Goal: Task Accomplishment & Management: Use online tool/utility

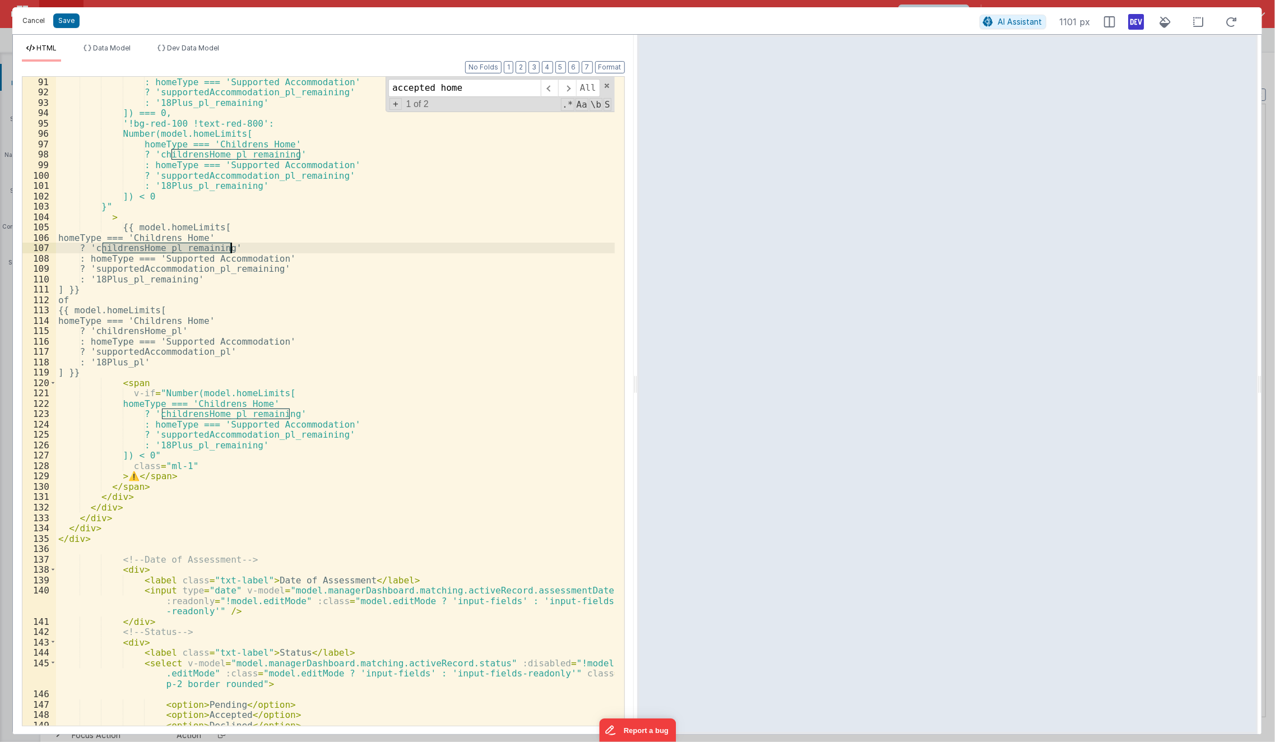
scroll to position [8530, 0]
click at [41, 21] on button "Cancel" at bounding box center [34, 21] width 34 height 16
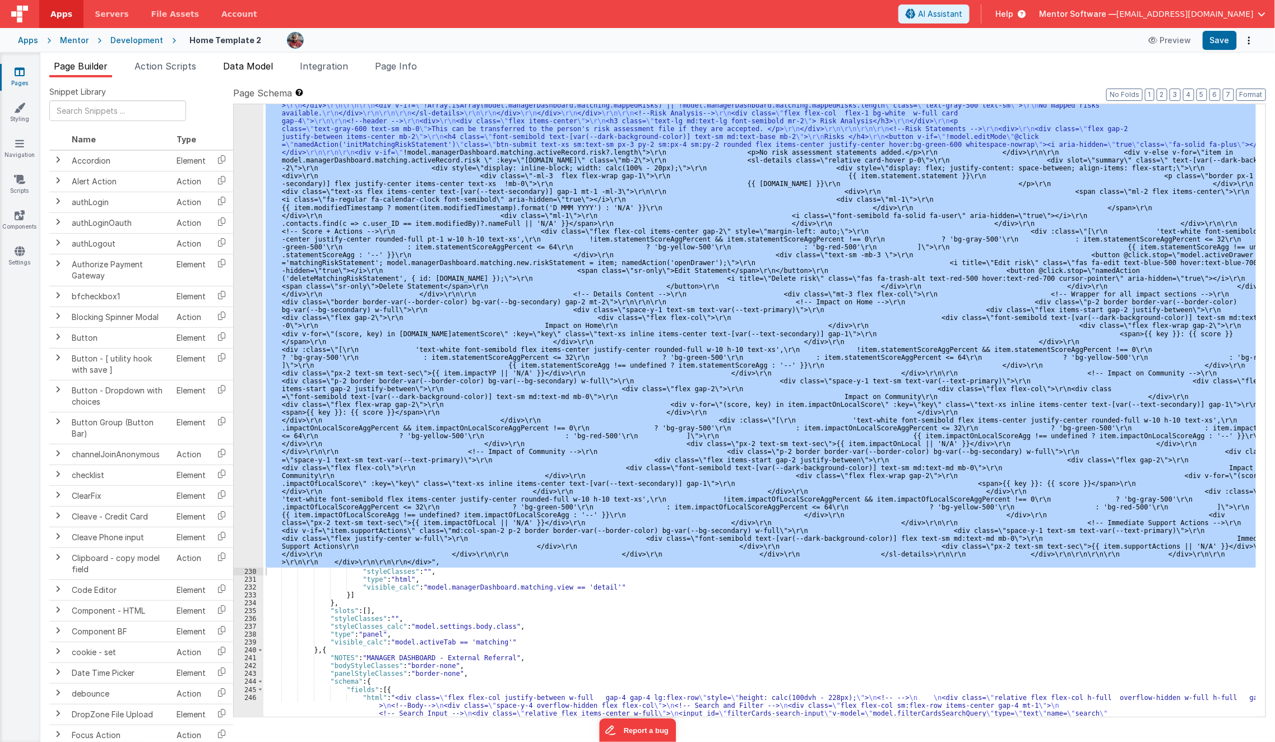
click at [238, 61] on span "Data Model" at bounding box center [248, 66] width 50 height 11
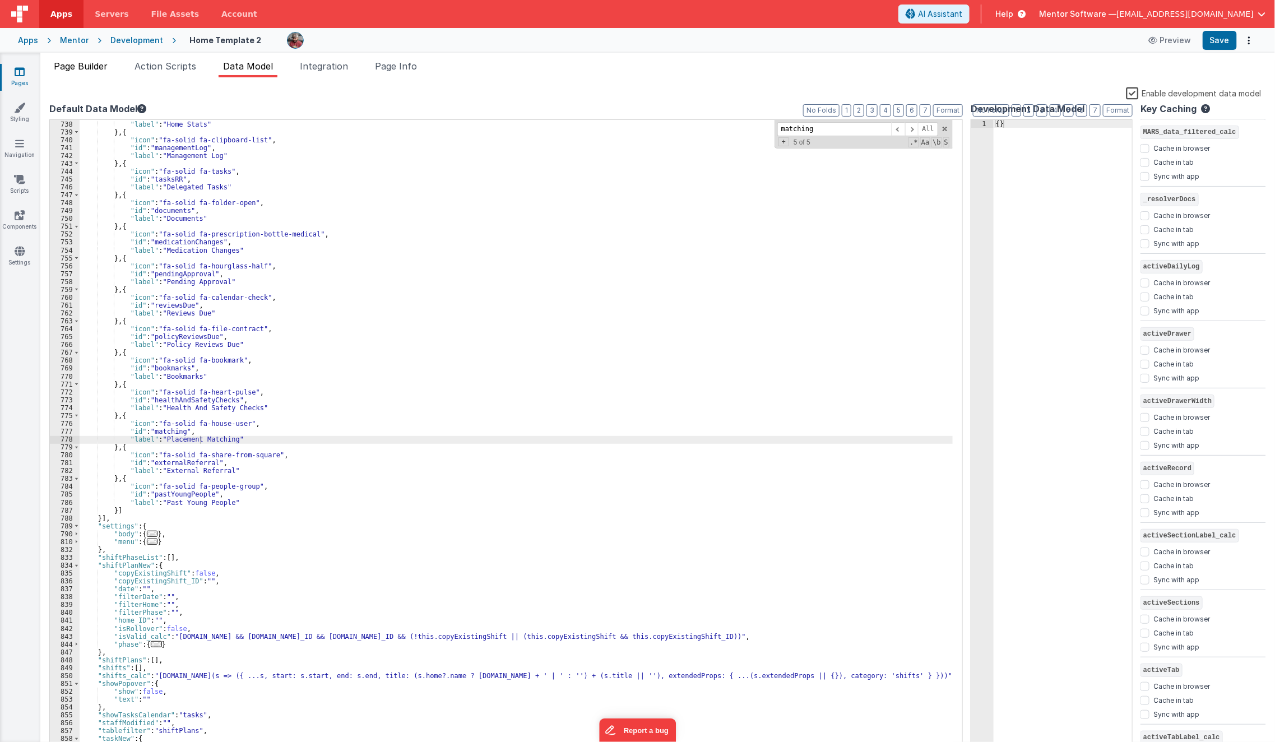
click at [82, 61] on span "Page Builder" at bounding box center [81, 66] width 54 height 11
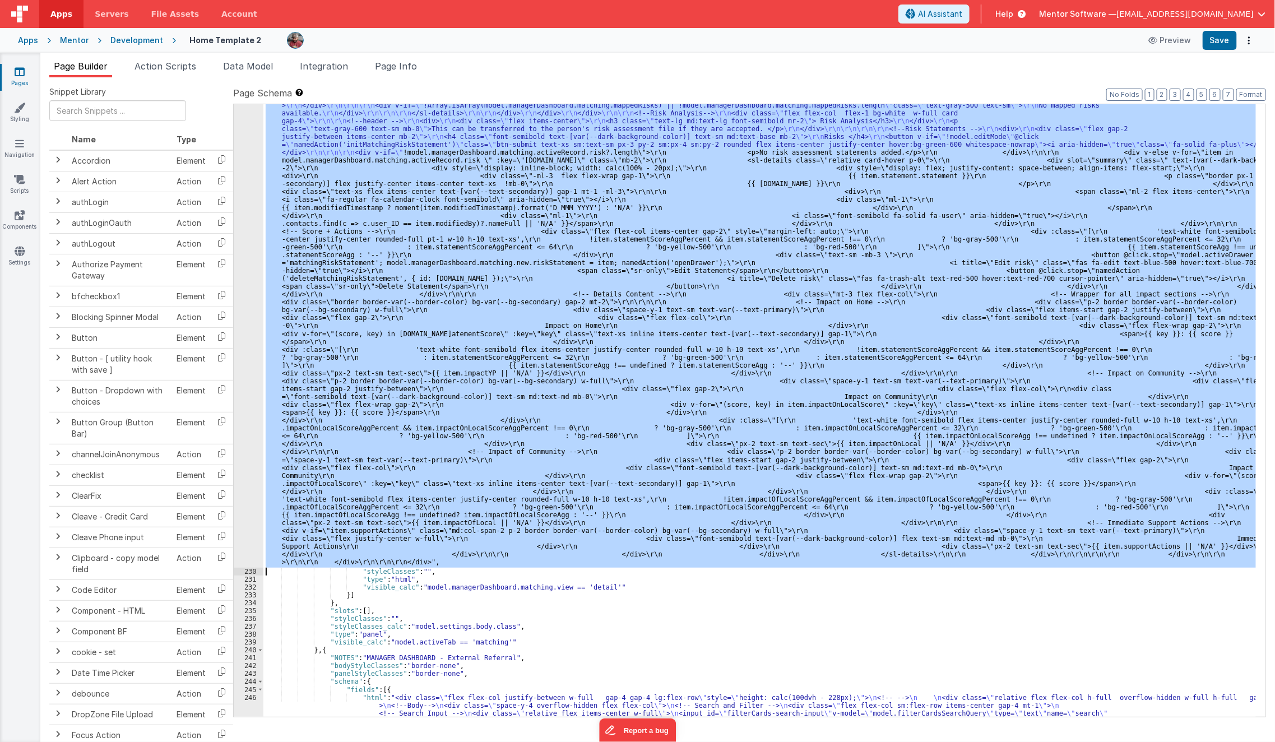
click at [370, 350] on div ""html" : "<bfcomp v-if= \" !app.user.organisationIsRegistered \" name= \" place…" at bounding box center [759, 410] width 993 height 613
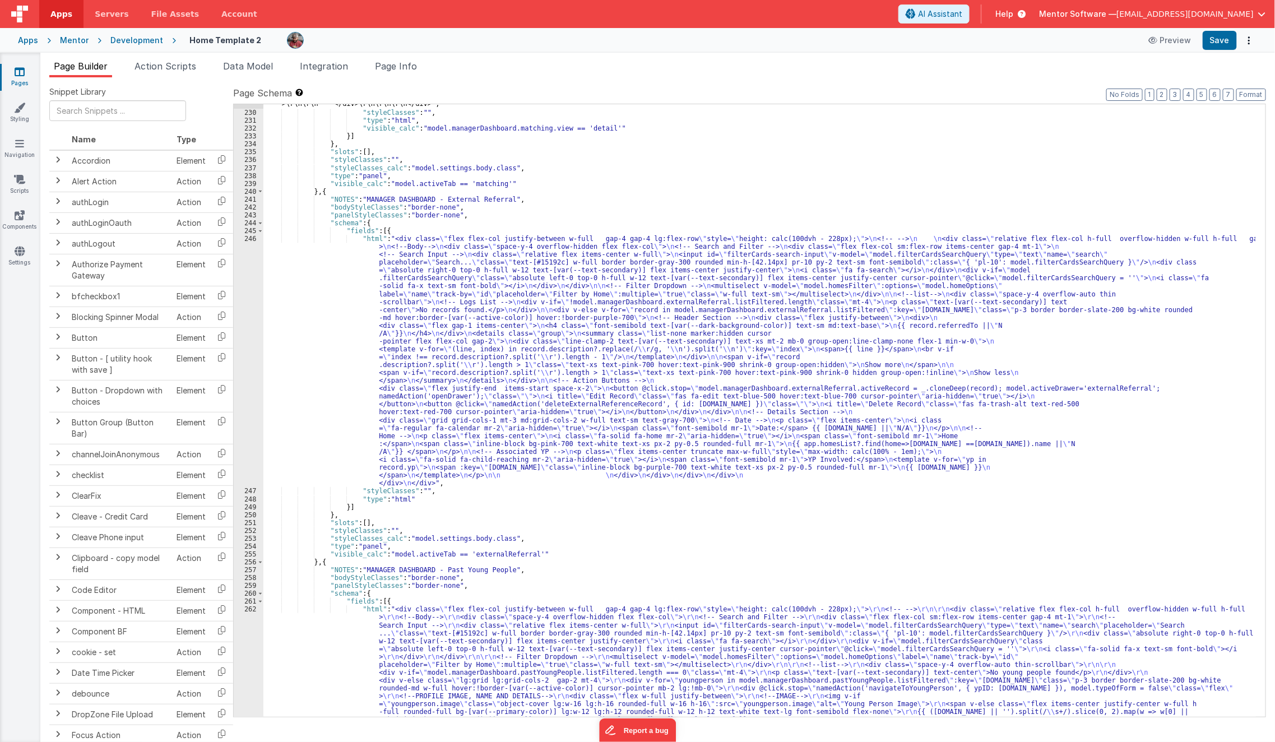
scroll to position [8989, 0]
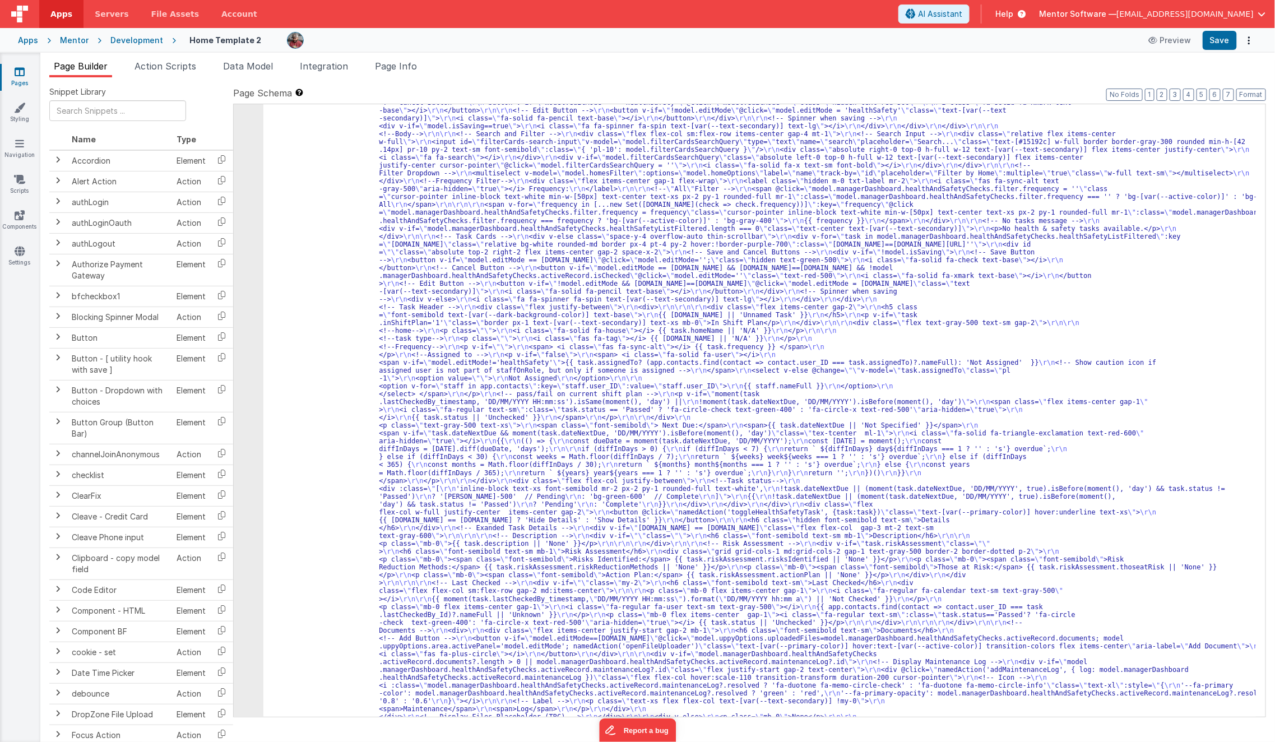
scroll to position [6072, 0]
click at [1232, 94] on button "7" at bounding box center [1228, 95] width 11 height 12
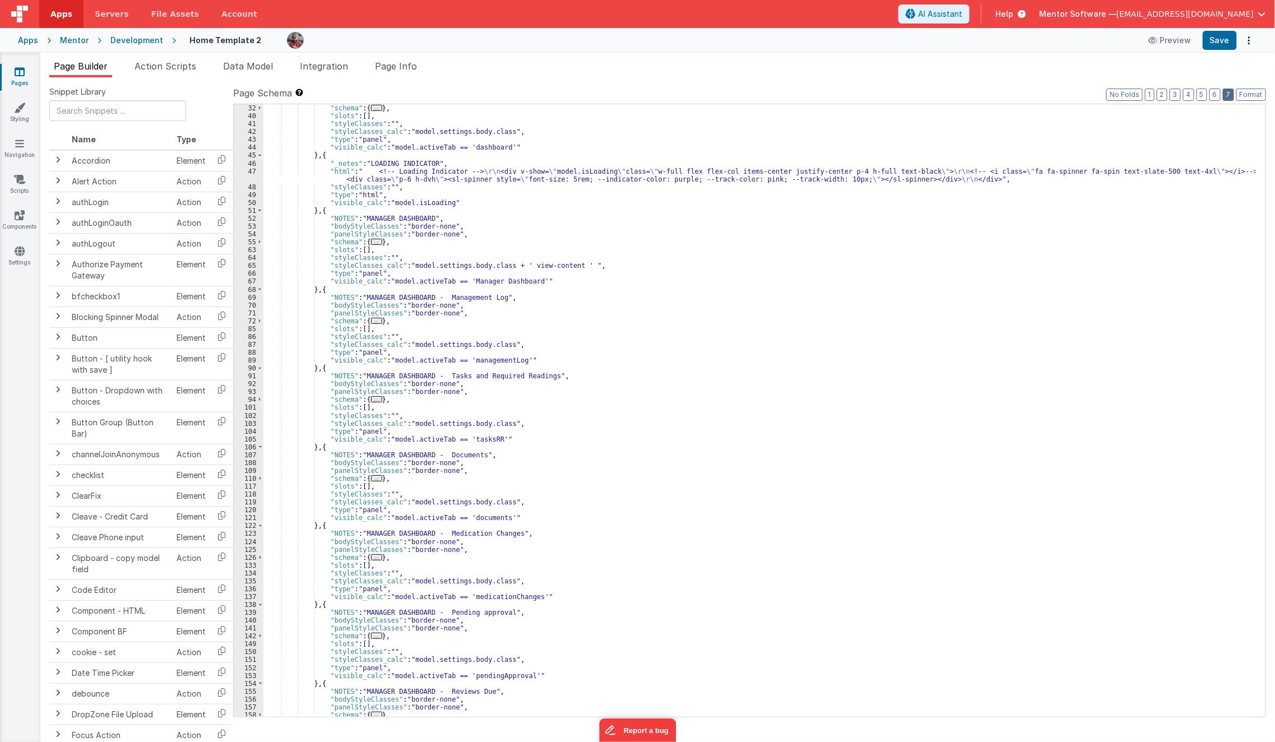
scroll to position [956, 0]
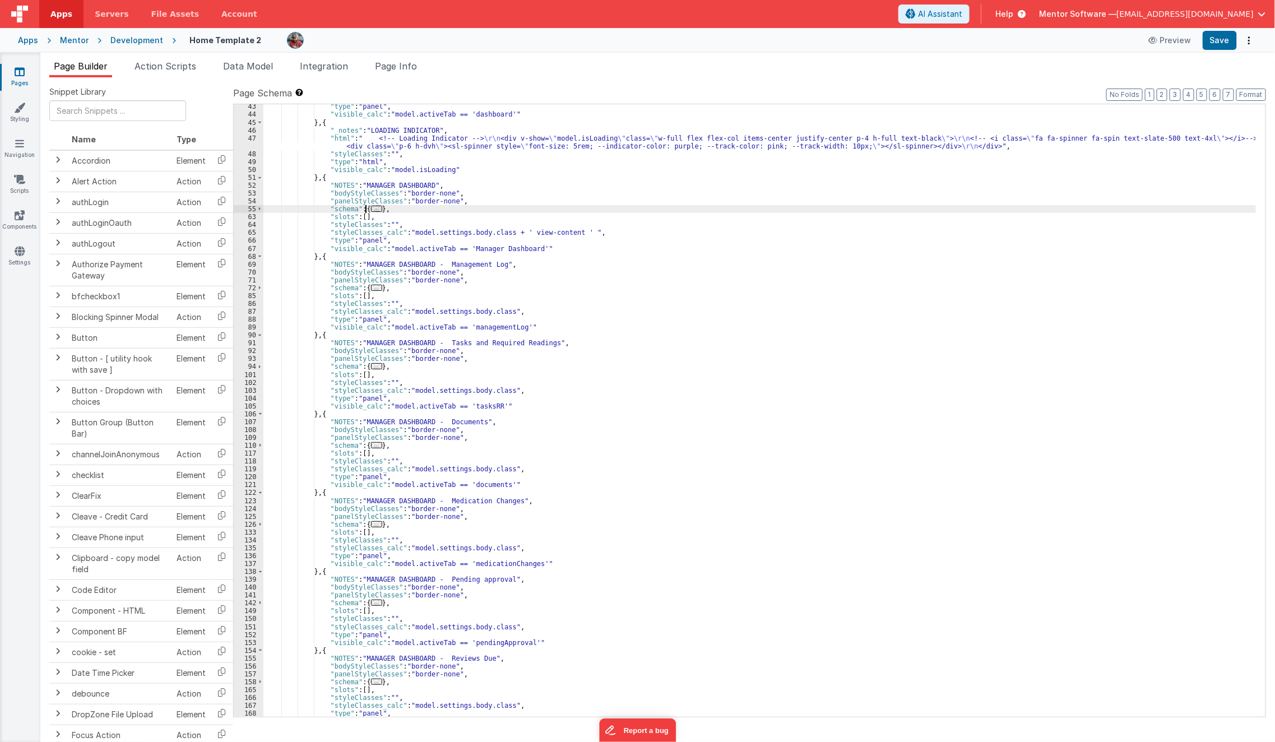
click at [371, 212] on span "..." at bounding box center [376, 209] width 11 height 6
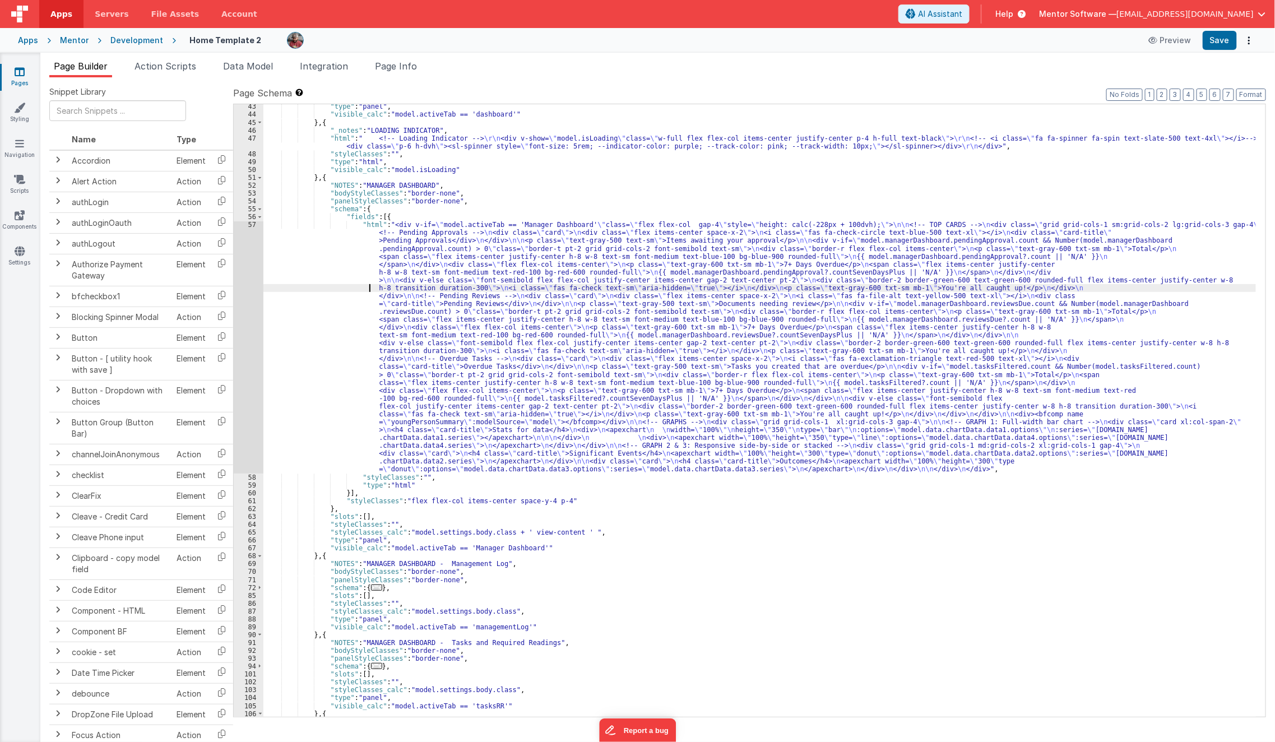
click at [349, 288] on div ""type" : "panel" , "visible_calc" : "model.activeTab == 'dashboard'" } , { "_no…" at bounding box center [759, 417] width 993 height 629
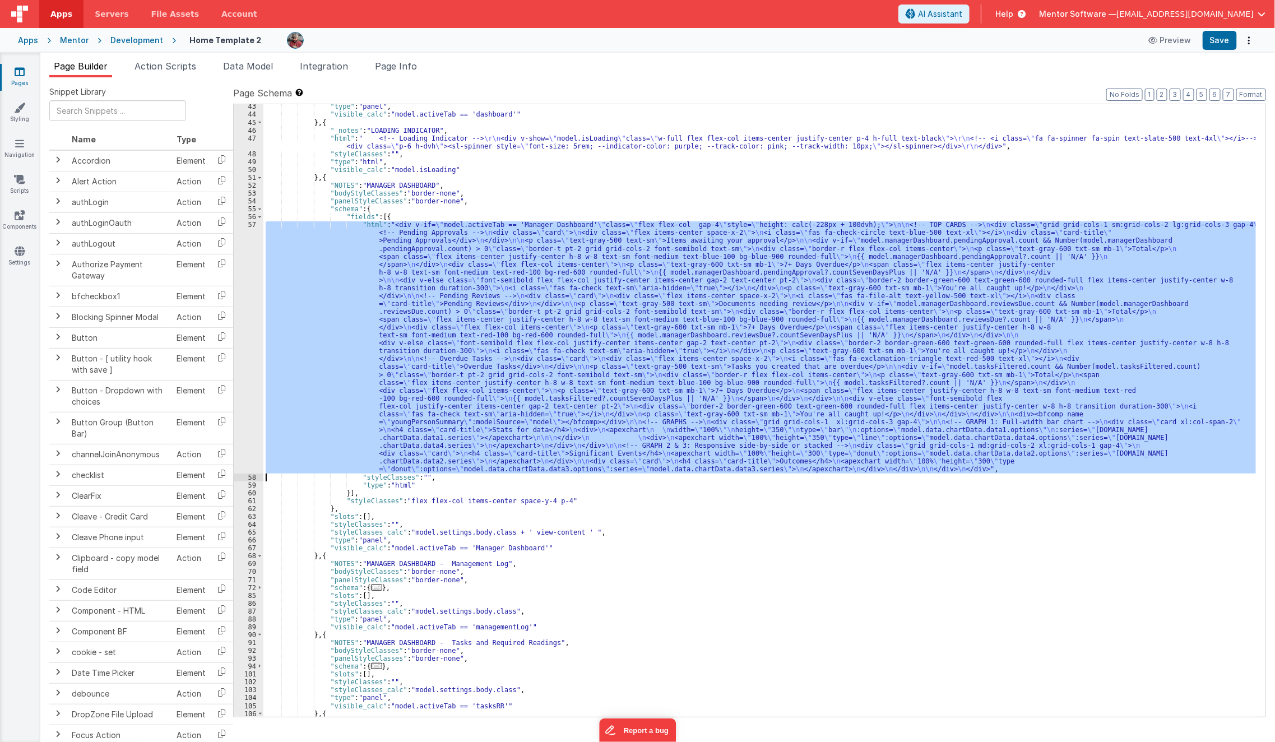
click at [249, 314] on div "57" at bounding box center [249, 347] width 30 height 252
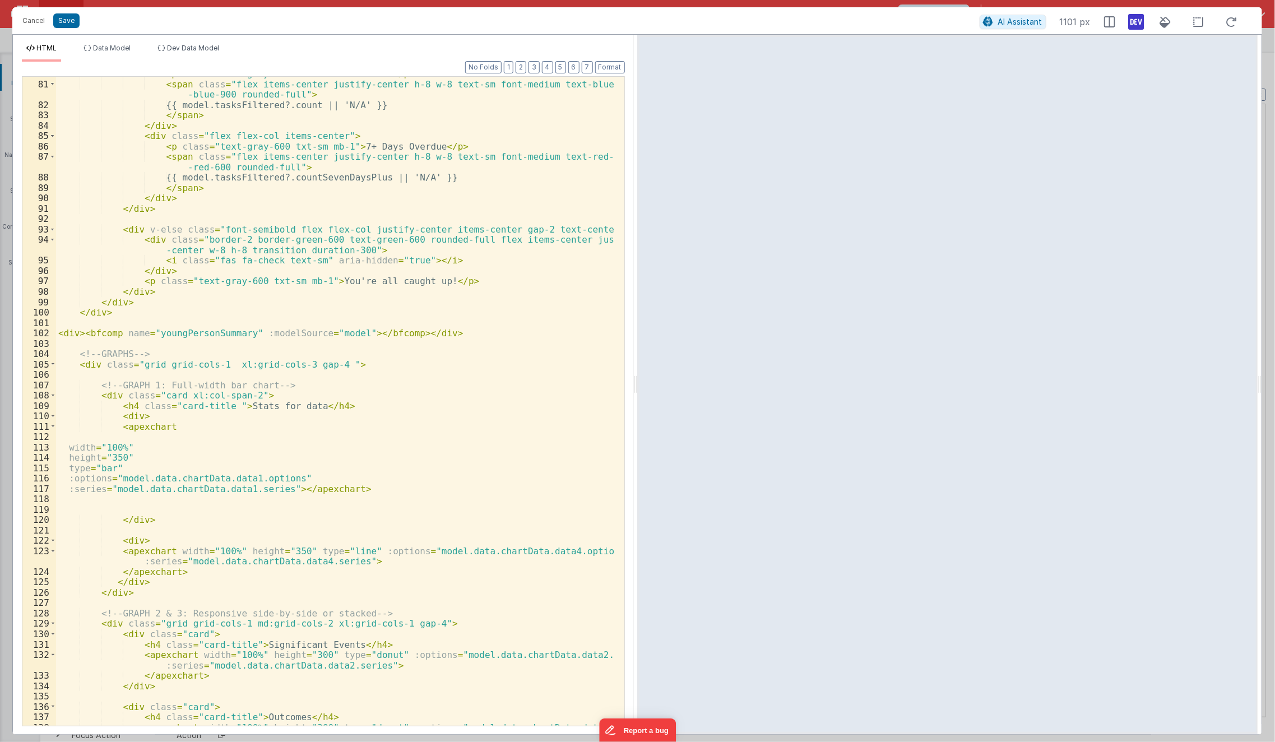
scroll to position [1011, 0]
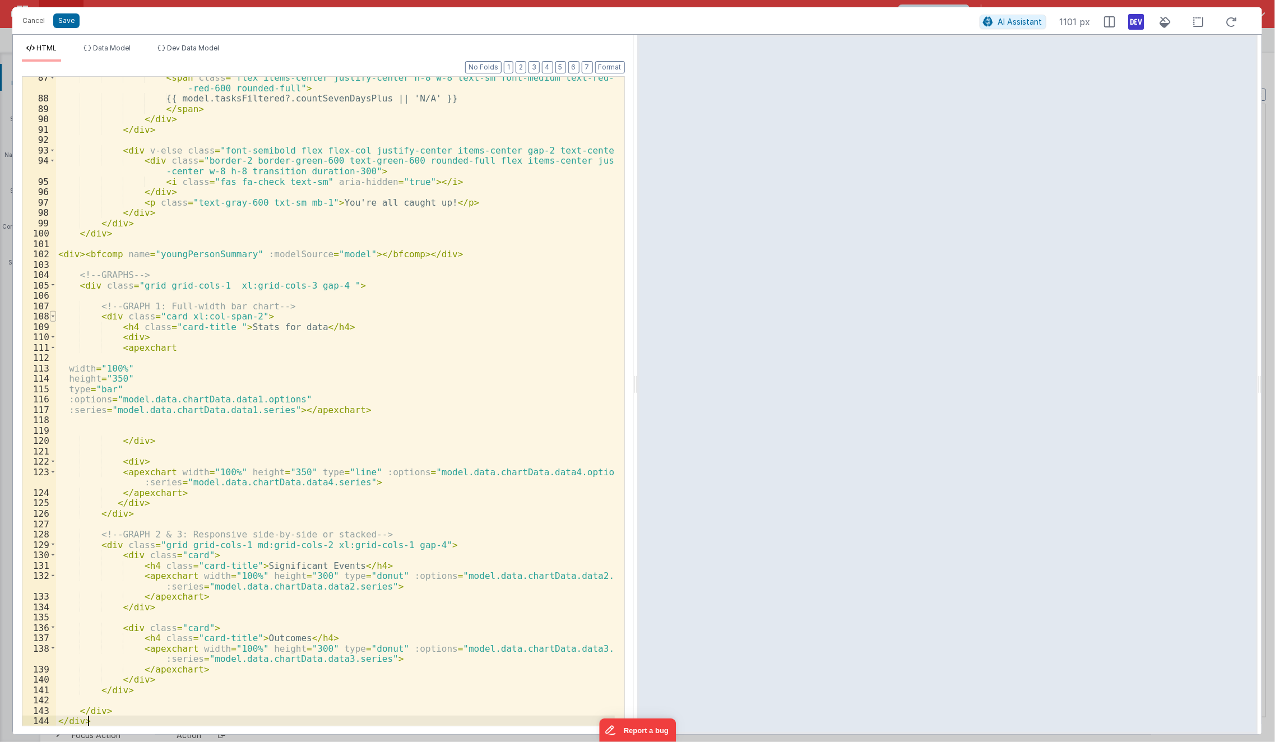
click at [53, 315] on span at bounding box center [53, 316] width 6 height 11
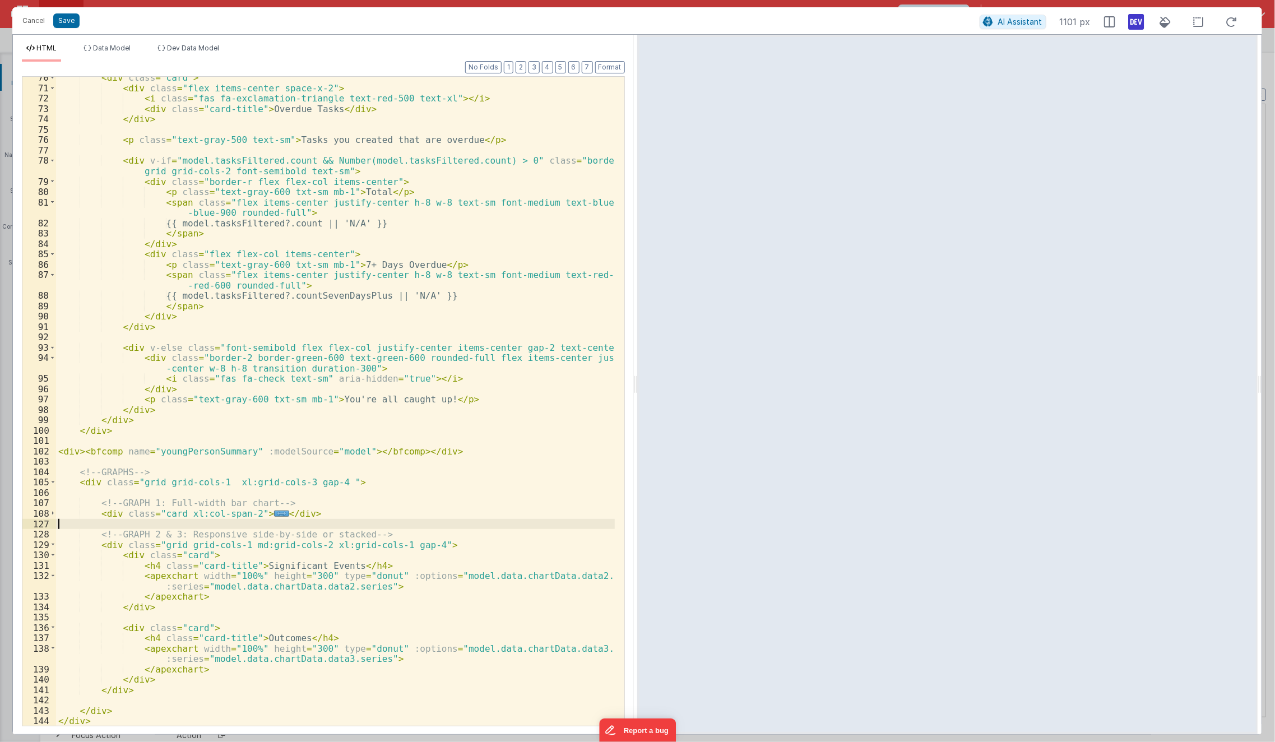
click at [316, 519] on div "< div class = "card" > < div class = "flex items-center space-x-2" > < i class …" at bounding box center [335, 407] width 559 height 670
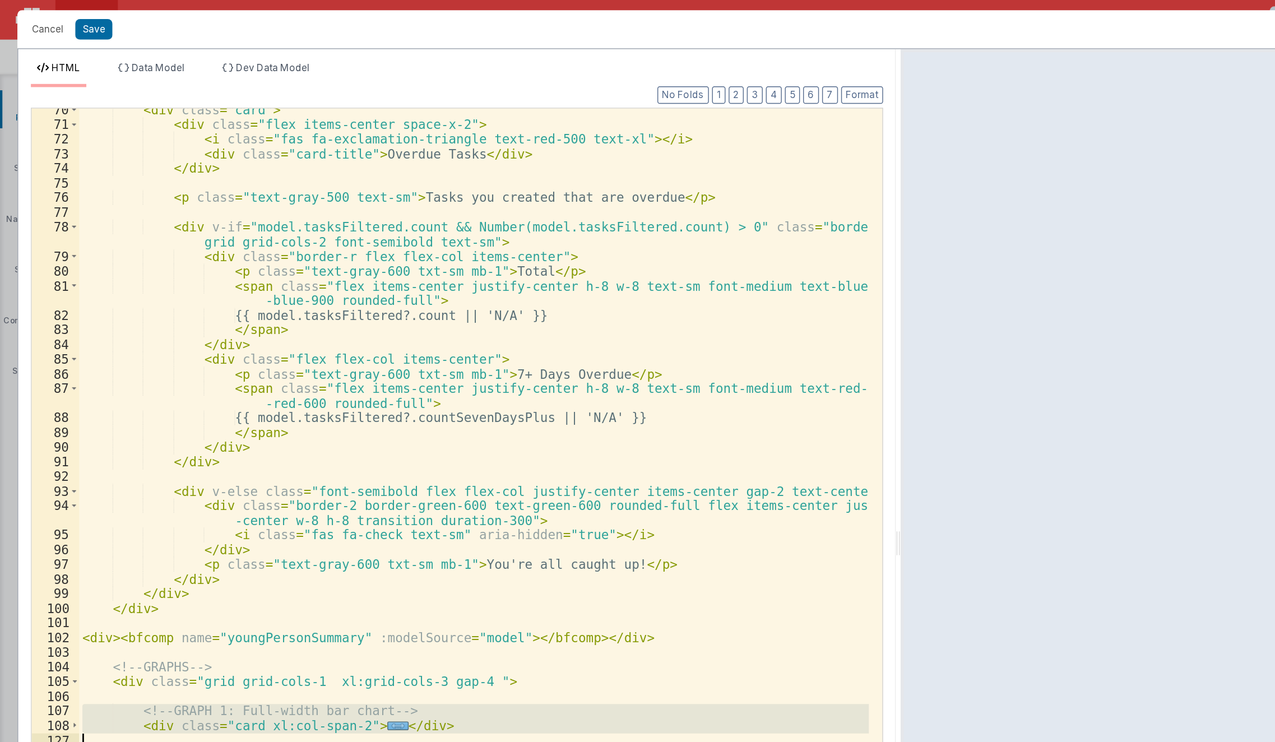
click at [160, 344] on div "< div class = "card" > < div class = "flex items-center space-x-2" > < i class …" at bounding box center [335, 401] width 559 height 649
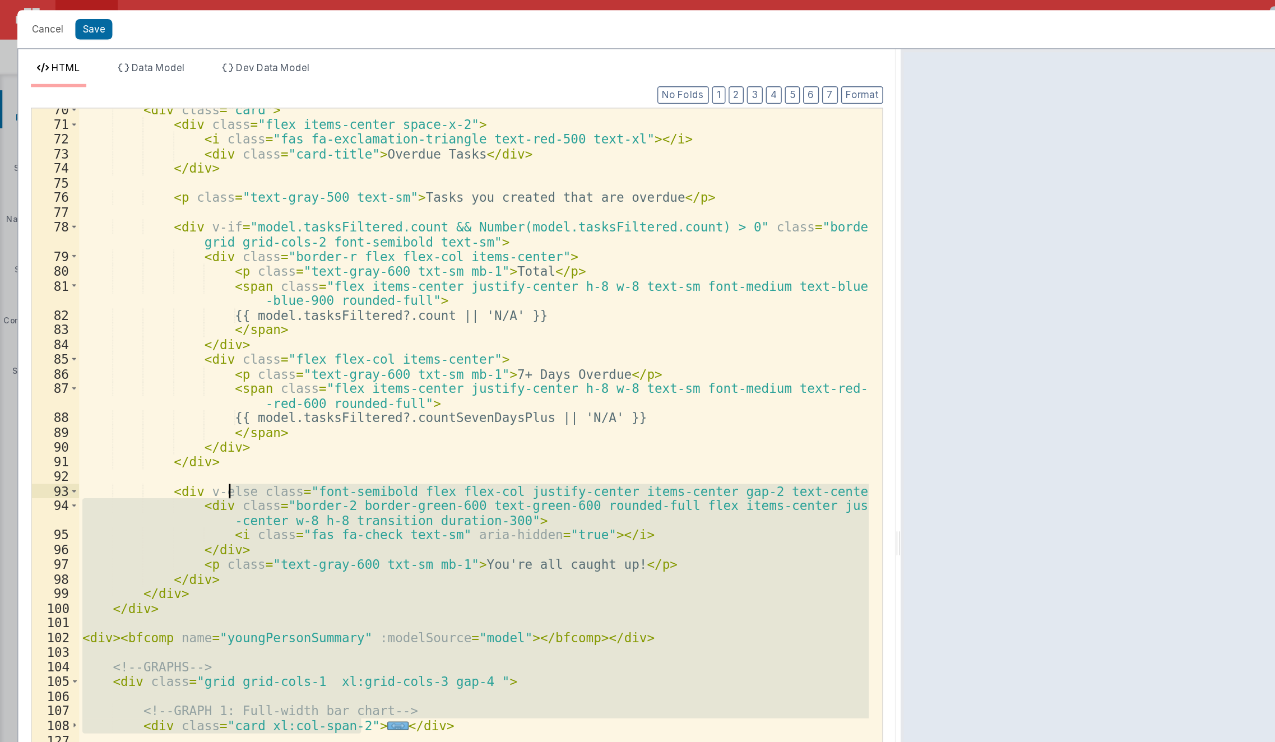
click at [266, 325] on div "< div class = "card" > < div class = "flex items-center space-x-2" > < i class …" at bounding box center [335, 401] width 559 height 649
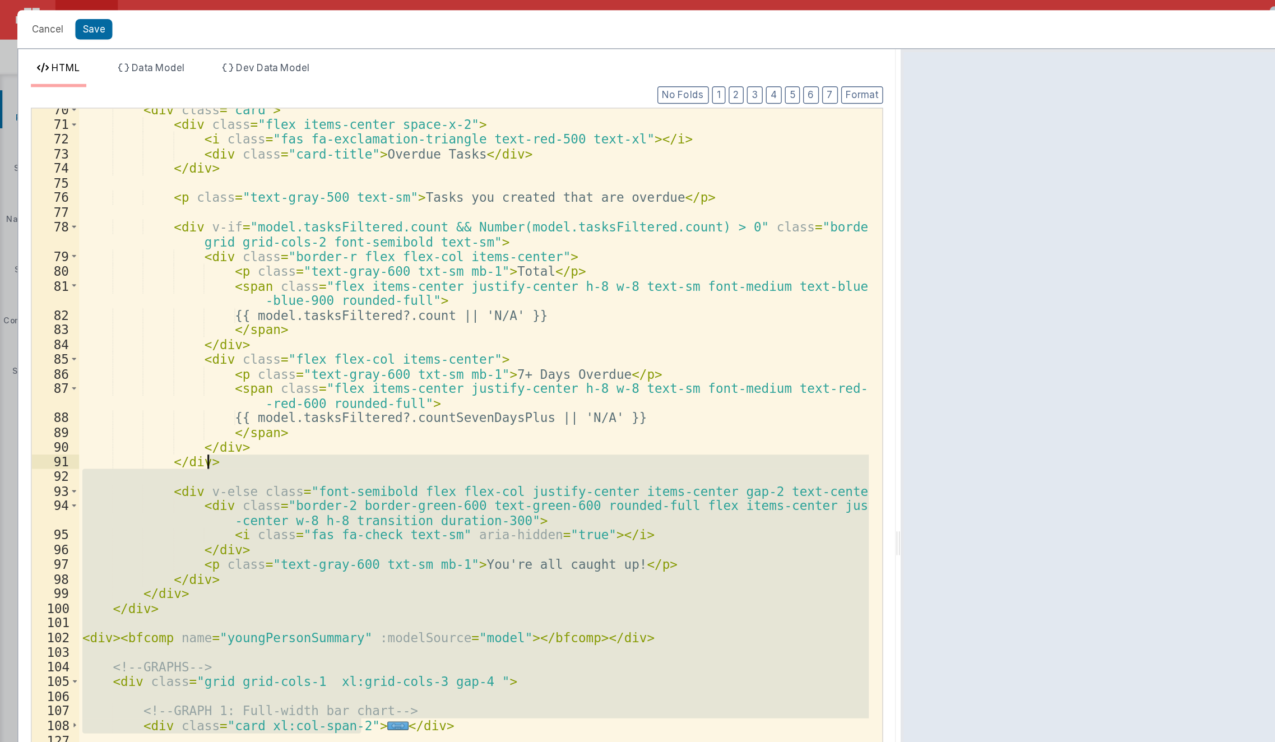
click at [281, 438] on div "< div class = "card" > < div class = "flex items-center space-x-2" > < i class …" at bounding box center [335, 401] width 559 height 649
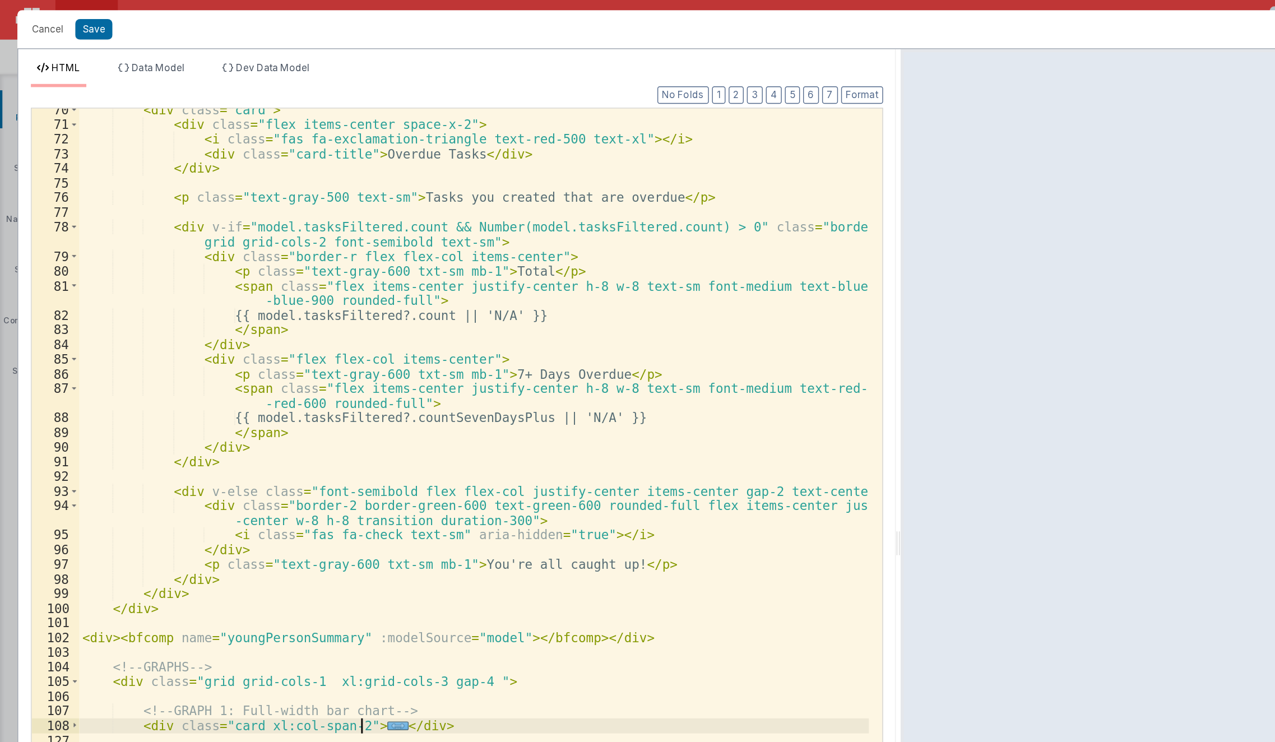
click at [274, 514] on span "..." at bounding box center [281, 514] width 15 height 6
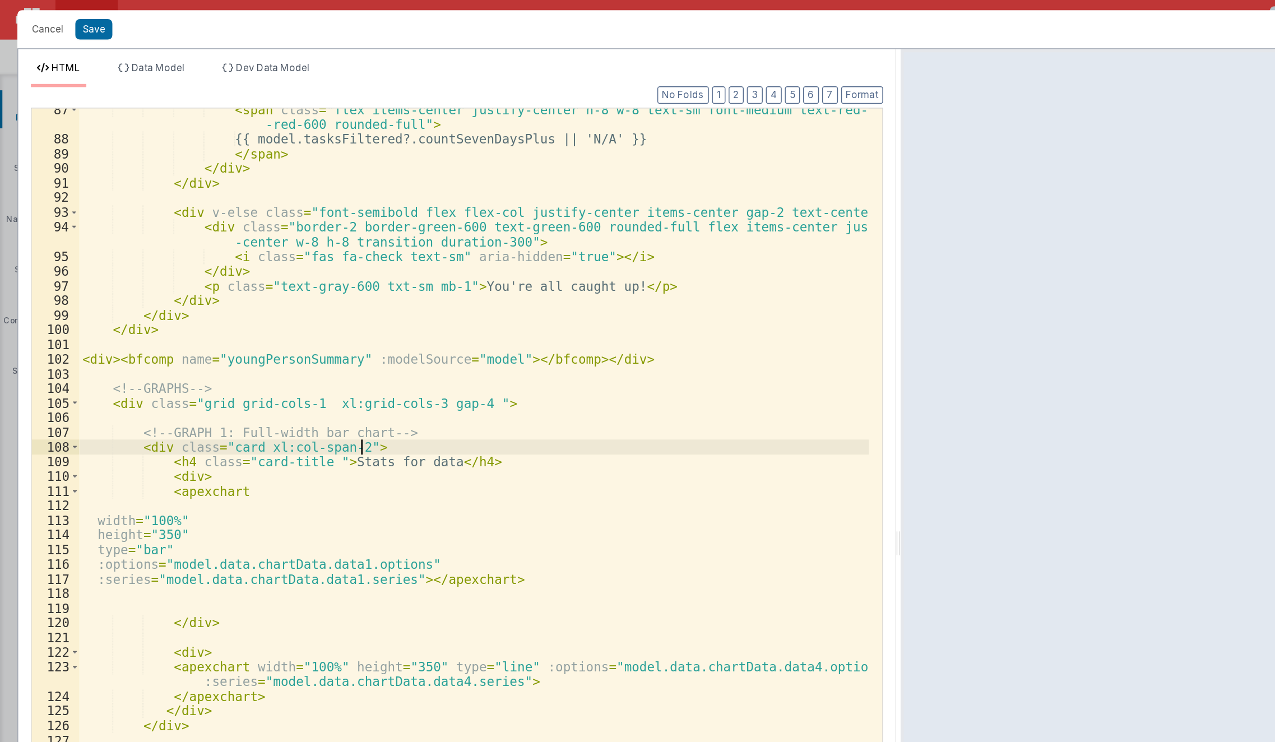
scroll to position [1011, 0]
click at [95, 45] on span "Data Model" at bounding box center [112, 48] width 38 height 8
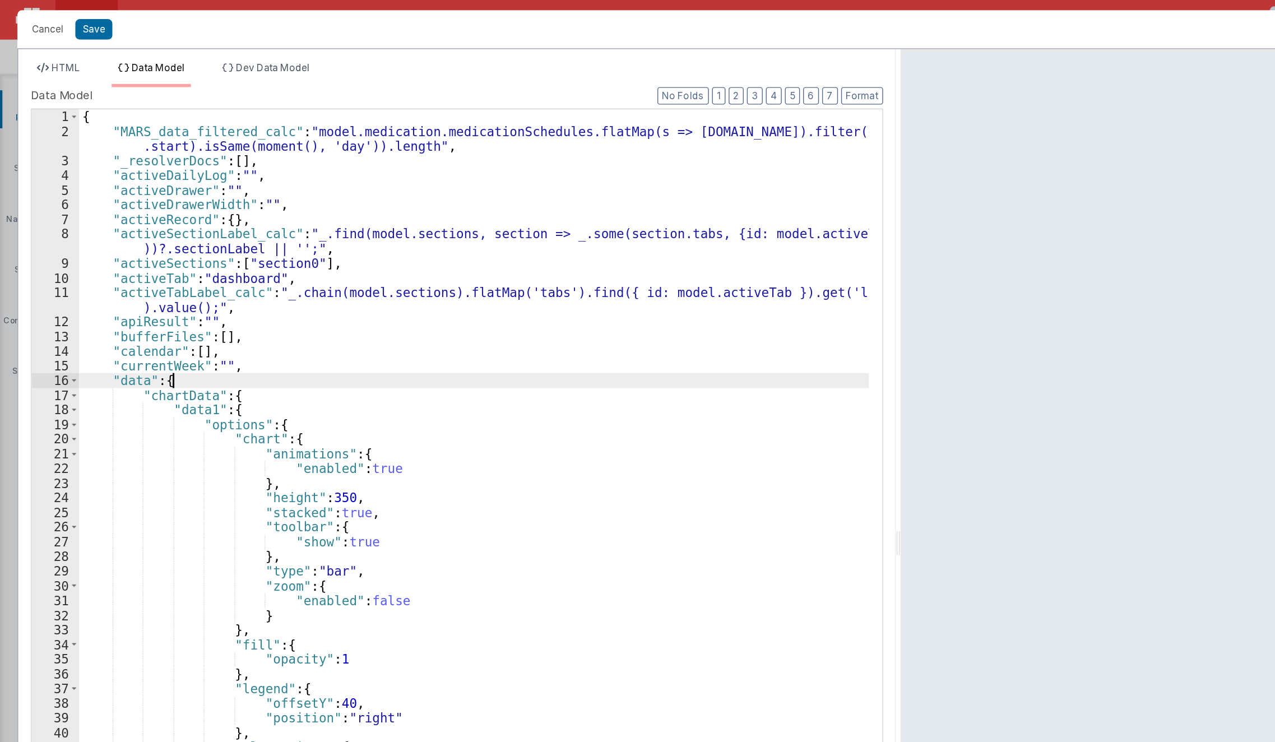
click at [274, 269] on div "{ "MARS_data_filtered_calc" : "model.medication.medicationSchedules.flatMap(s =…" at bounding box center [335, 412] width 559 height 670
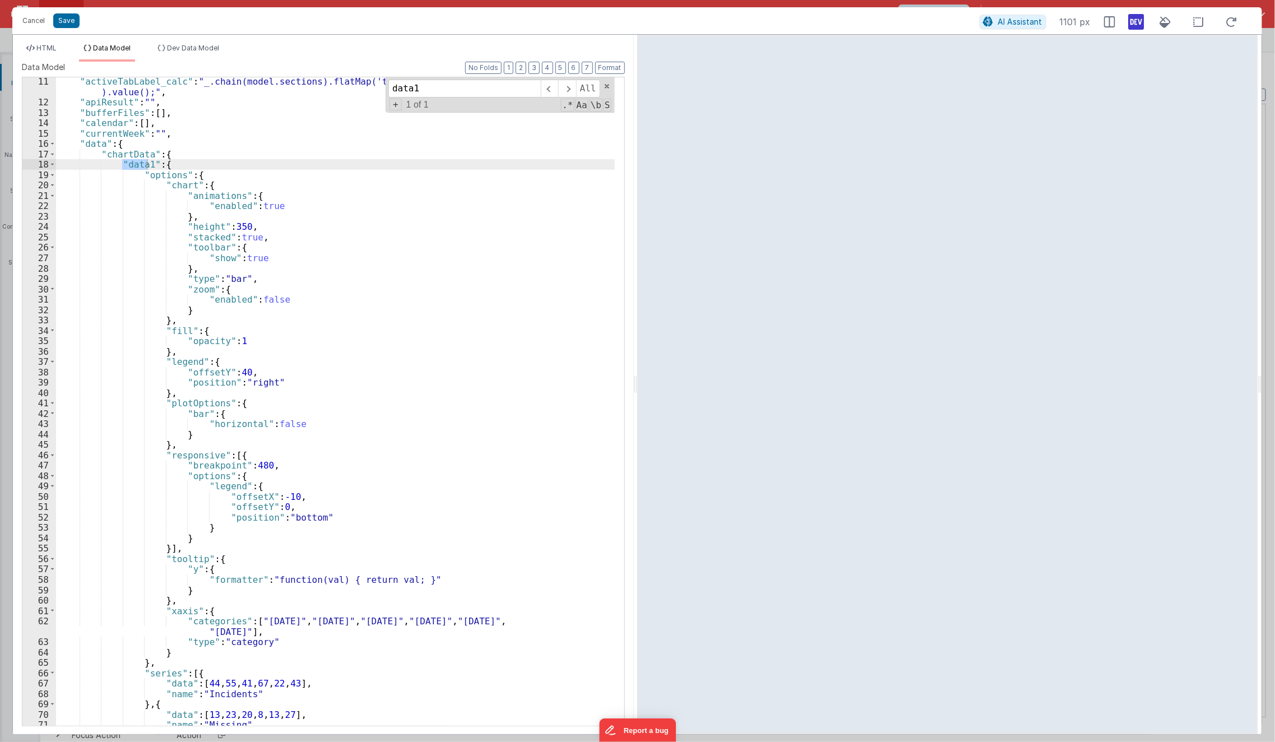
scroll to position [125, 0]
type input "data1"
click at [46, 53] on li "HTML" at bounding box center [41, 53] width 39 height 18
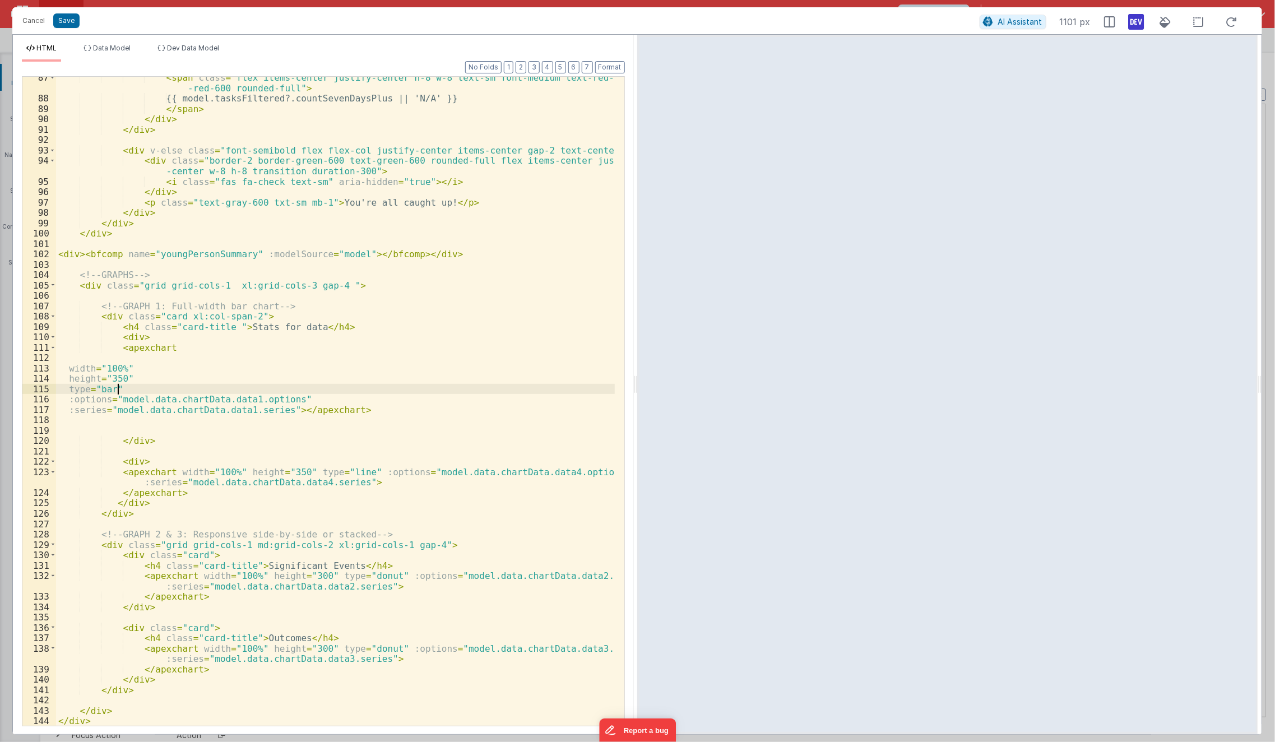
click at [371, 390] on div "< span class = "flex items-center justify-center h-8 w-8 text-sm font-medium te…" at bounding box center [335, 412] width 559 height 681
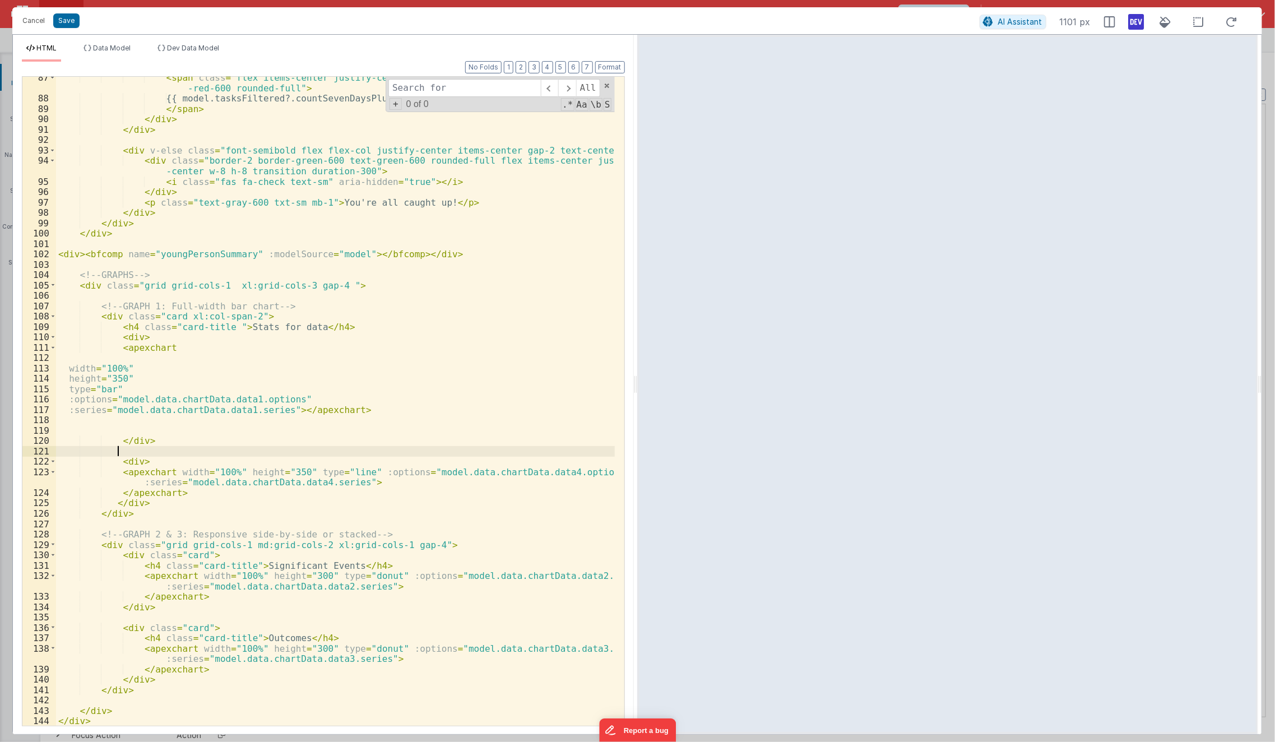
click at [367, 453] on div "< span class = "flex items-center justify-center h-8 w-8 text-sm font-medium te…" at bounding box center [335, 412] width 559 height 681
click at [52, 315] on span at bounding box center [53, 316] width 6 height 11
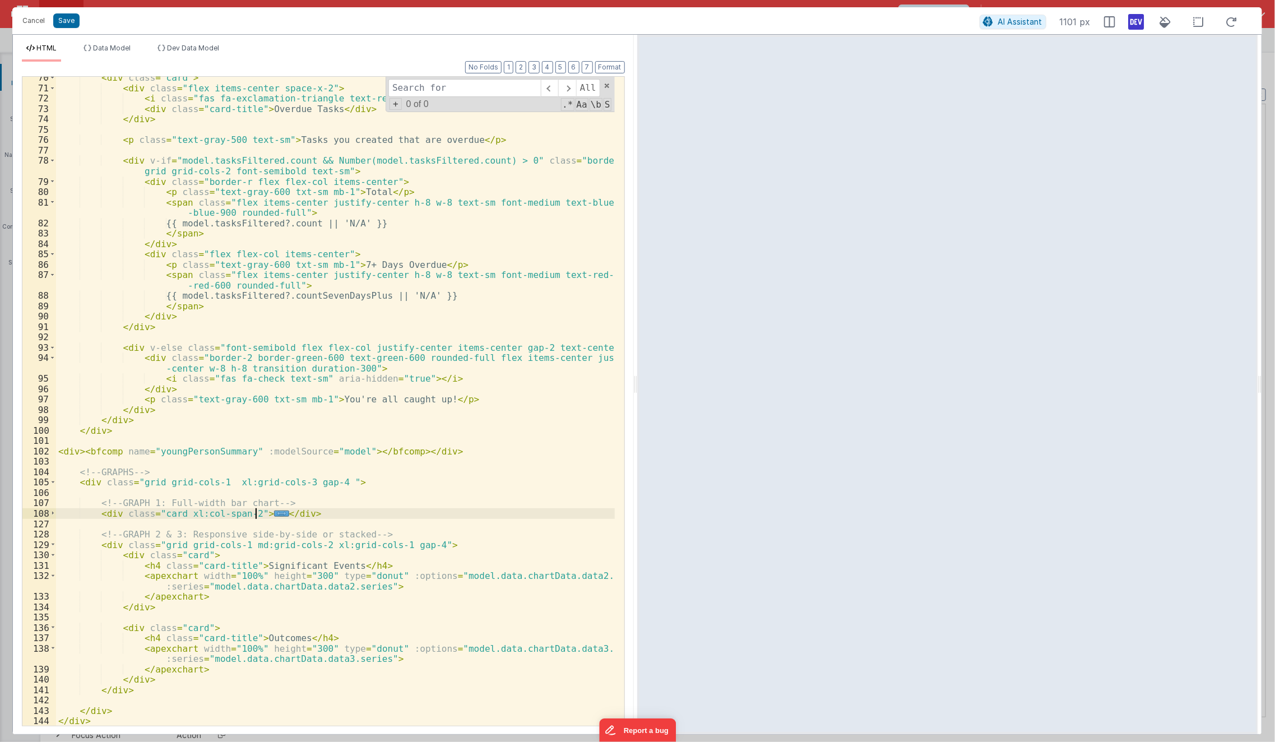
scroll to position [813, 0]
click at [51, 543] on span at bounding box center [53, 545] width 6 height 11
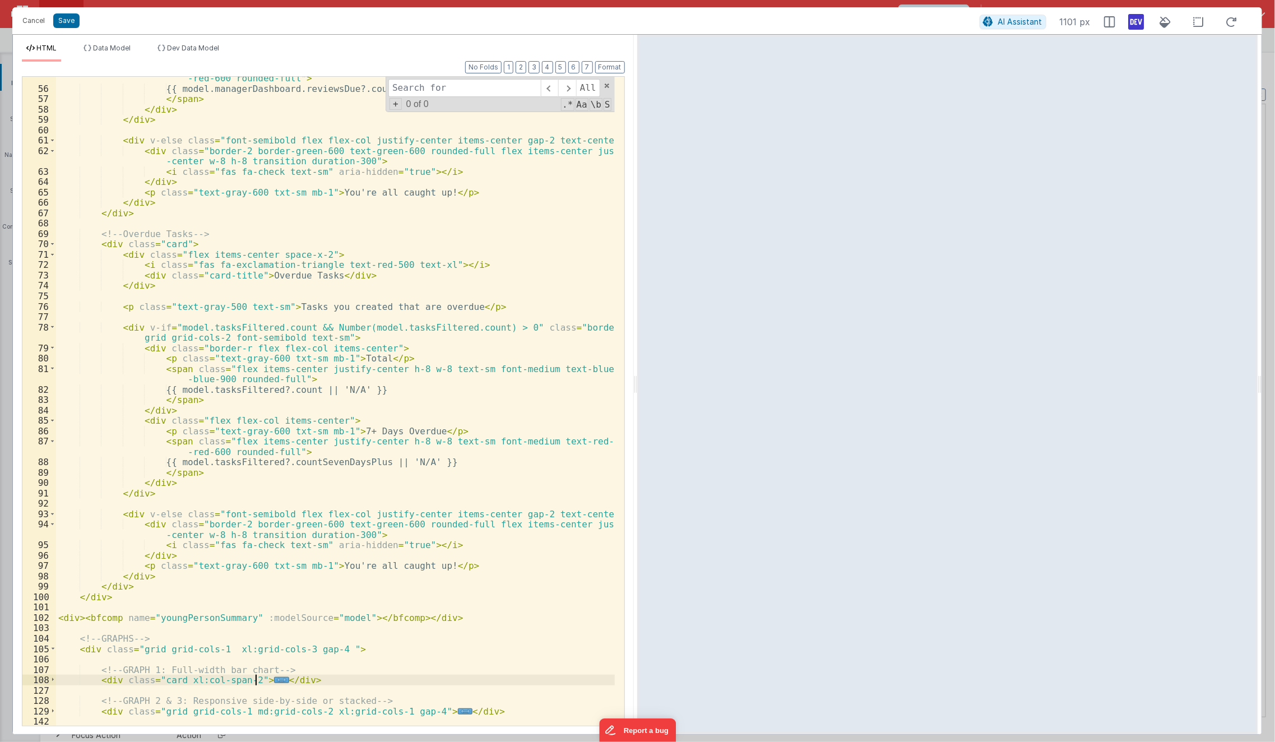
scroll to position [668, 0]
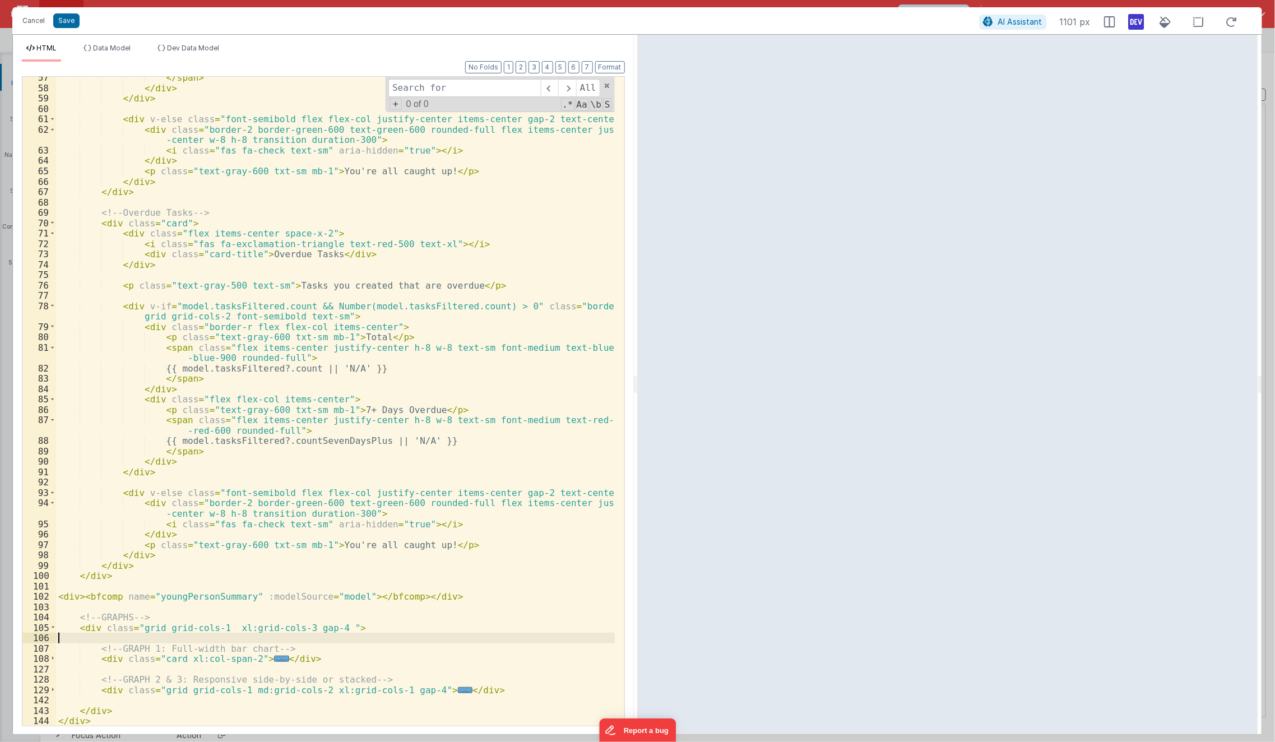
click at [372, 642] on div "</ span > </ div > </ div > < div v-else class = "font-semibold flex flex-col j…" at bounding box center [335, 407] width 559 height 670
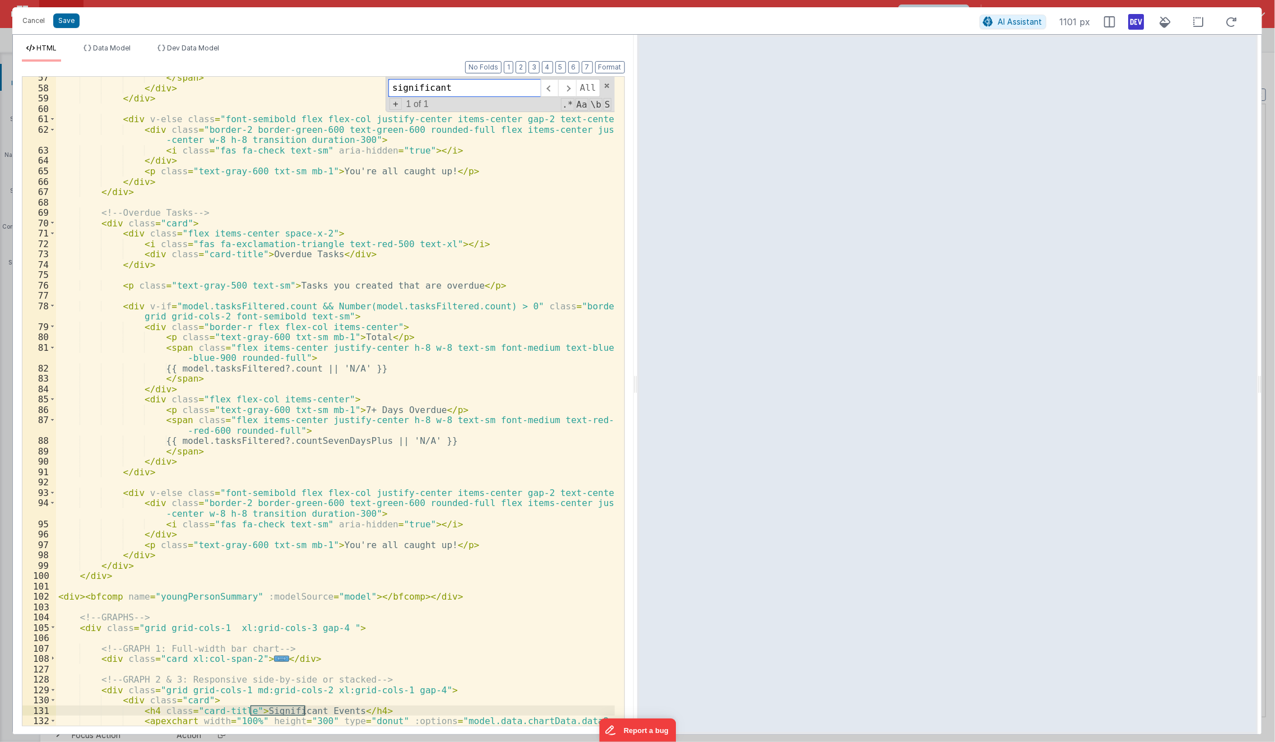
scroll to position [813, 0]
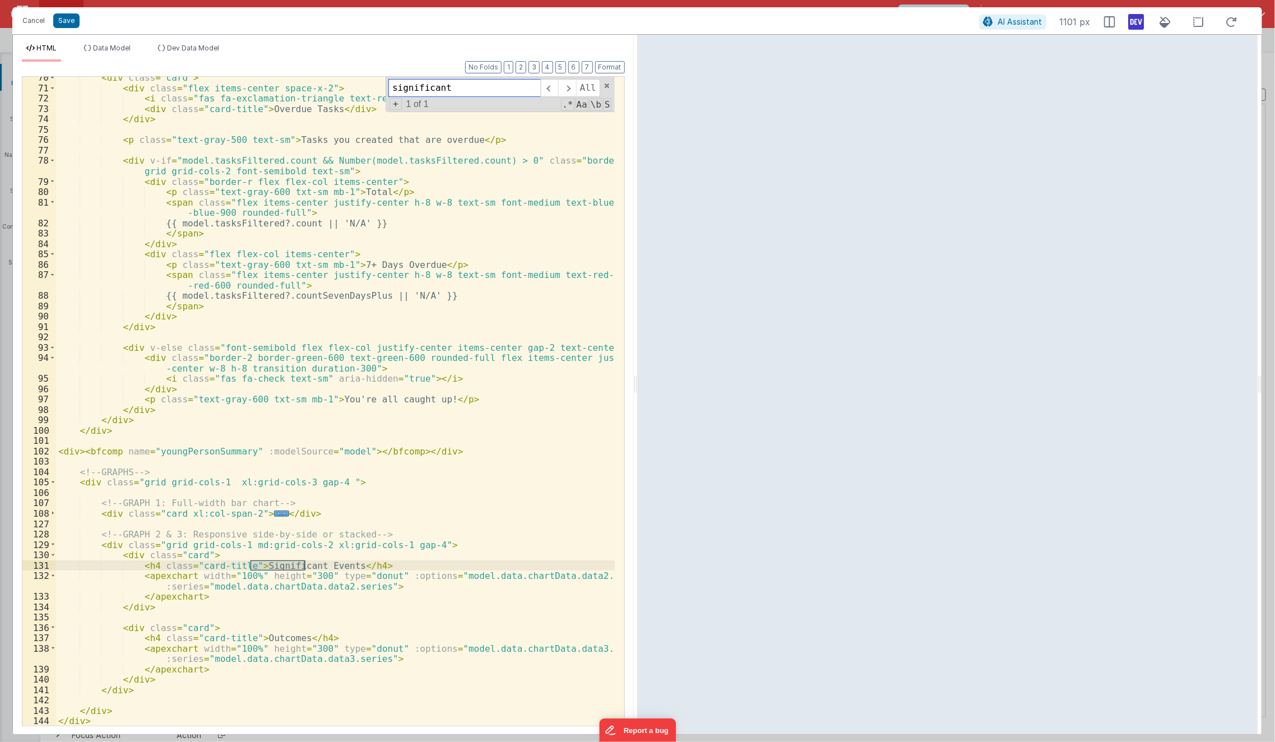
type input "significant"
click at [302, 670] on div "< div class = "card" > < div class = "flex items-center space-x-2" > < i class …" at bounding box center [335, 407] width 559 height 670
click at [122, 60] on li "Data Model" at bounding box center [107, 53] width 56 height 18
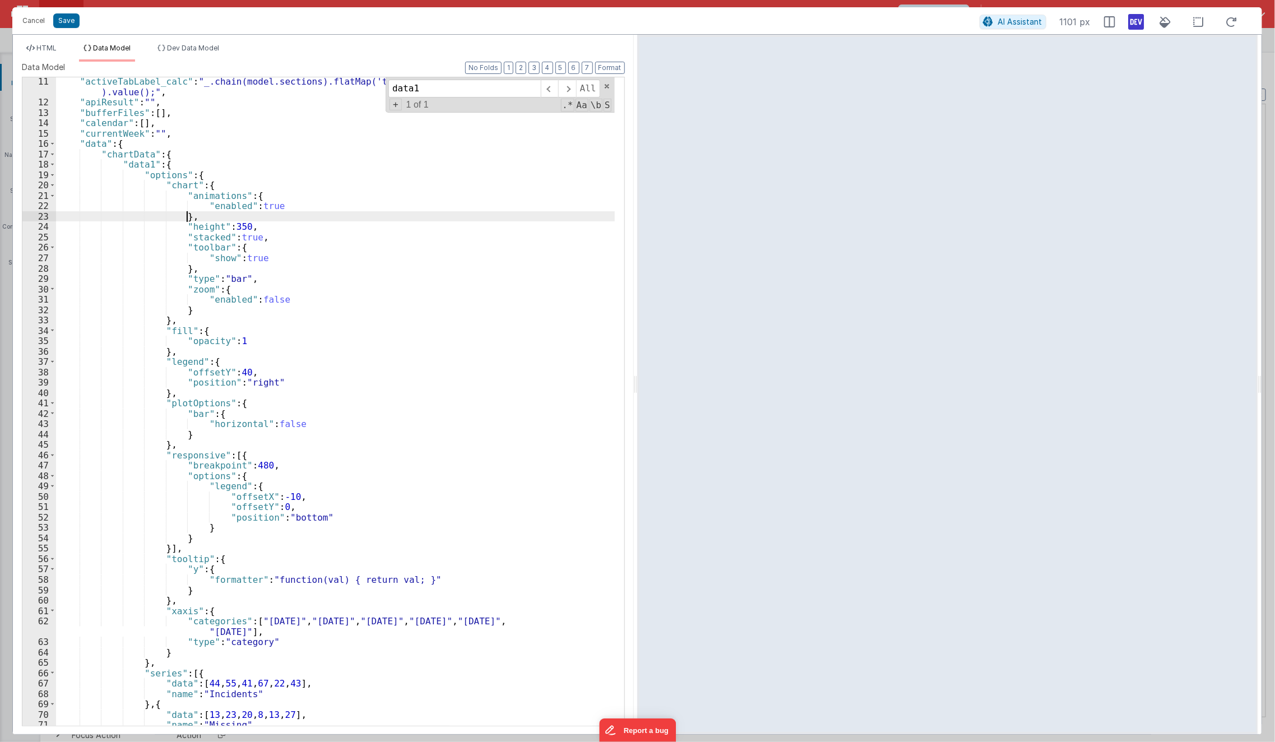
click at [252, 214] on div ""activeTabLabel_calc" : "_.chain(model.sections).flatMap('tabs').find({ id: mod…" at bounding box center [335, 416] width 559 height 681
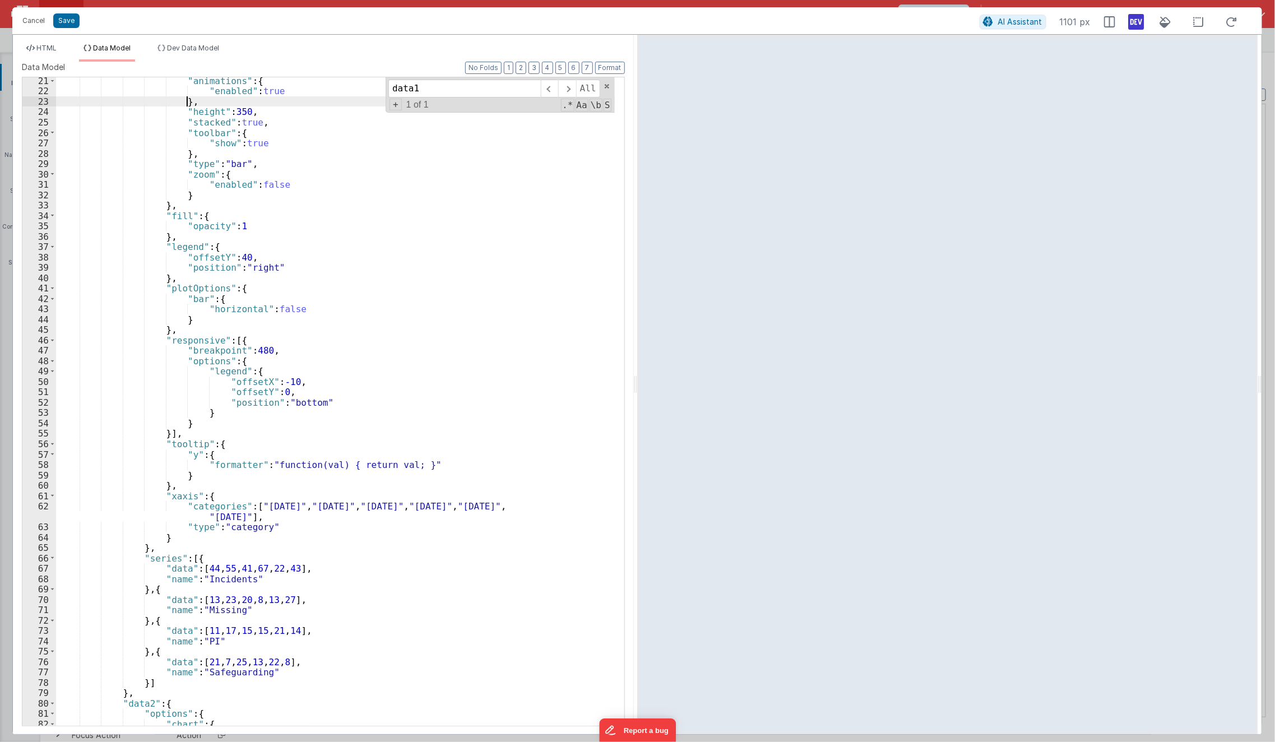
scroll to position [109, 0]
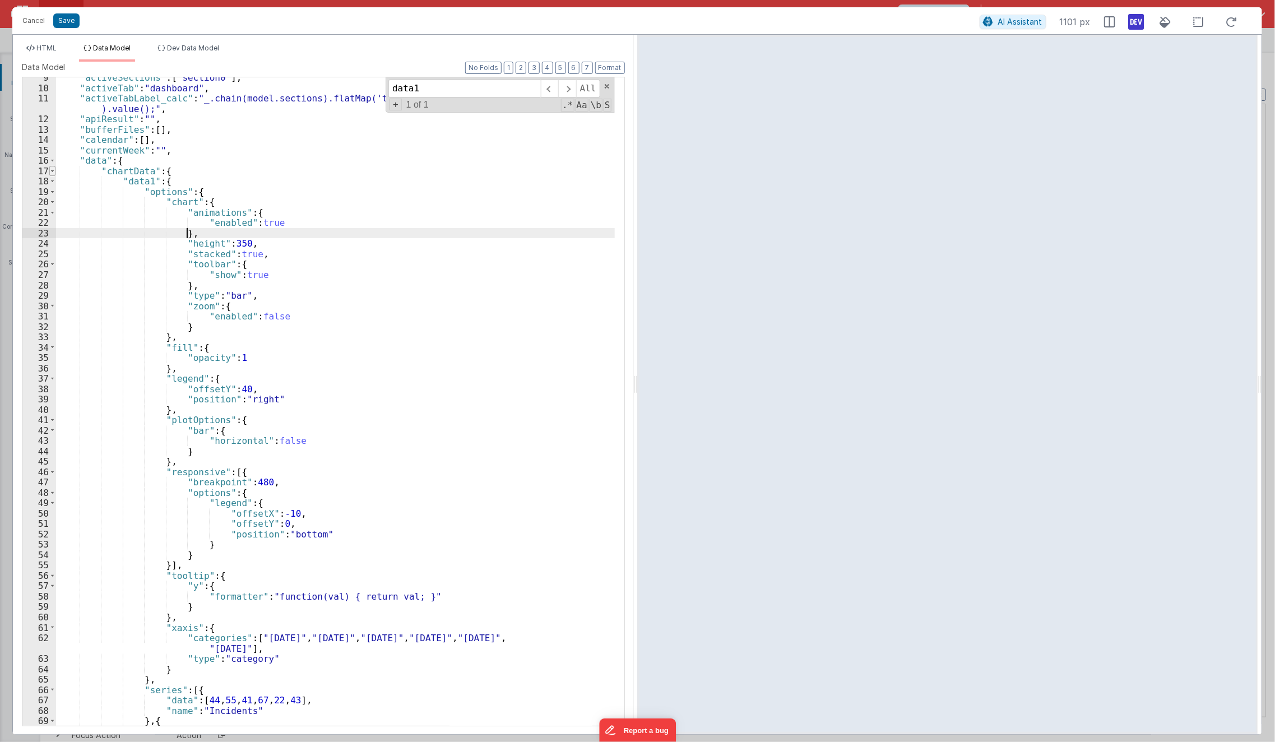
click at [49, 174] on span at bounding box center [52, 171] width 6 height 11
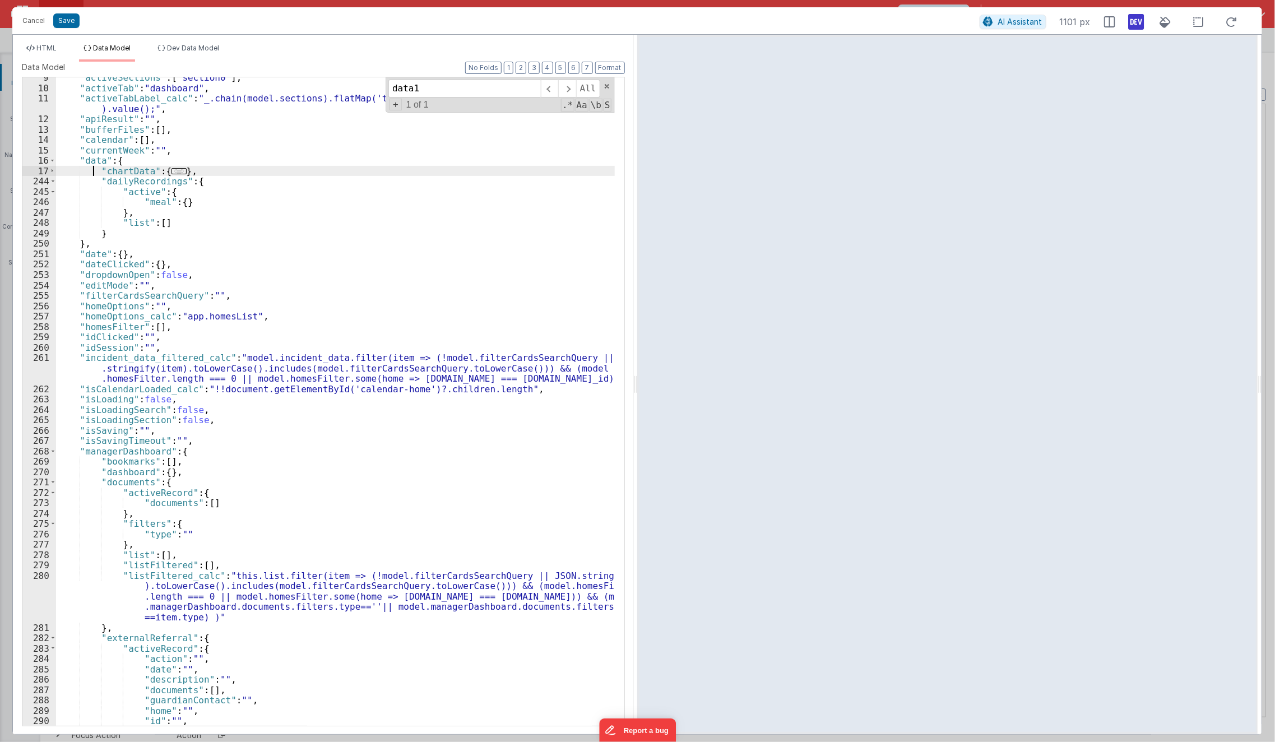
click at [95, 170] on div ""activeSections" : [ "section0" ] , "activeTab" : "dashboard" , "activeTabLabel…" at bounding box center [335, 407] width 559 height 670
click at [197, 401] on div ""activeSections" : [ "section0" ] , "activeTab" : "dashboard" , "activeTabLabel…" at bounding box center [335, 407] width 559 height 670
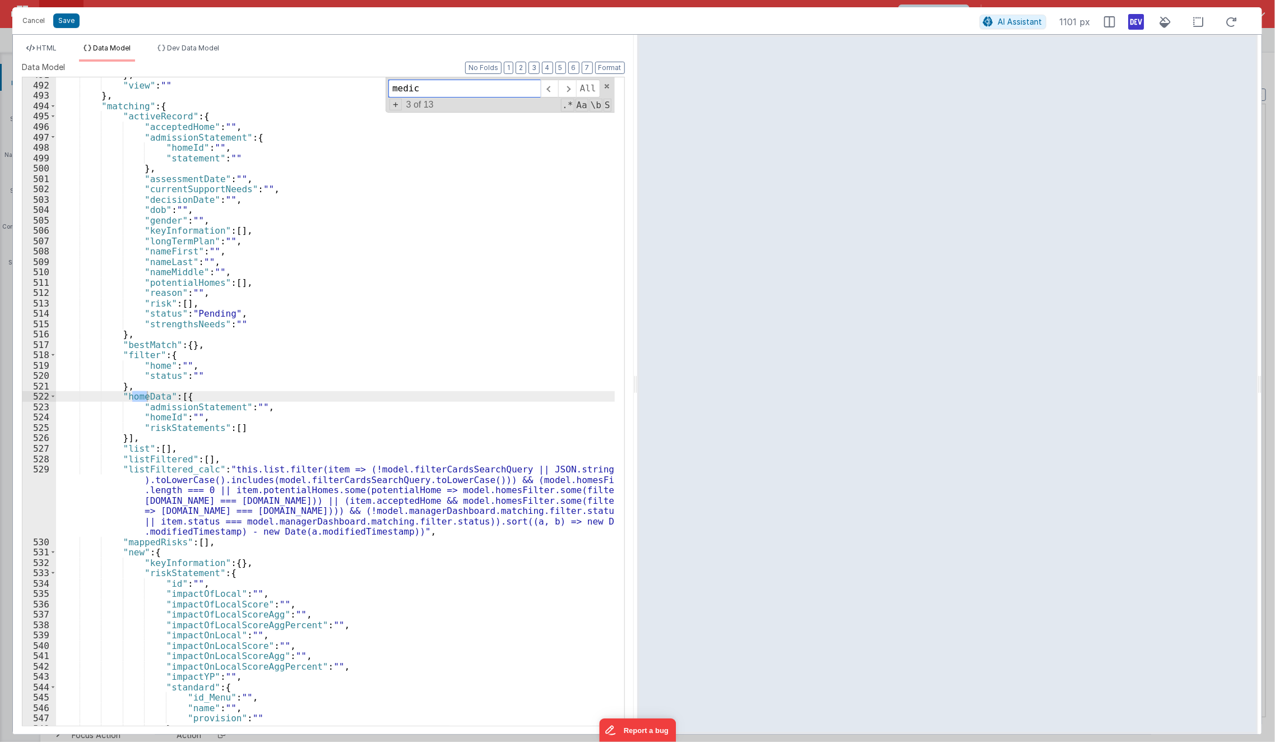
scroll to position [3630, 0]
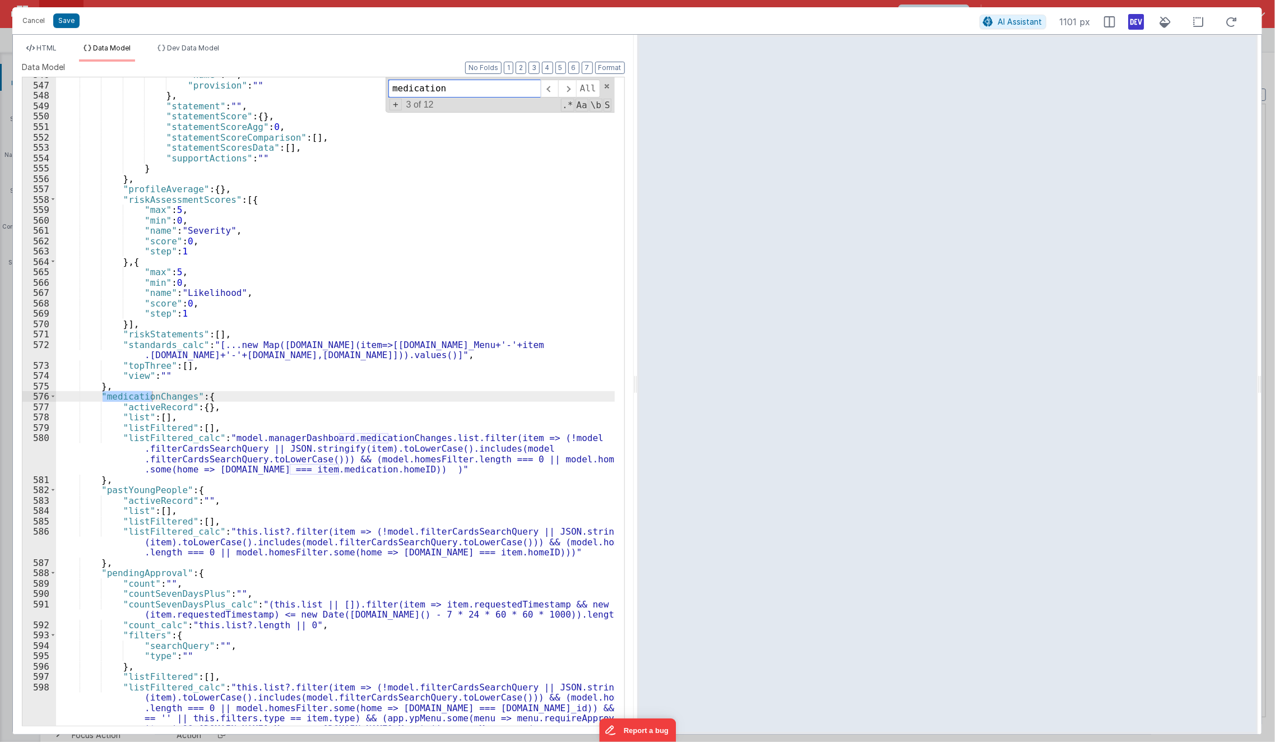
type input "medication"
click at [49, 55] on li "HTML" at bounding box center [41, 53] width 39 height 18
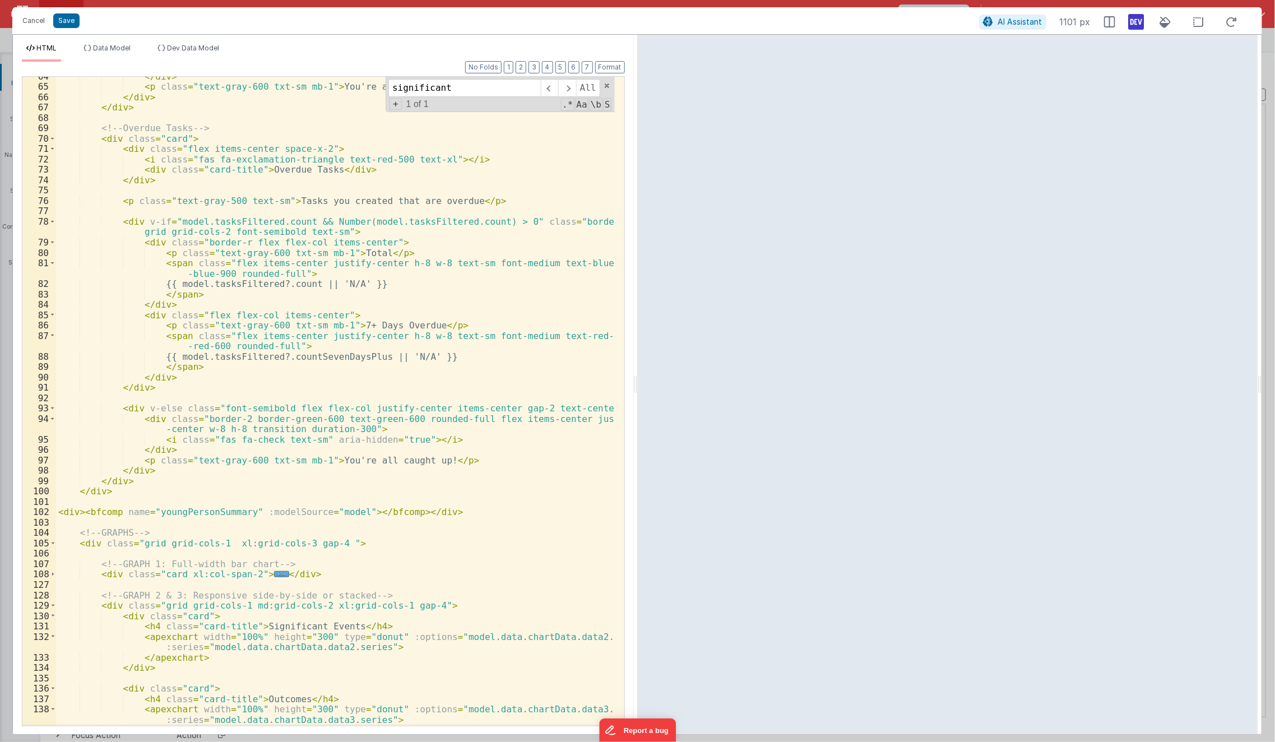
scroll to position [753, 0]
click at [101, 544] on div "</ div > < p class = "text-gray-600 txt-sm mb-1" > You're all caught up! </ p >…" at bounding box center [335, 406] width 559 height 670
click at [70, 21] on button "Save" at bounding box center [66, 20] width 26 height 15
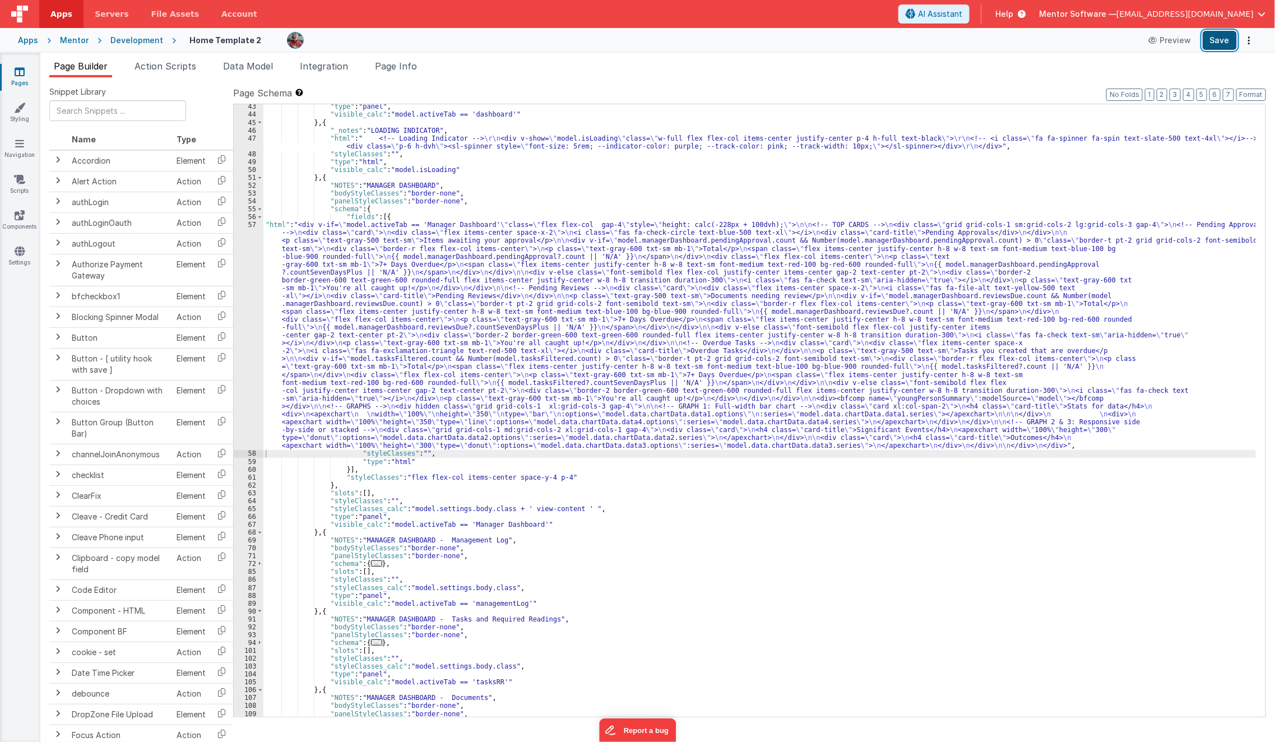
click at [1217, 42] on button "Save" at bounding box center [1220, 40] width 34 height 19
click at [585, 387] on div ""type" : "panel" , "visible_calc" : "model.activeTab == 'dashboard'" } , { "_no…" at bounding box center [759, 417] width 993 height 629
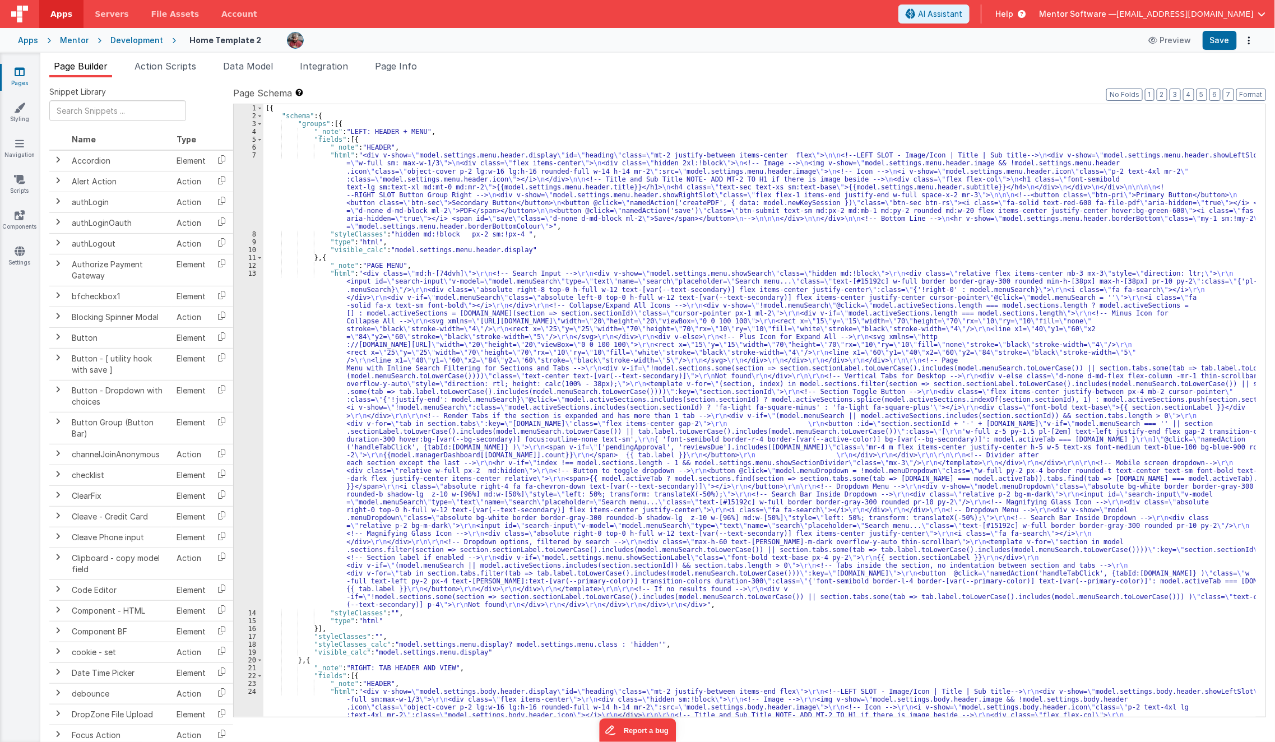
scroll to position [0, 0]
click at [585, 387] on div "[{ "schema" : { "groups" : [{ "_note" : "LEFT: HEADER + MENU" , "fields" : [{ "…" at bounding box center [759, 556] width 993 height 905
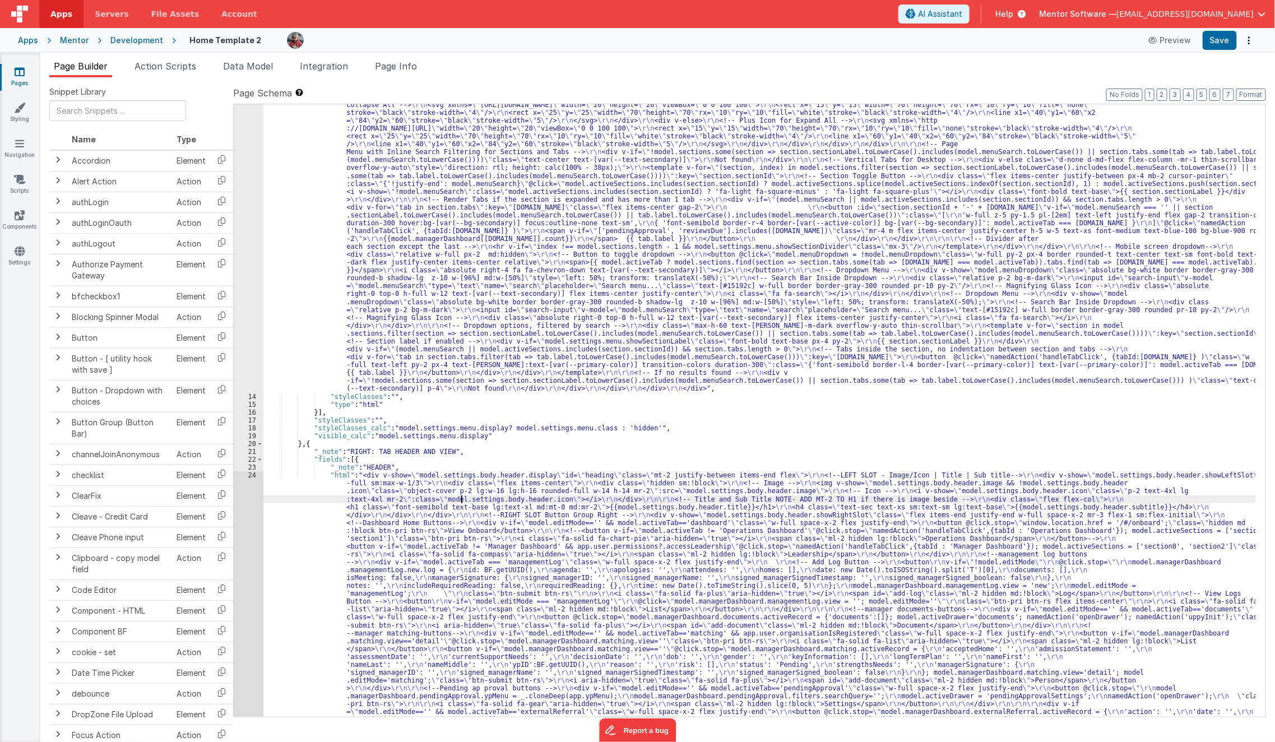
click at [462, 500] on div ""html" : "<div class= \" md:h-[74dvh] \" > \r\n <!-- Search Input --> \r\n <div…" at bounding box center [759, 672] width 993 height 1237
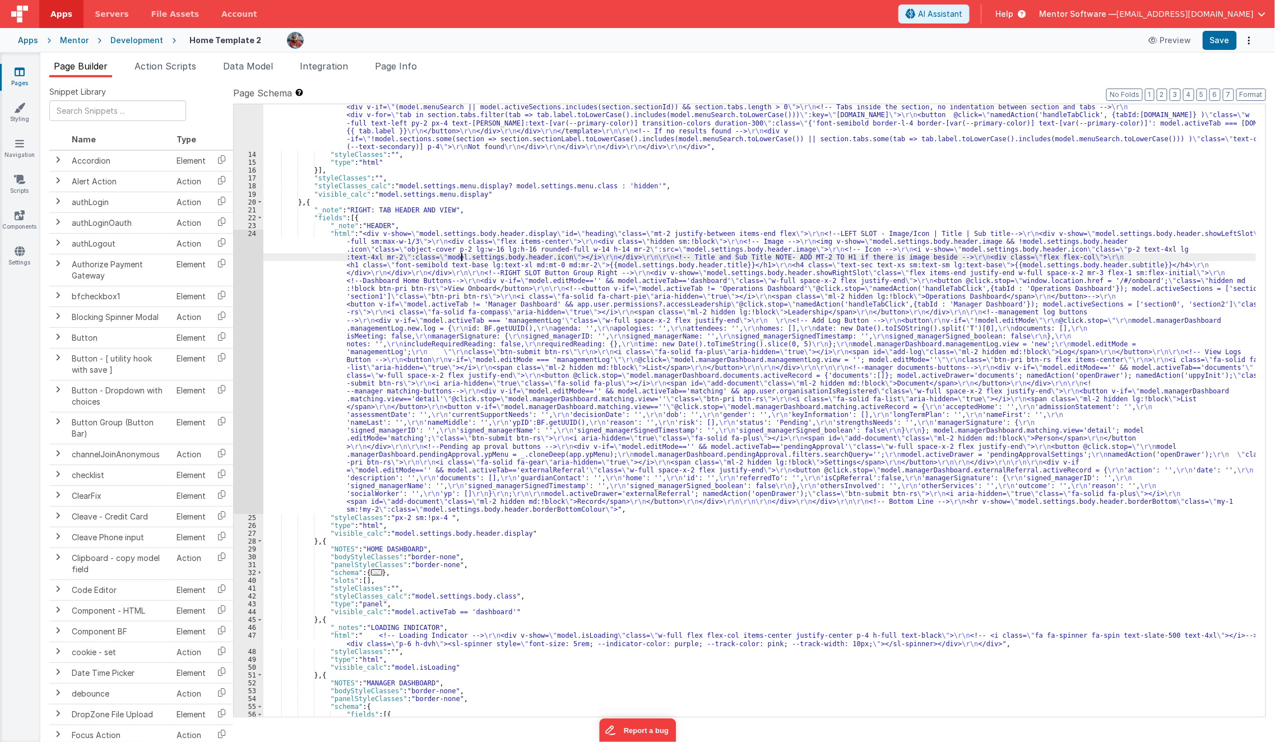
scroll to position [458, 0]
click at [335, 455] on div ""html" : "<div class= \" md:h-[74dvh] \" > \r\n <!-- Search Input --> \r\n <div…" at bounding box center [759, 402] width 993 height 1181
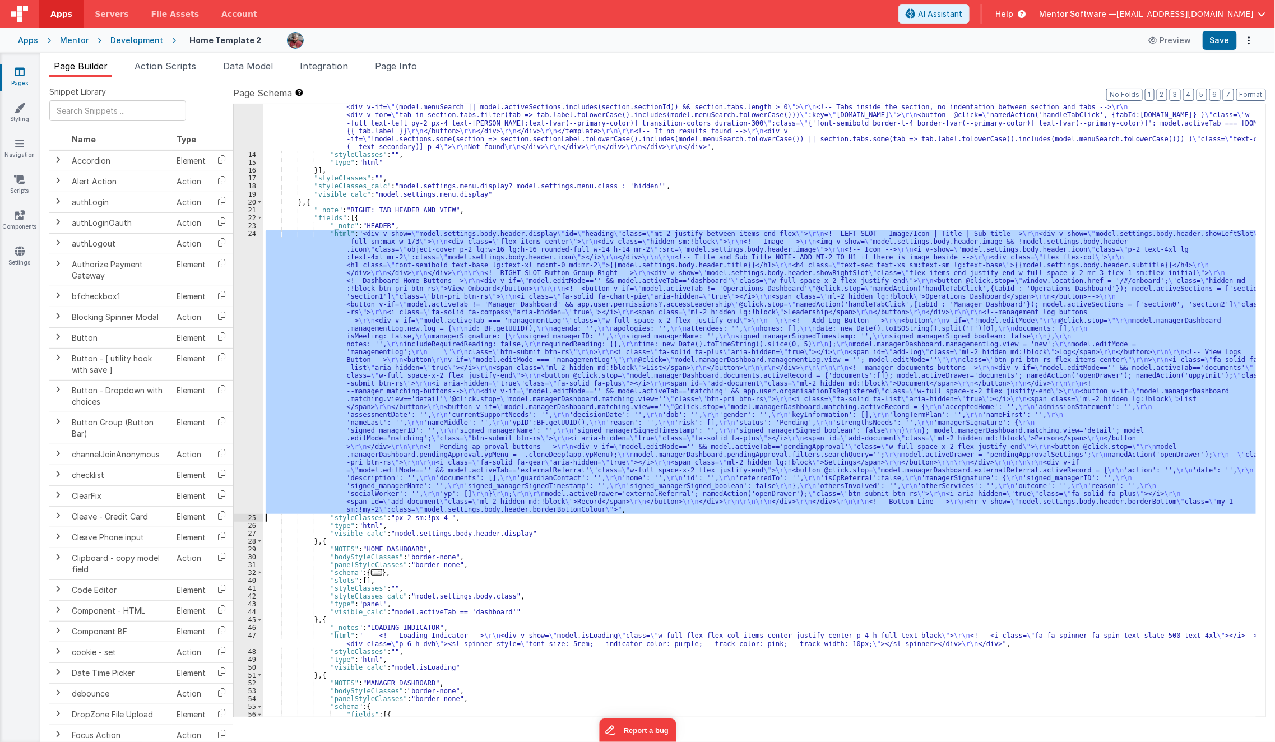
click at [248, 437] on div "24" at bounding box center [249, 372] width 30 height 284
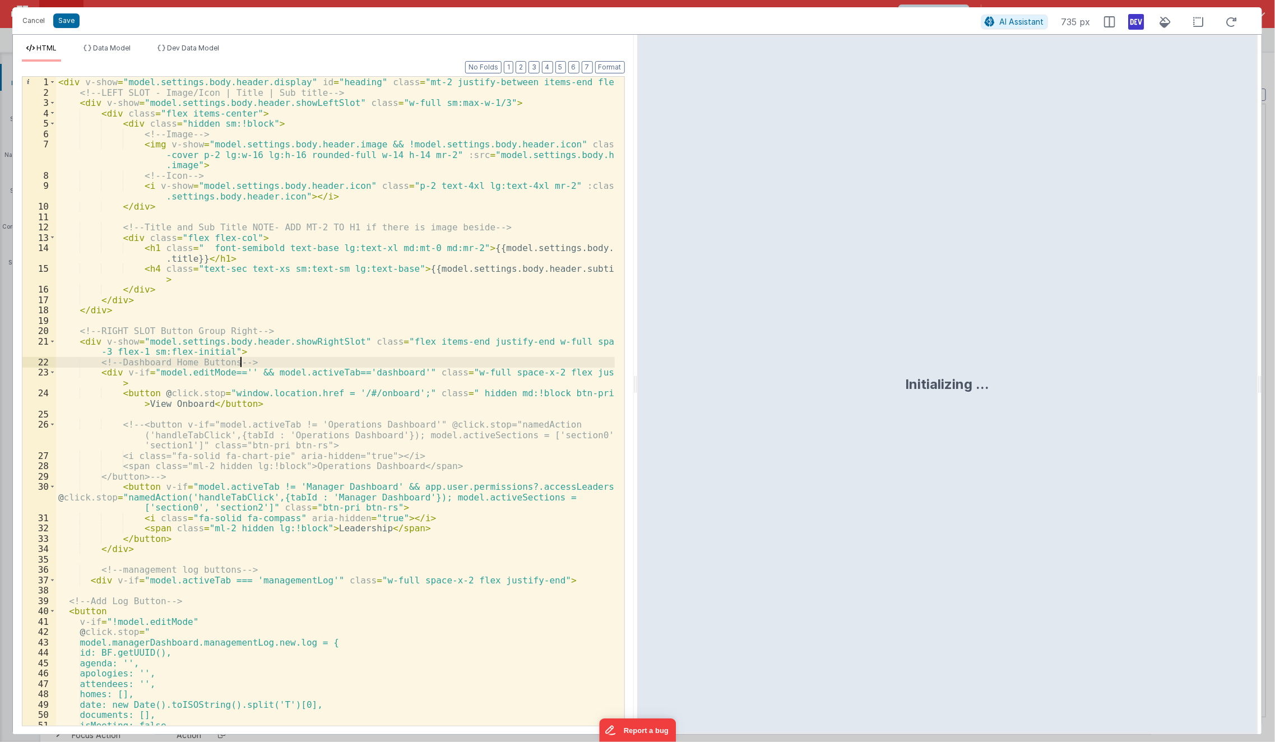
click at [346, 363] on div "< div v-show = "model.settings.body.header.display" id = "heading" class = "mt-…" at bounding box center [335, 412] width 559 height 670
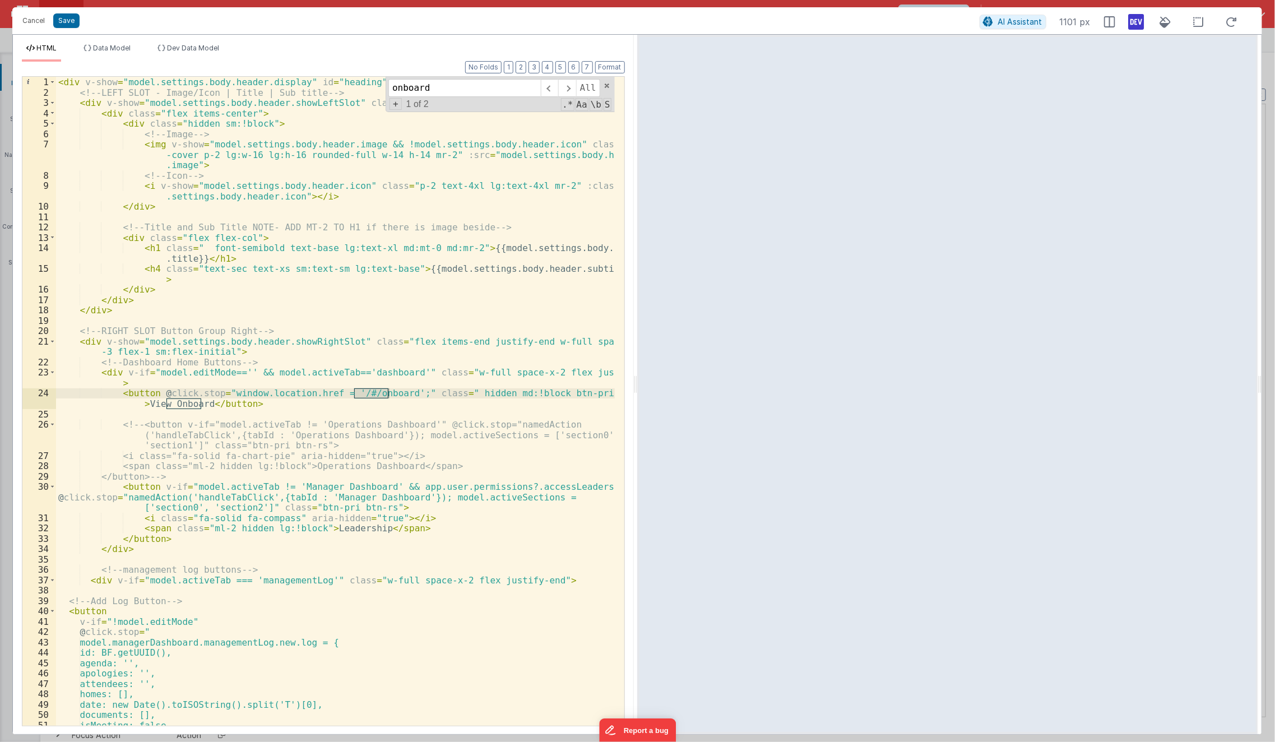
type input "onboard"
click at [155, 395] on div "< div v-show = "model.settings.body.header.display" id = "heading" class = "mt-…" at bounding box center [335, 412] width 559 height 670
click at [112, 394] on div "< div v-show = "model.settings.body.header.display" id = "heading" class = "mt-…" at bounding box center [335, 412] width 559 height 670
click at [117, 475] on div "< div v-show = "model.settings.body.header.display" id = "heading" class = "mt-…" at bounding box center [335, 412] width 559 height 670
click at [113, 391] on div "< div v-show = "model.settings.body.header.display" id = "heading" class = "mt-…" at bounding box center [335, 412] width 559 height 670
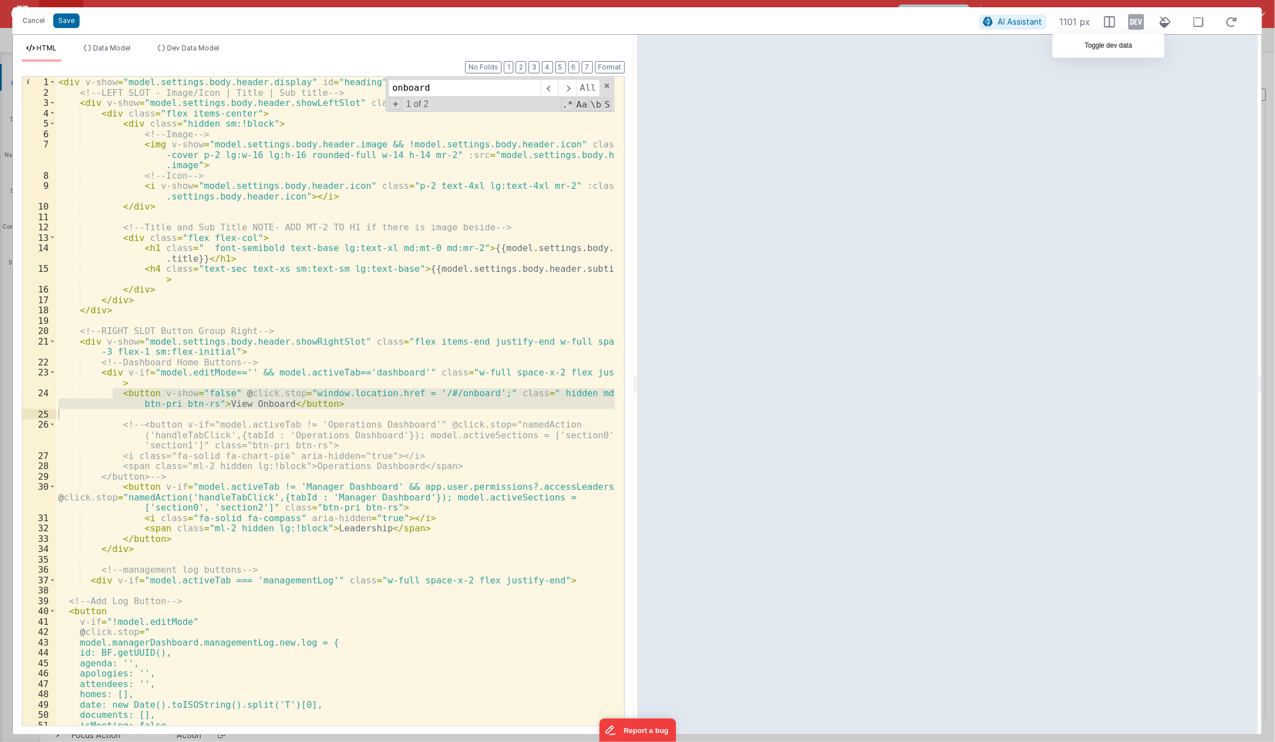
click at [1137, 24] on icon at bounding box center [1137, 22] width 16 height 18
click at [248, 369] on div "< div v-show = "model.settings.body.header.display" id = "heading" class = "mt-…" at bounding box center [335, 412] width 559 height 670
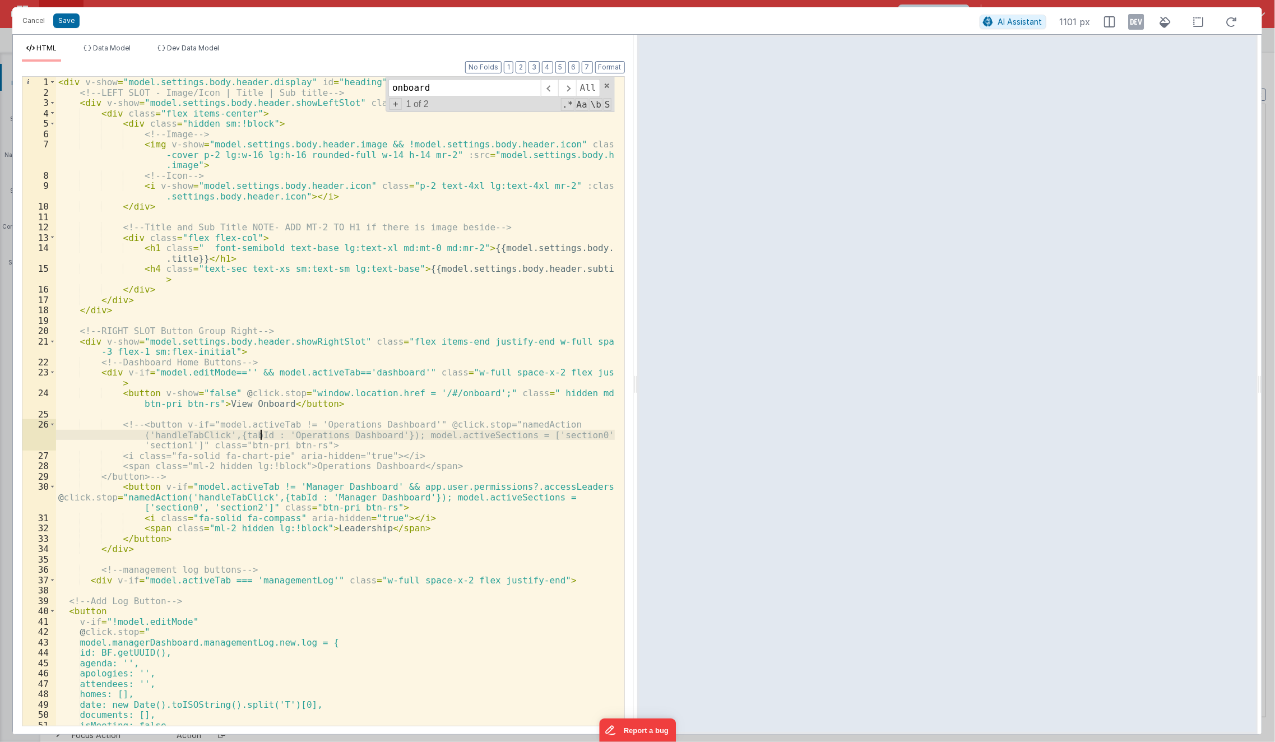
click at [262, 432] on div "< div v-show = "model.settings.body.header.display" id = "heading" class = "mt-…" at bounding box center [335, 412] width 559 height 670
click at [557, 391] on div "< div v-show = "model.settings.body.header.display" id = "heading" class = "mt-…" at bounding box center [335, 412] width 559 height 670
click at [1233, 26] on icon at bounding box center [1232, 22] width 25 height 14
click at [1229, 13] on div "AI Assistant 1101 px" at bounding box center [1112, 22] width 265 height 20
click at [1229, 21] on icon at bounding box center [1232, 22] width 25 height 14
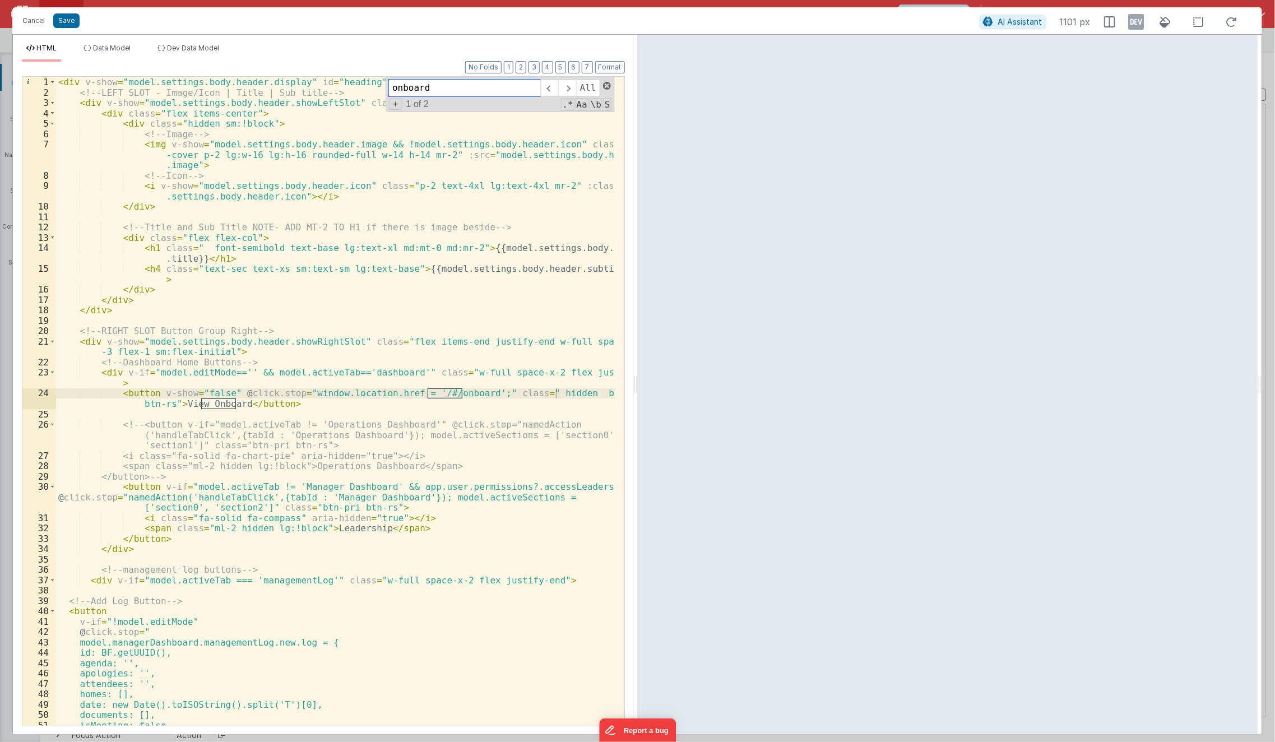
click at [605, 86] on span at bounding box center [607, 86] width 8 height 8
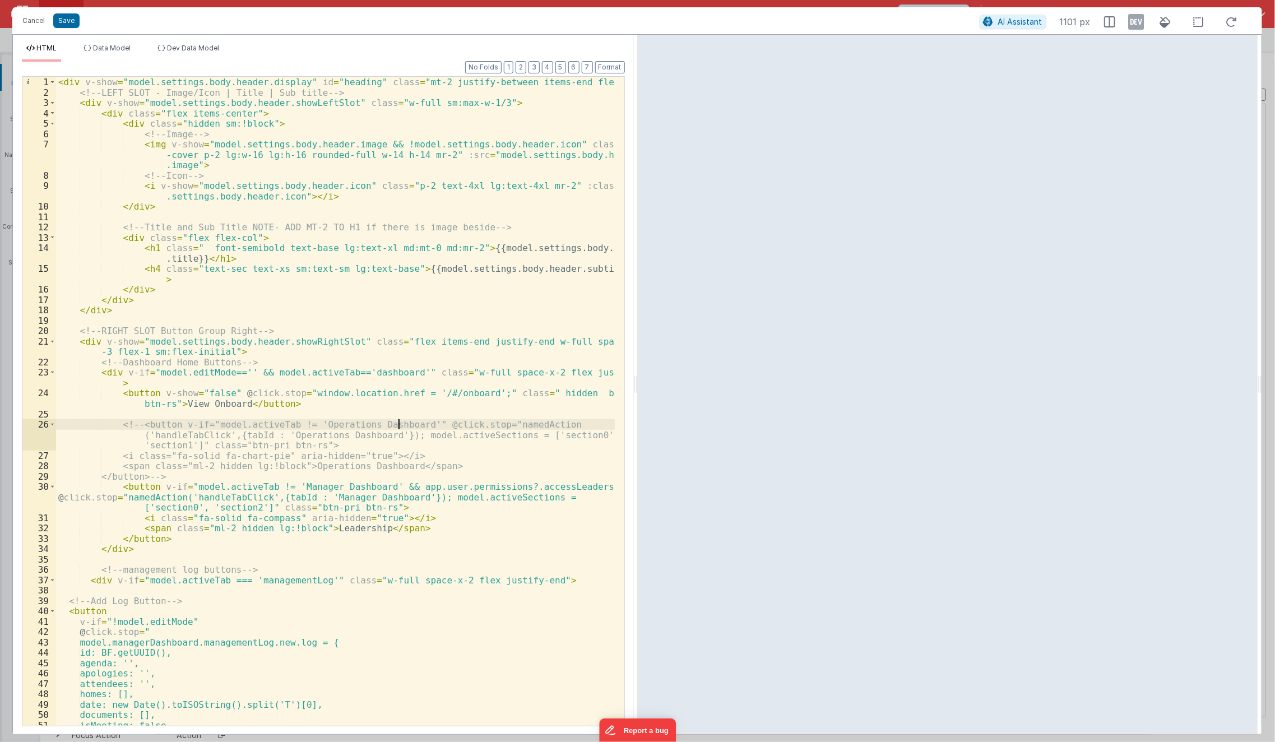
click at [399, 423] on div "< div v-show = "model.settings.body.header.display" id = "heading" class = "mt-…" at bounding box center [335, 412] width 559 height 670
click at [415, 404] on div "< div v-show = "model.settings.body.header.display" id = "heading" class = "mt-…" at bounding box center [335, 412] width 559 height 670
click at [360, 426] on div "< div v-show = "model.settings.body.header.display" id = "heading" class = "mt-…" at bounding box center [335, 412] width 559 height 670
click at [209, 397] on div "< div v-show = "model.settings.body.header.display" id = "heading" class = "mt-…" at bounding box center [335, 412] width 559 height 670
click at [197, 394] on div "< div v-show = "model.settings.body.header.display" id = "heading" class = "mt-…" at bounding box center [335, 412] width 559 height 670
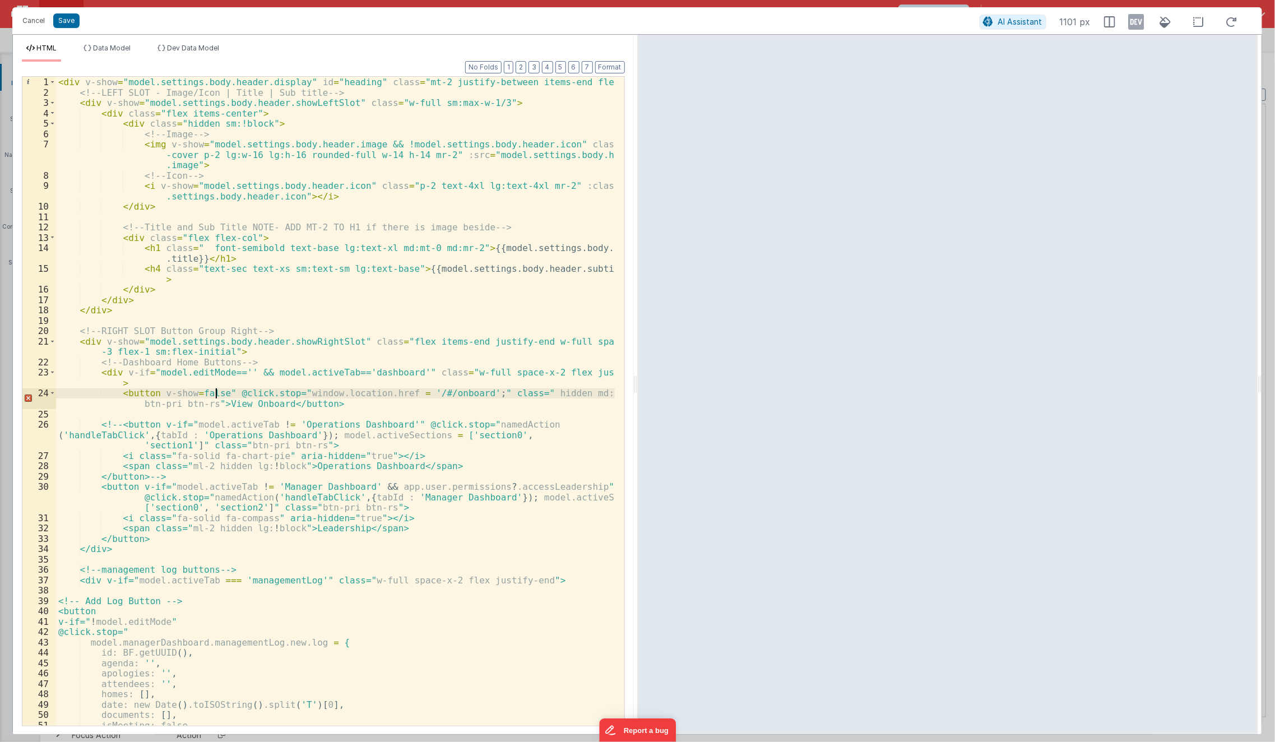
click at [217, 393] on div "< div v-show = "model.settings.body.header.display" id = "heading" class = "mt-…" at bounding box center [335, 412] width 559 height 670
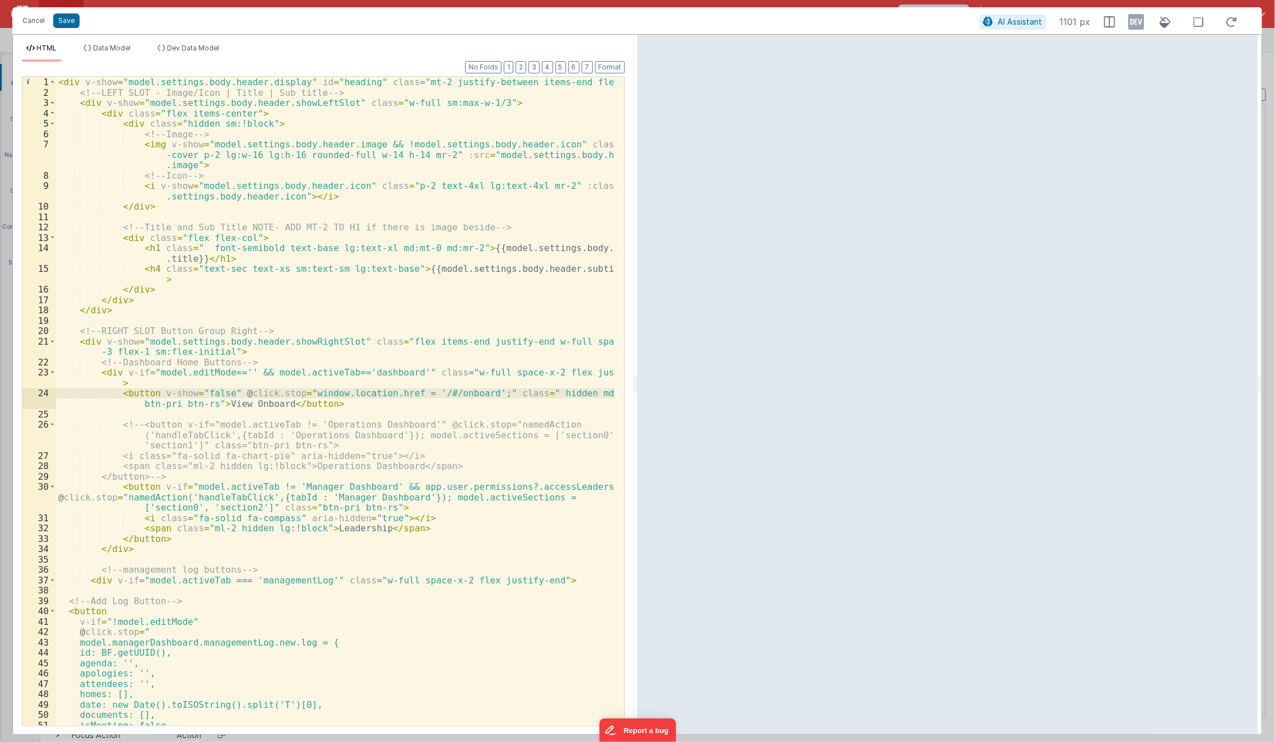
click at [186, 395] on div "< div v-show = "model.settings.body.header.display" id = "heading" class = "mt-…" at bounding box center [335, 412] width 559 height 670
click at [173, 393] on div "< div v-show = "model.settings.body.header.display" id = "heading" class = "mt-…" at bounding box center [335, 412] width 559 height 670
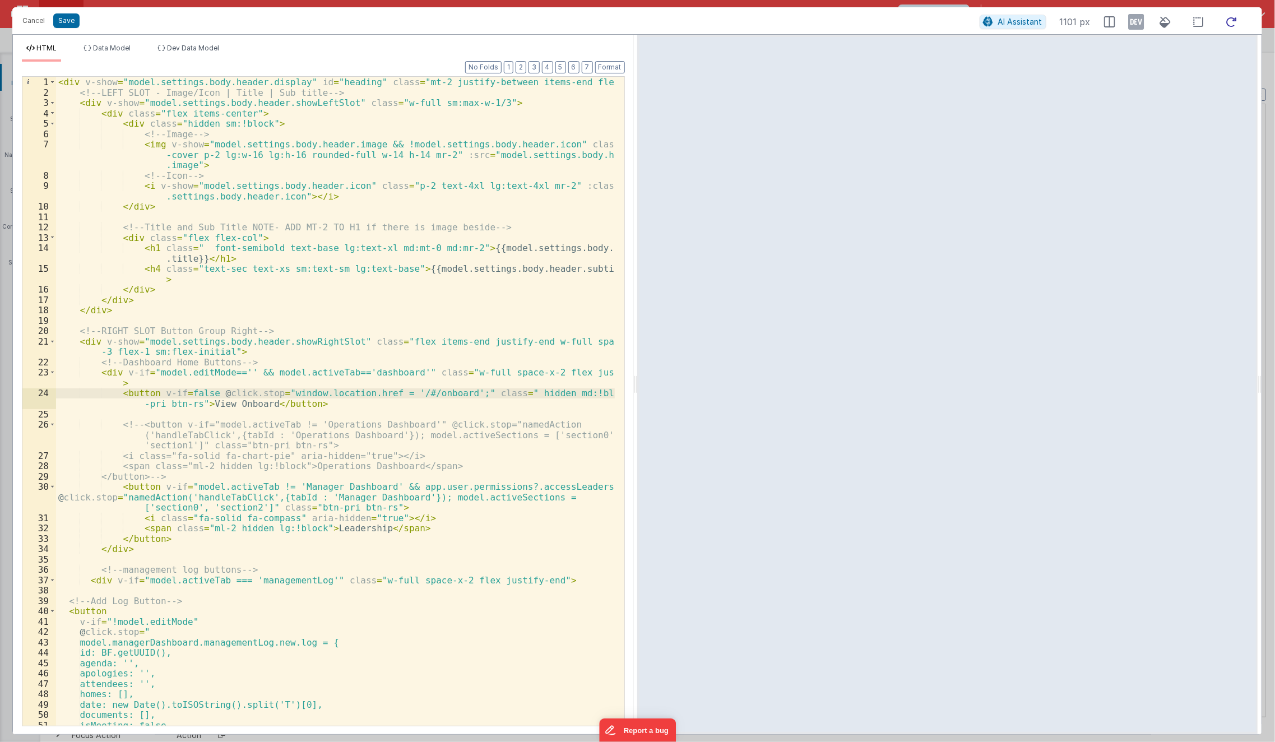
click at [1232, 24] on icon at bounding box center [1232, 22] width 25 height 14
click at [181, 395] on div "< div v-show = "model.settings.body.header.display" id = "heading" class = "mt-…" at bounding box center [335, 412] width 559 height 670
click at [178, 396] on div "< div v-show = "model.settings.body.header.display" id = "heading" class = "mt-…" at bounding box center [335, 412] width 559 height 670
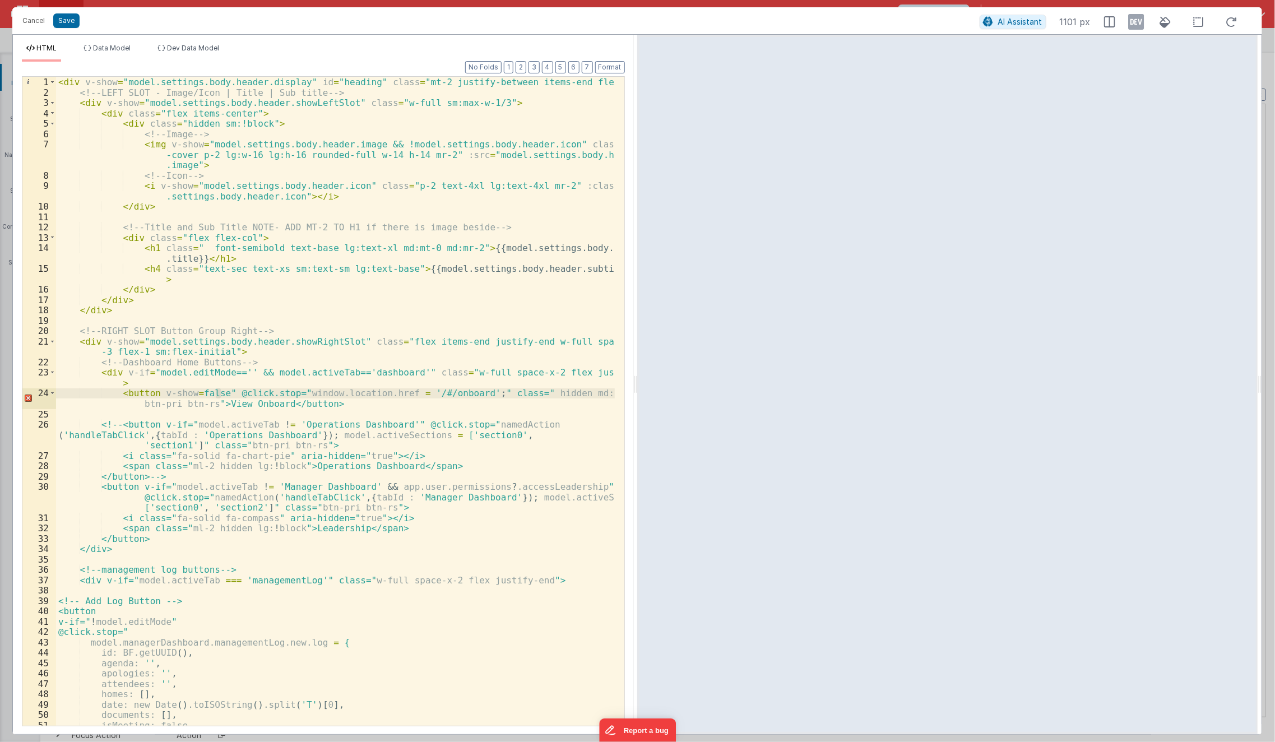
click at [154, 383] on div "< div v-show = "model.settings.body.header.display" id = "heading" class = "mt-…" at bounding box center [335, 412] width 559 height 670
click at [213, 402] on div "< div v-show = "model.settings.body.header.display" id = "heading" class = "mt-…" at bounding box center [335, 412] width 559 height 670
type input "View Onboard"
click at [178, 430] on div "< div v-show = "model.settings.body.header.display" id = "heading" class = "mt-…" at bounding box center [335, 412] width 559 height 670
click at [193, 395] on div "< div v-show = "model.settings.body.header.display" id = "heading" class = "mt-…" at bounding box center [335, 412] width 559 height 670
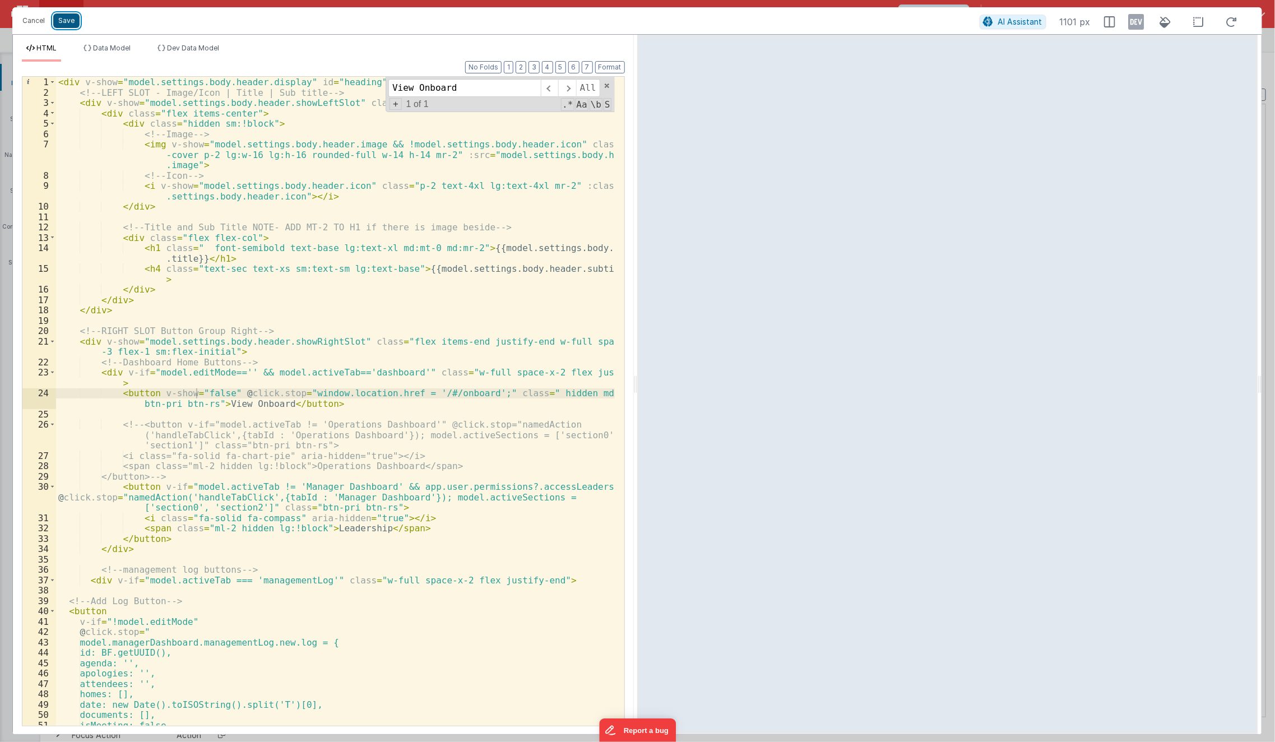
click at [69, 20] on button "Save" at bounding box center [66, 20] width 26 height 15
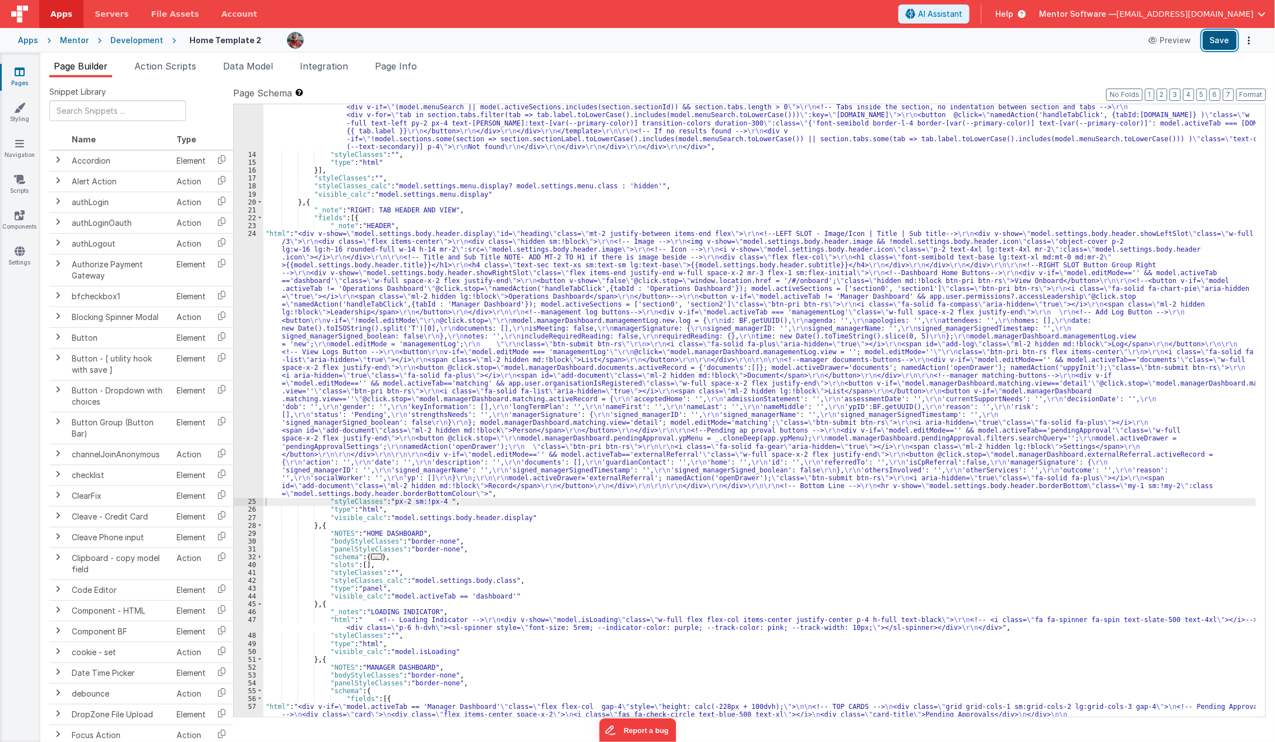
click at [1222, 40] on button "Save" at bounding box center [1220, 40] width 34 height 19
click at [531, 337] on div ""html" : "<div class= \" md:h-[74dvh] \" > \r\n <!-- Search Input --> \r\n <div…" at bounding box center [759, 402] width 993 height 1181
click at [237, 401] on div "24" at bounding box center [249, 364] width 30 height 269
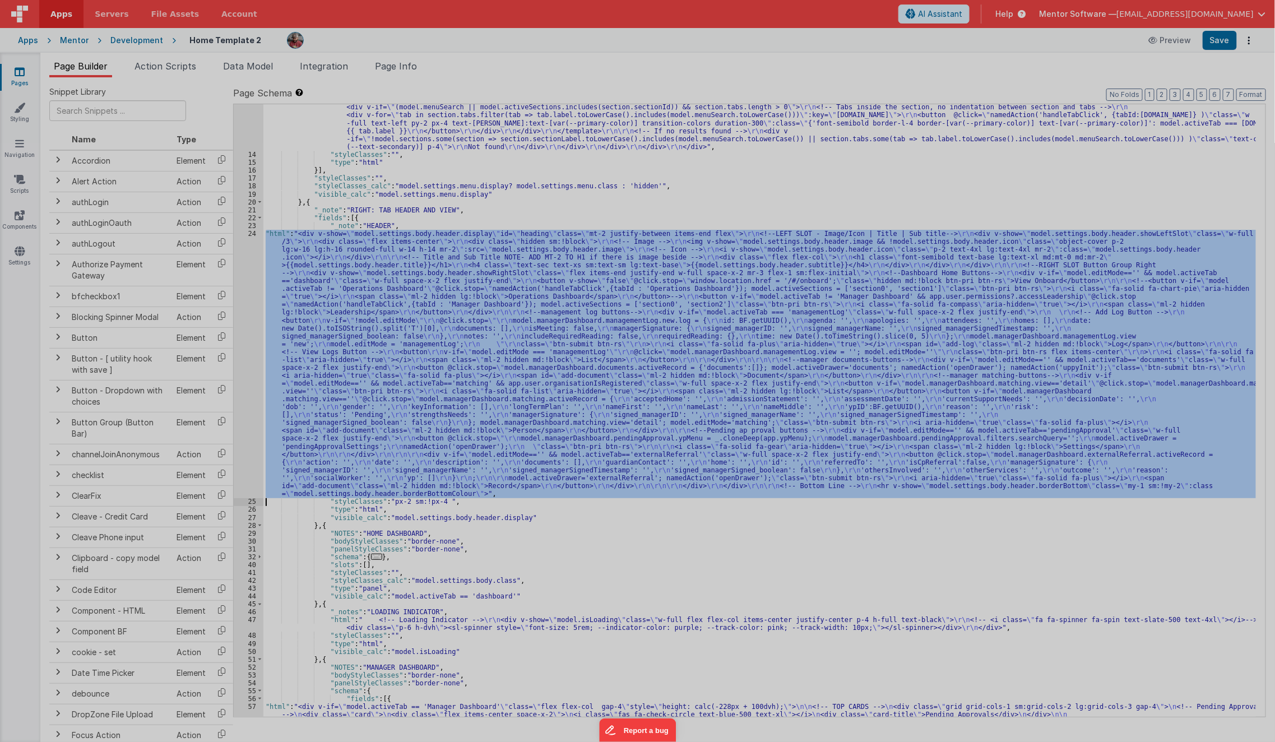
click at [237, 401] on div "< div v-show = "model.settings.body.header.display" id = "heading" class = "mt-…" at bounding box center [335, 411] width 559 height 691
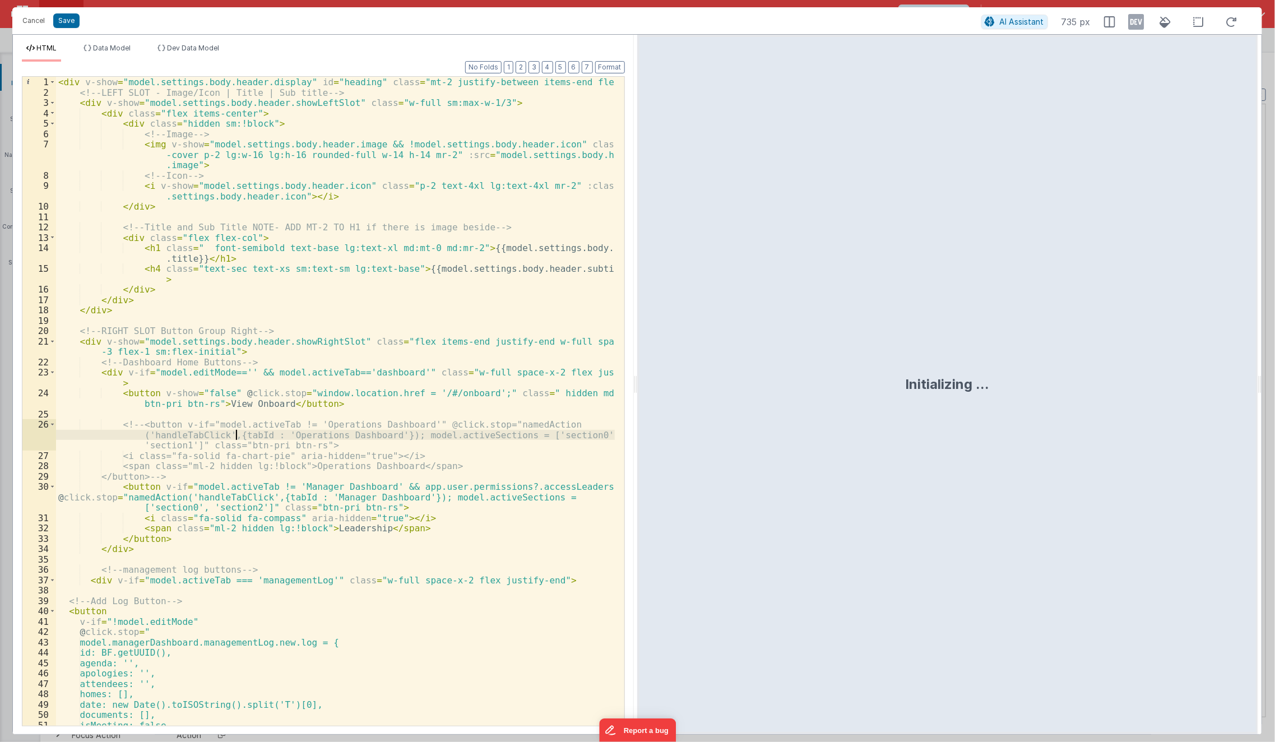
click at [235, 439] on div "< div v-show = "model.settings.body.header.display" id = "heading" class = "mt-…" at bounding box center [335, 412] width 559 height 670
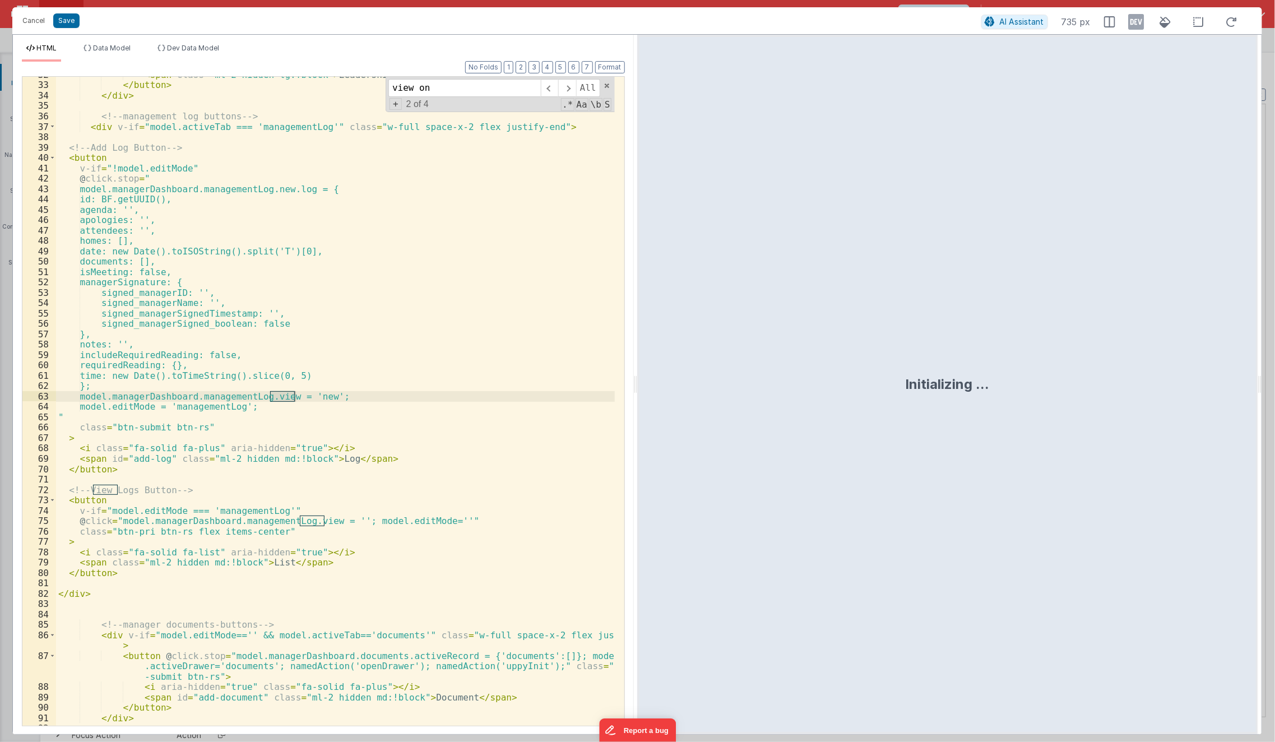
scroll to position [0, 0]
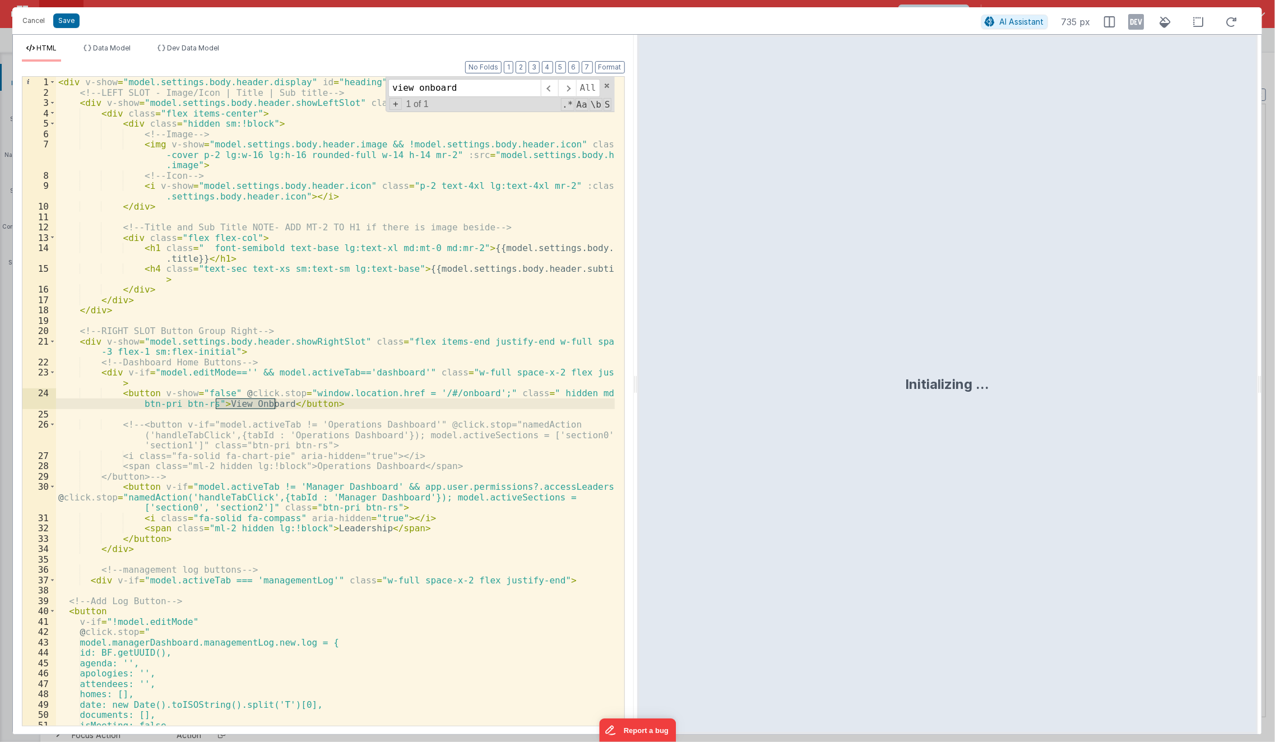
type input "view onboard"
click at [557, 393] on div "< div v-show = "model.settings.body.header.display" id = "heading" class = "mt-…" at bounding box center [335, 412] width 559 height 670
click at [70, 21] on button "Save" at bounding box center [66, 20] width 26 height 15
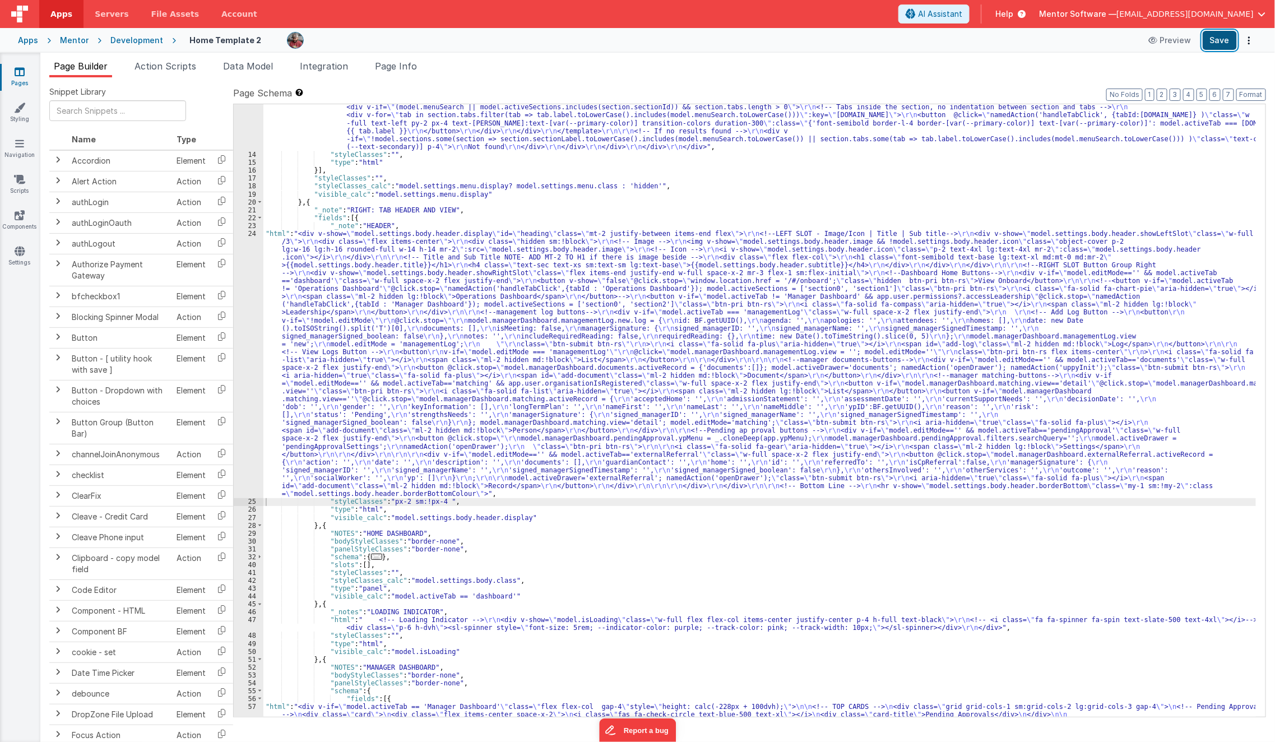
click at [1235, 46] on button "Save" at bounding box center [1220, 40] width 34 height 19
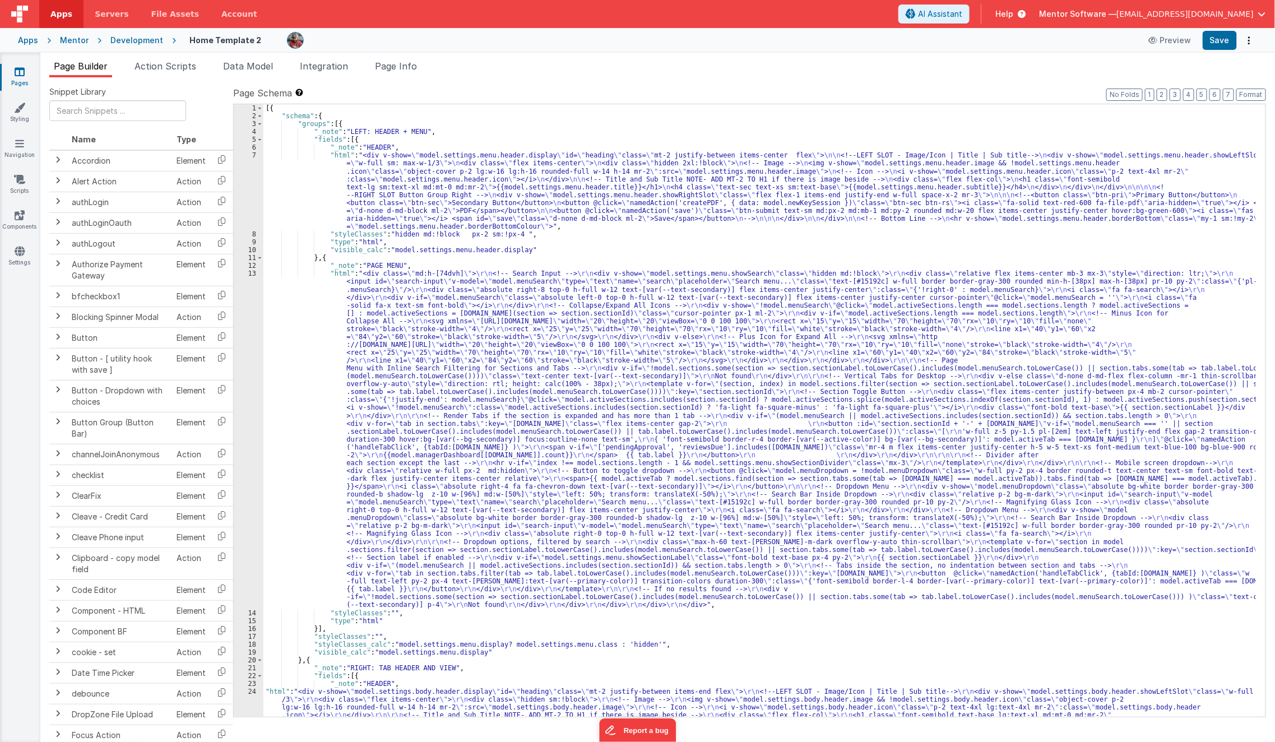
click at [24, 73] on icon at bounding box center [20, 71] width 10 height 11
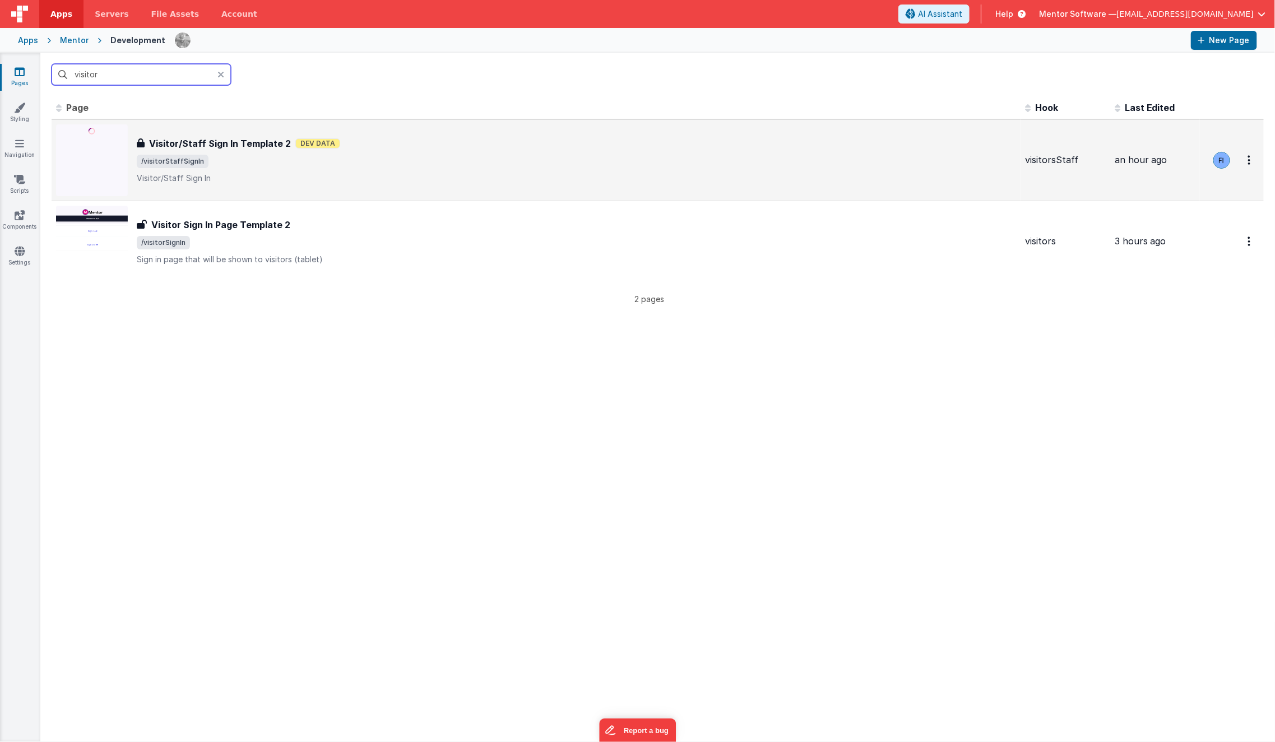
type input "visitor"
click at [226, 166] on span "/visitorStaffSignIn" at bounding box center [577, 161] width 880 height 13
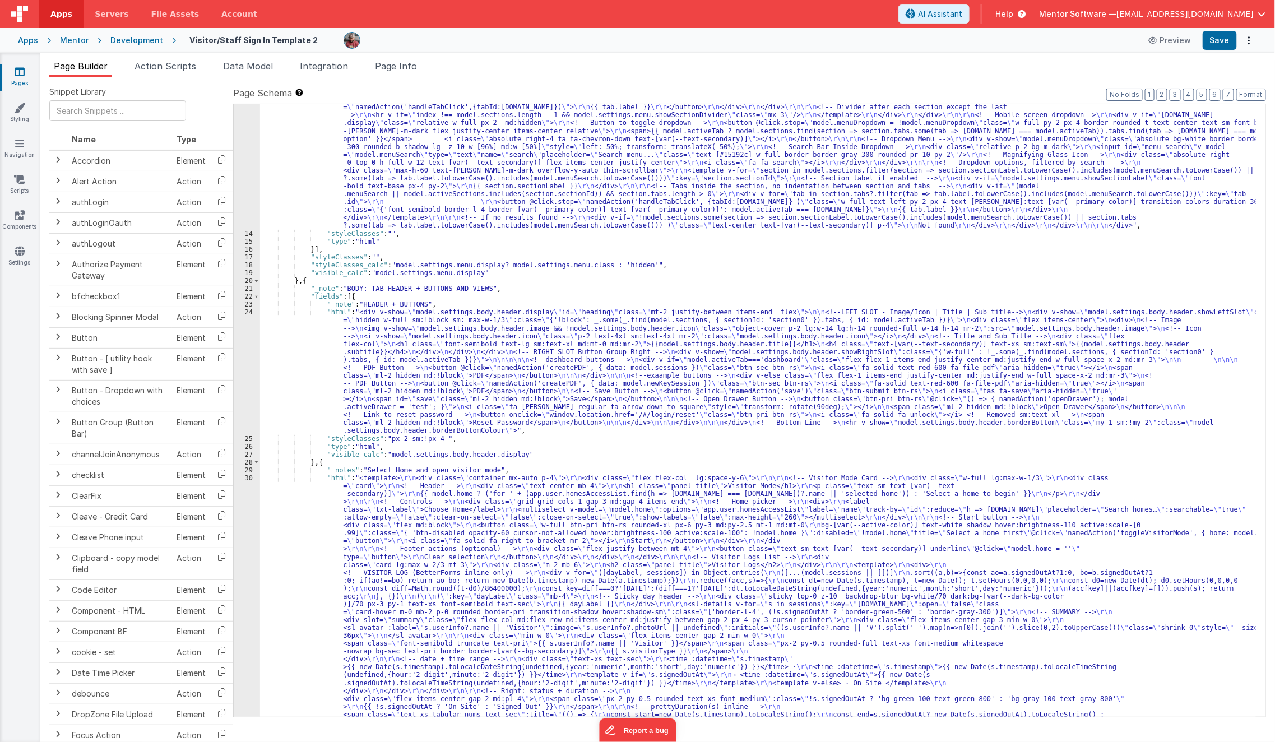
scroll to position [332, 0]
click at [474, 490] on div ""html" : "<div class= \" md:h-[74dvh] \" > \r\n <!-- Search Input --> \r\n <div…" at bounding box center [758, 572] width 997 height 1284
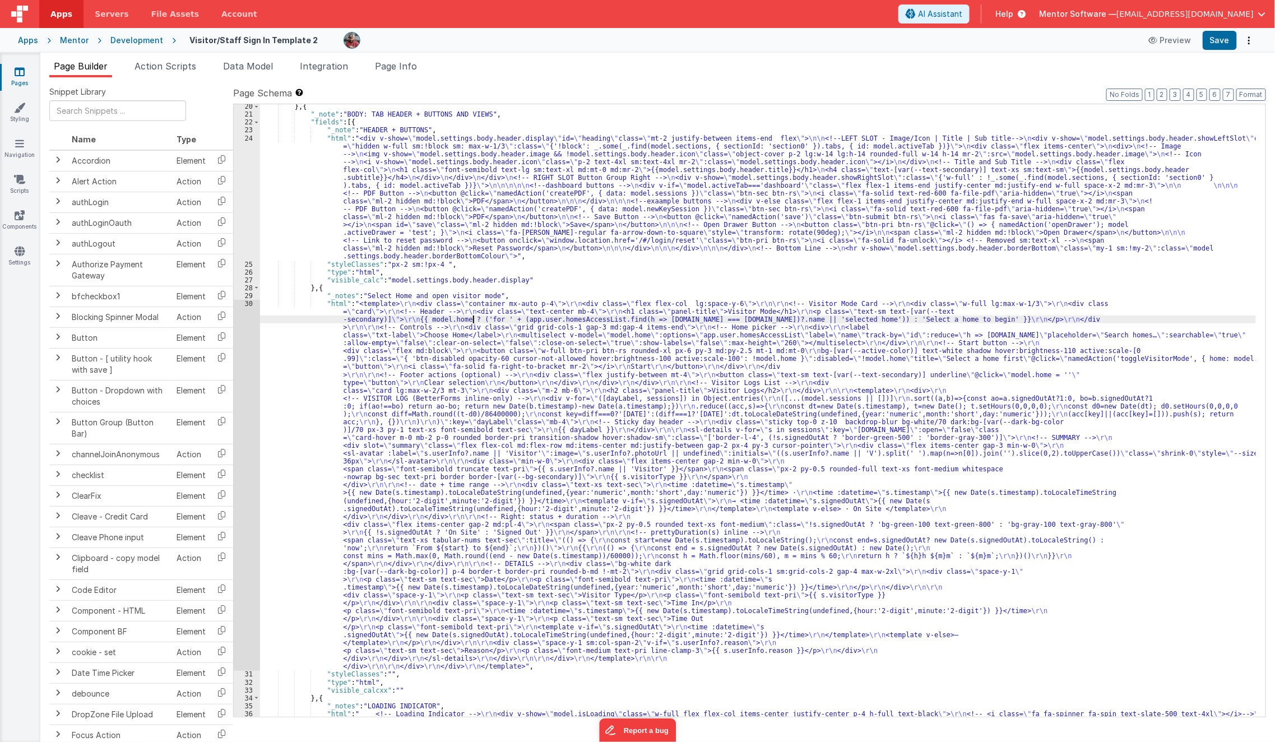
scroll to position [506, 0]
click at [397, 455] on div "} , { "_note" : "BODY: TAB HEADER + BUTTONS AND VIEWS" , "fields" : [{ "_note" …" at bounding box center [758, 421] width 997 height 637
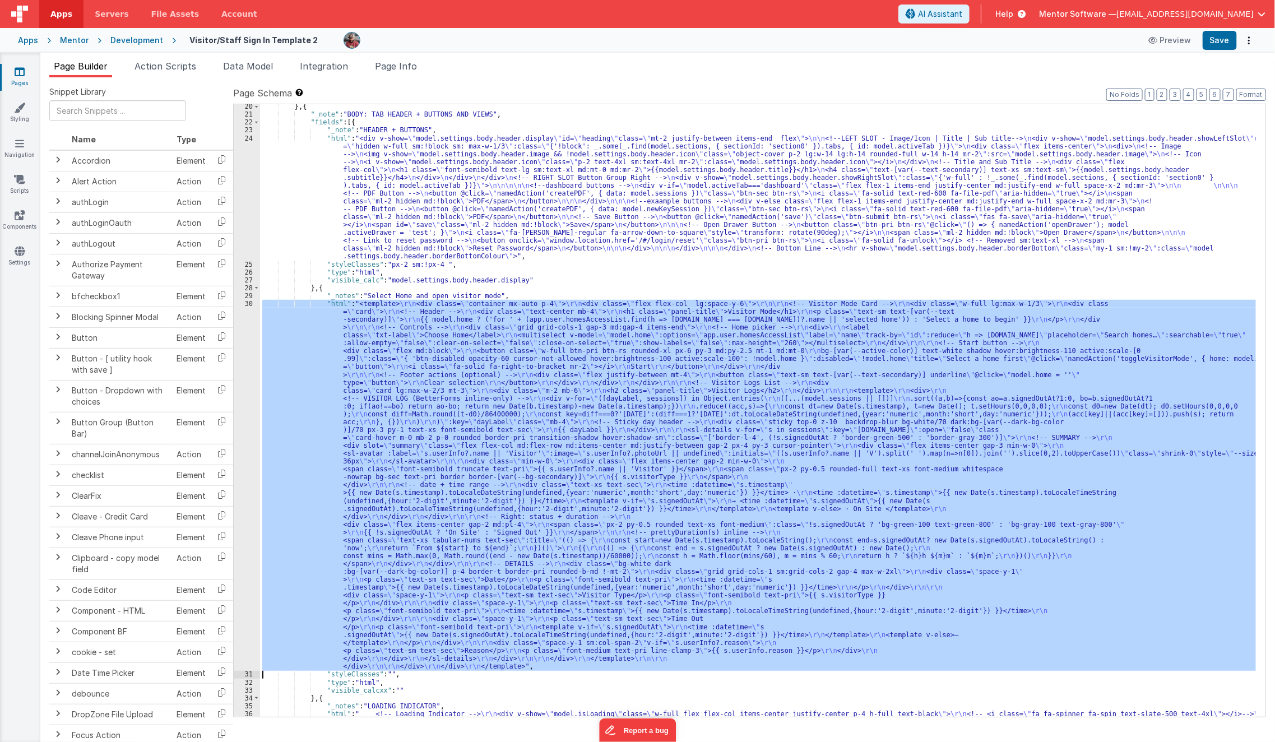
click at [242, 491] on div "30" at bounding box center [247, 485] width 26 height 371
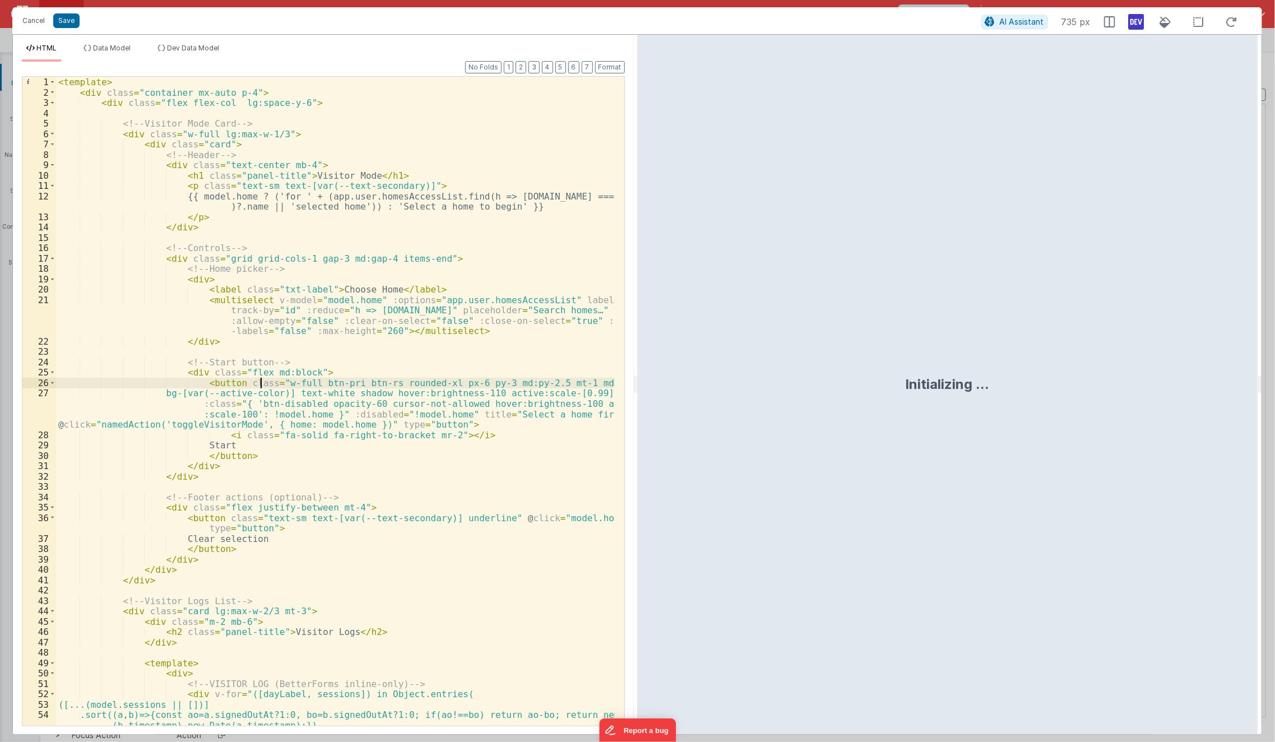
click at [260, 372] on div "< template > < div class = "container mx-auto p-4" > < div class = "flex flex-c…" at bounding box center [335, 412] width 559 height 670
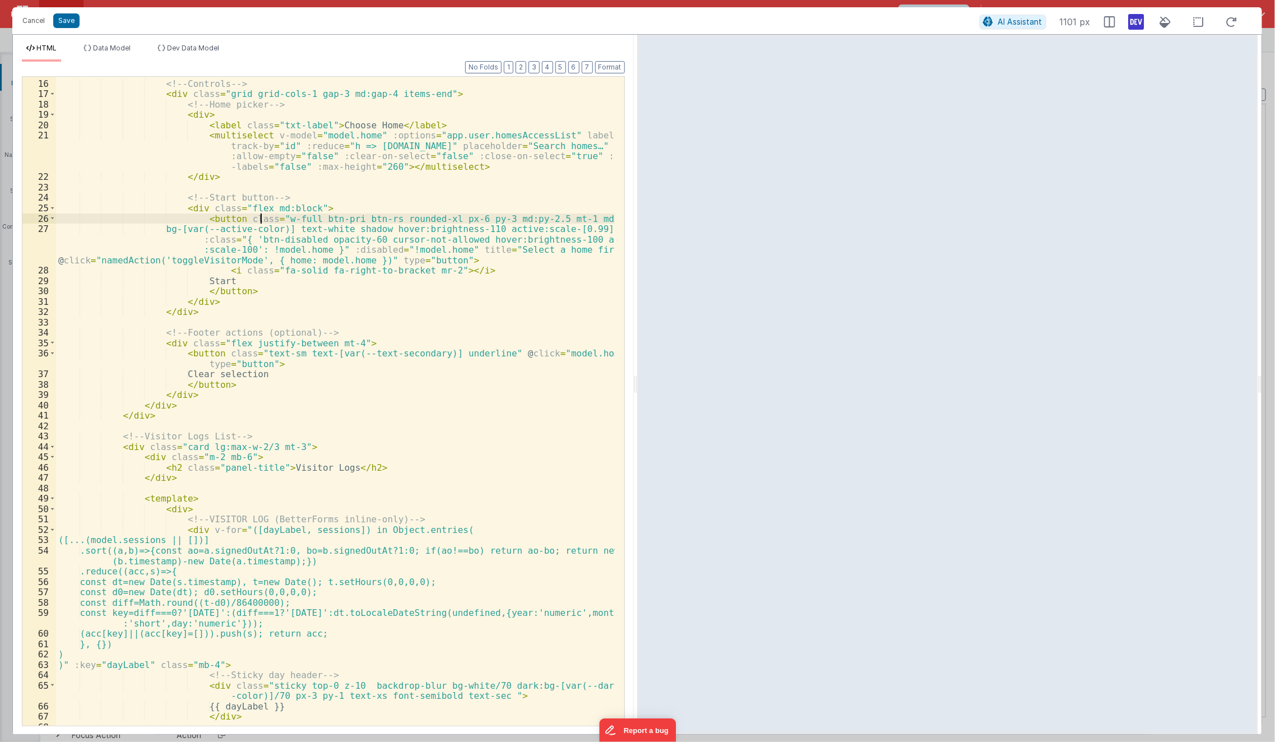
scroll to position [227, 0]
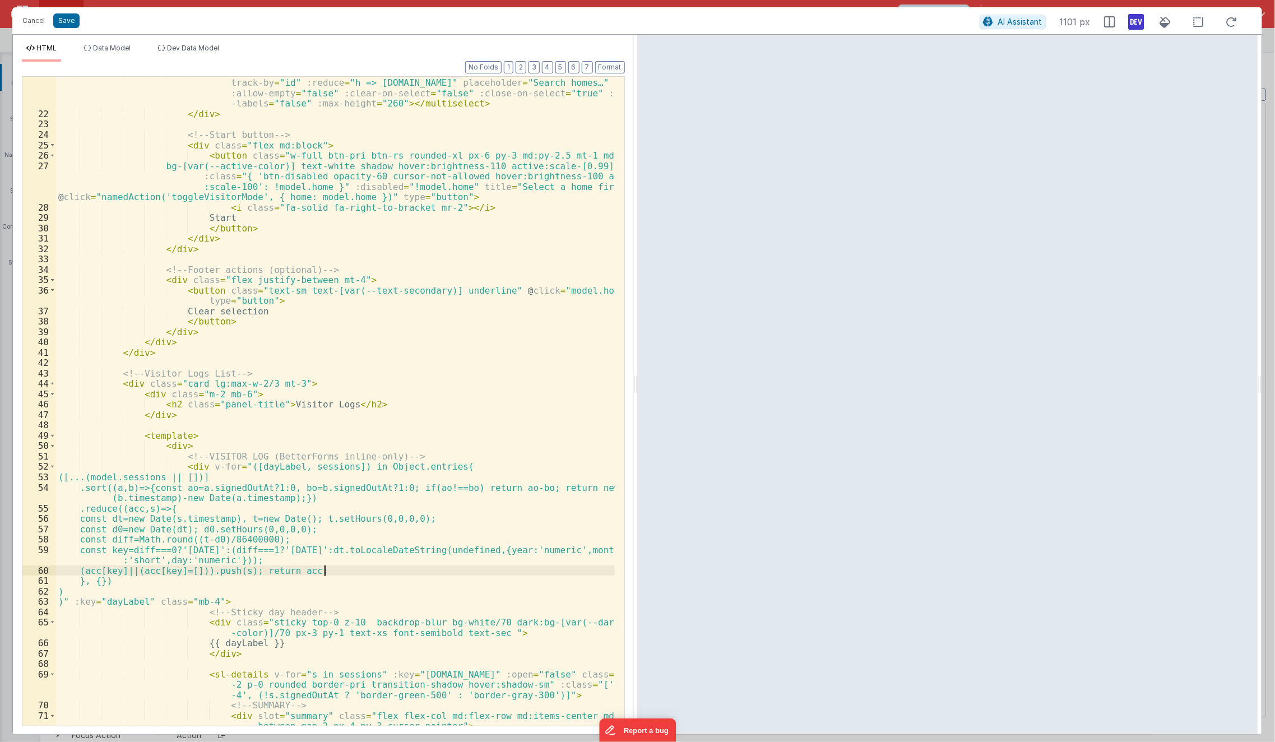
click at [357, 560] on div "< multiselect v-model = "model.home" :options = "app.user.homesAccessList" labe…" at bounding box center [335, 423] width 559 height 712
click at [330, 494] on div "< multiselect v-model = "model.home" :options = "app.user.homesAccessList" labe…" at bounding box center [335, 423] width 559 height 712
click at [322, 418] on div "< multiselect v-model = "model.home" :options = "app.user.homesAccessList" labe…" at bounding box center [335, 423] width 559 height 712
click at [447, 456] on div "< multiselect v-model = "model.home" :options = "app.user.homesAccessList" labe…" at bounding box center [335, 423] width 559 height 712
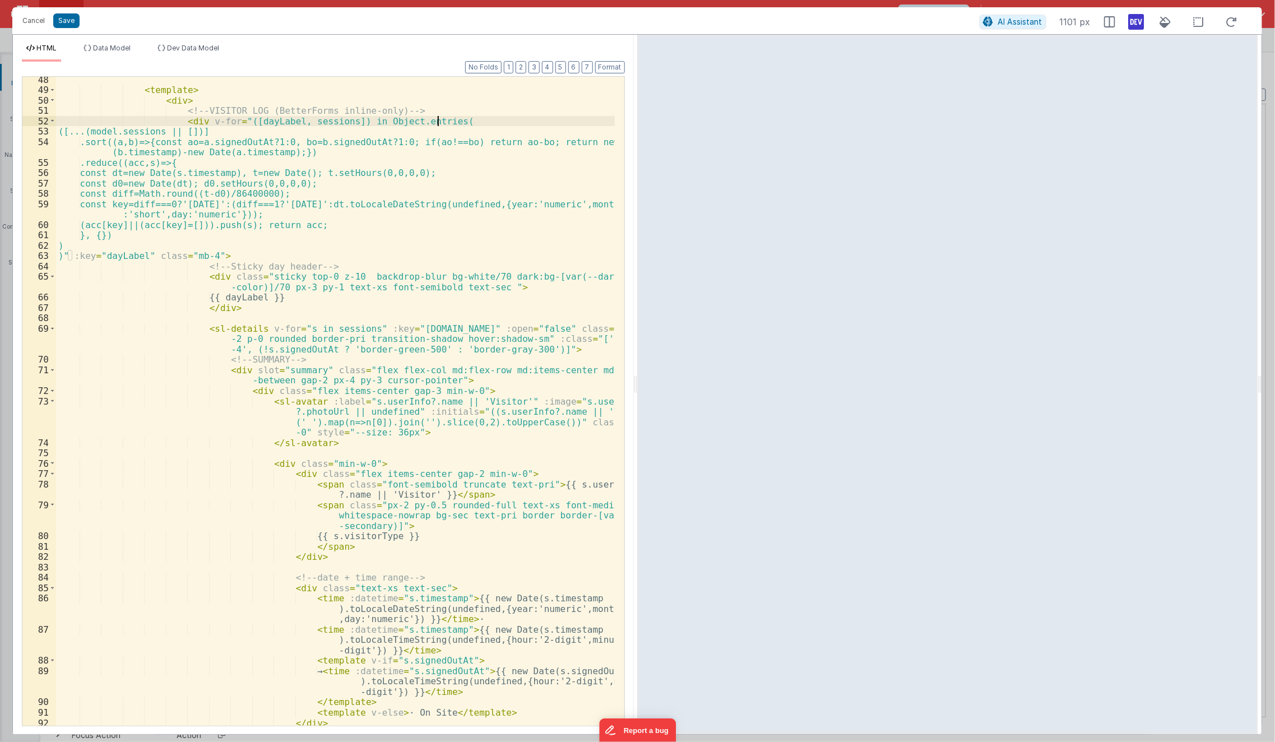
scroll to position [573, 0]
click at [447, 456] on div "< template > < div > <!-- VISITOR LOG (BetterForms inline-only) --> < div v-for…" at bounding box center [335, 410] width 559 height 670
click at [445, 392] on div "< template > < div > <!-- VISITOR LOG (BetterForms inline-only) --> < div v-for…" at bounding box center [335, 410] width 559 height 670
click at [327, 382] on div "< template > < div > <!-- VISITOR LOG (BetterForms inline-only) --> < div v-for…" at bounding box center [335, 410] width 559 height 670
click at [441, 386] on div "< template > < div > <!-- VISITOR LOG (BetterForms inline-only) --> < div v-for…" at bounding box center [335, 410] width 559 height 670
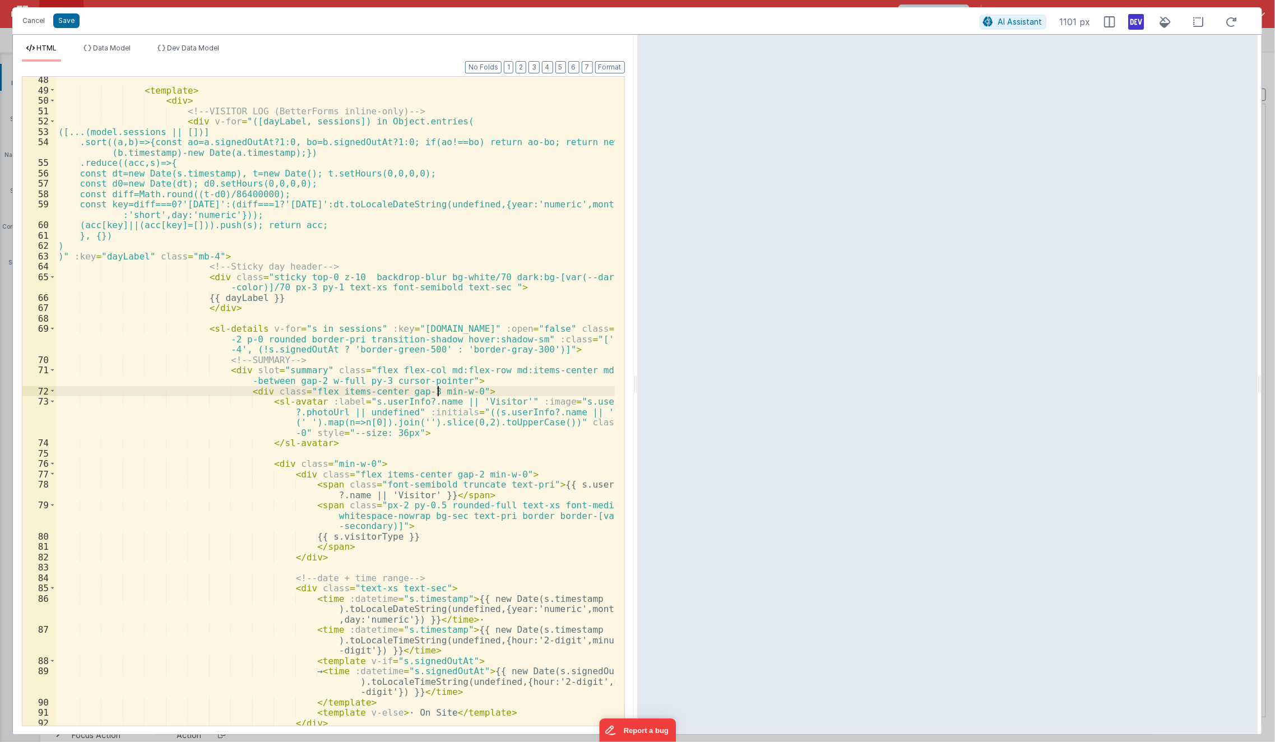
click at [438, 382] on div "< template > < div > <!-- VISITOR LOG (BetterForms inline-only) --> < div v-for…" at bounding box center [335, 410] width 559 height 670
click at [442, 358] on div "< template > < div > <!-- VISITOR LOG (BetterForms inline-only) --> < div v-for…" at bounding box center [335, 410] width 559 height 670
click at [443, 354] on div "< template > < div > <!-- VISITOR LOG (BetterForms inline-only) --> < div v-for…" at bounding box center [335, 410] width 559 height 670
click at [437, 380] on div "< template > < div > <!-- VISITOR LOG (BetterForms inline-only) --> < div v-for…" at bounding box center [335, 410] width 559 height 670
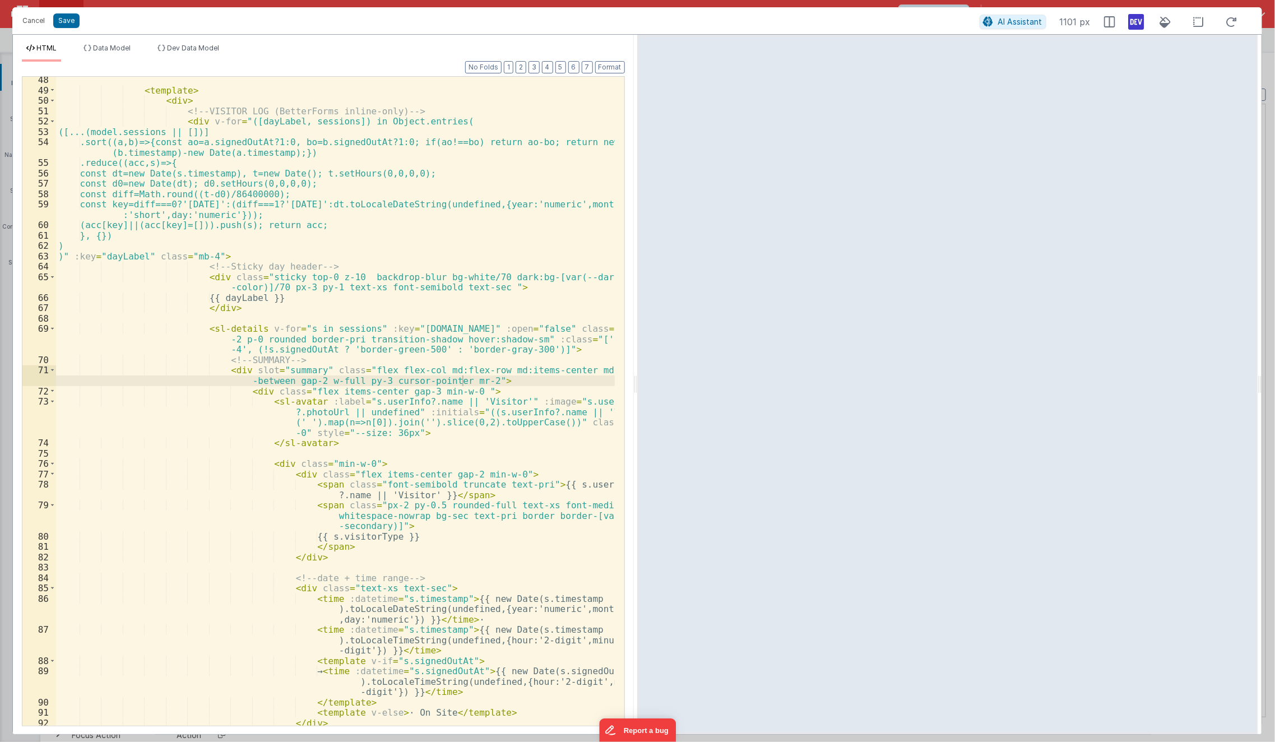
click at [62, 35] on div "HTML Data Model Dev Data Model Format 7 6 5 4 3 2 1 No Folds 48 49 50 51 52 53 …" at bounding box center [323, 385] width 621 height 700
click at [64, 21] on div "Cancel Save AI Assistant 1101 px" at bounding box center [637, 20] width 1250 height 27
click at [66, 17] on div "Cancel Save AI Assistant 1101 px" at bounding box center [637, 20] width 1250 height 27
click at [354, 471] on div "< template > < div > <!-- VISITOR LOG (BetterForms inline-only) --> < div v-for…" at bounding box center [335, 410] width 559 height 670
click at [70, 19] on div "Cancel Save AI Assistant 1101 px" at bounding box center [637, 20] width 1250 height 27
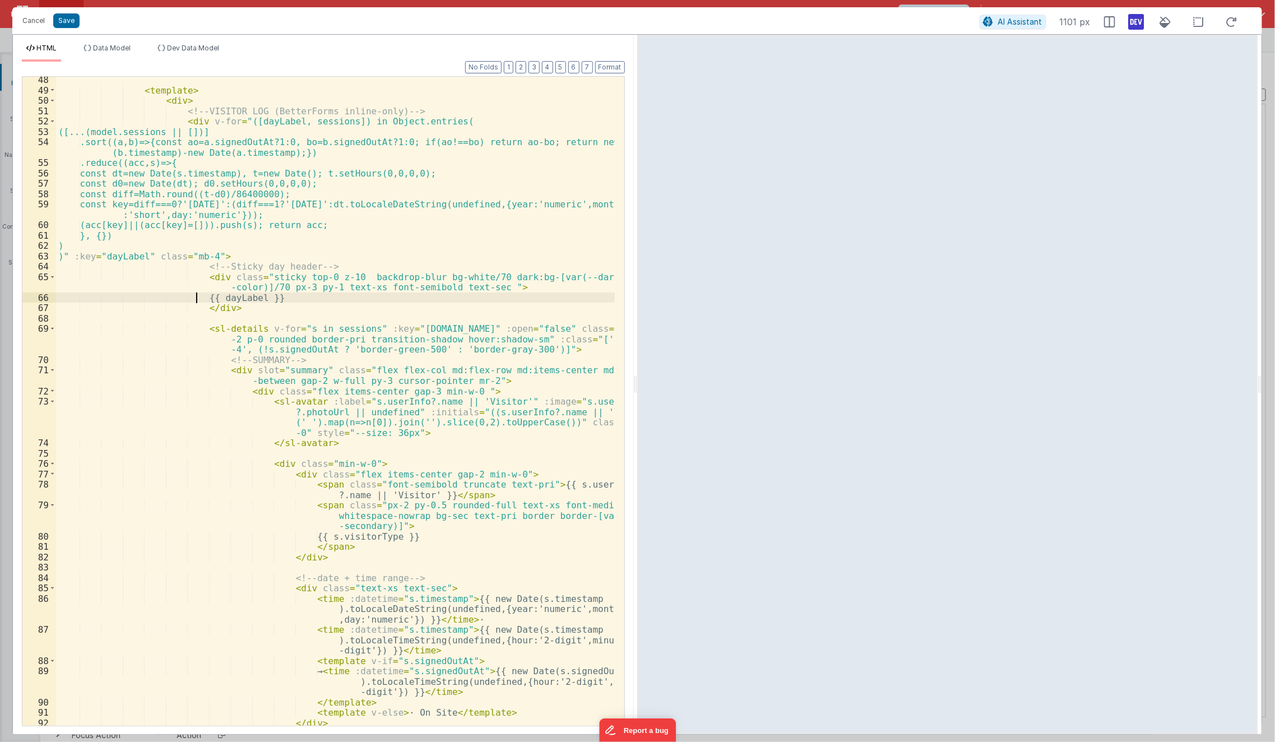
click at [197, 285] on div "< template > < div > <!-- VISITOR LOG (BetterForms inline-only) --> < div v-for…" at bounding box center [335, 410] width 559 height 670
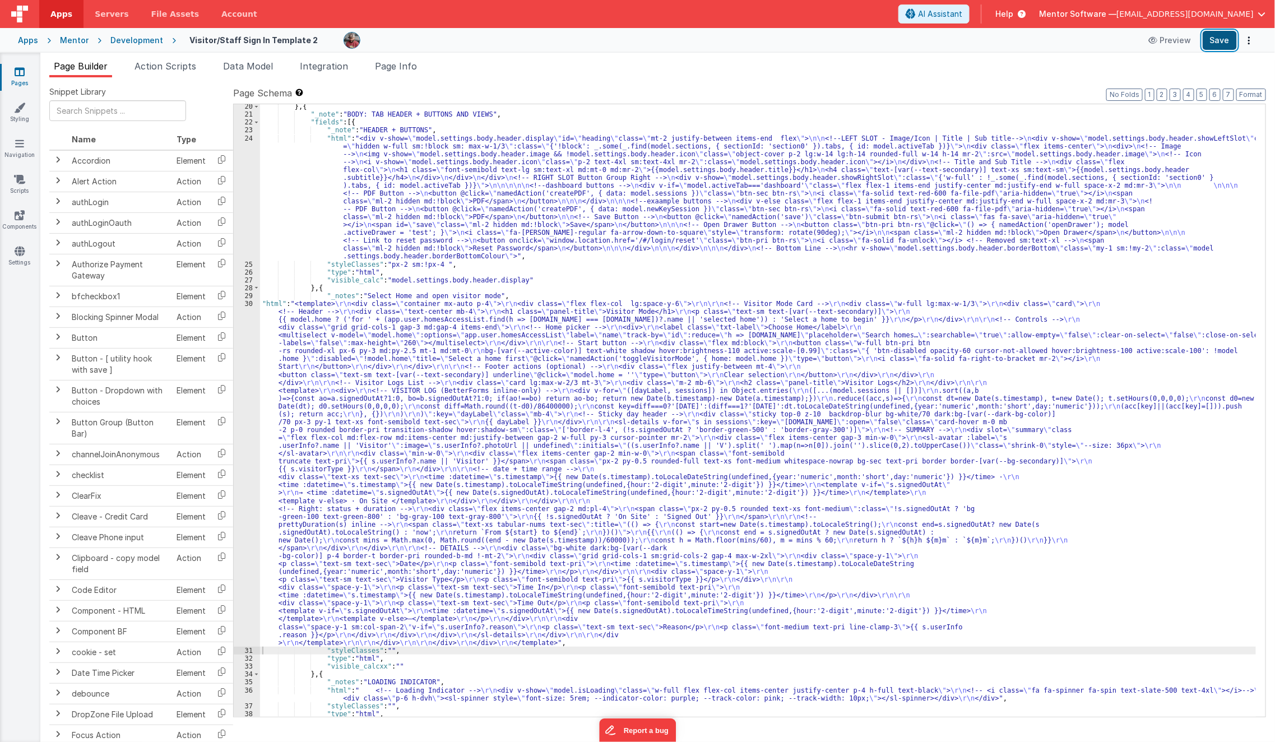
click at [1210, 40] on button "Save" at bounding box center [1220, 40] width 34 height 19
click at [436, 419] on div "} , { "_note" : "BODY: TAB HEADER + BUTTONS AND VIEWS" , "fields" : [{ "_note" …" at bounding box center [758, 417] width 997 height 629
click at [244, 483] on div "30" at bounding box center [247, 473] width 26 height 347
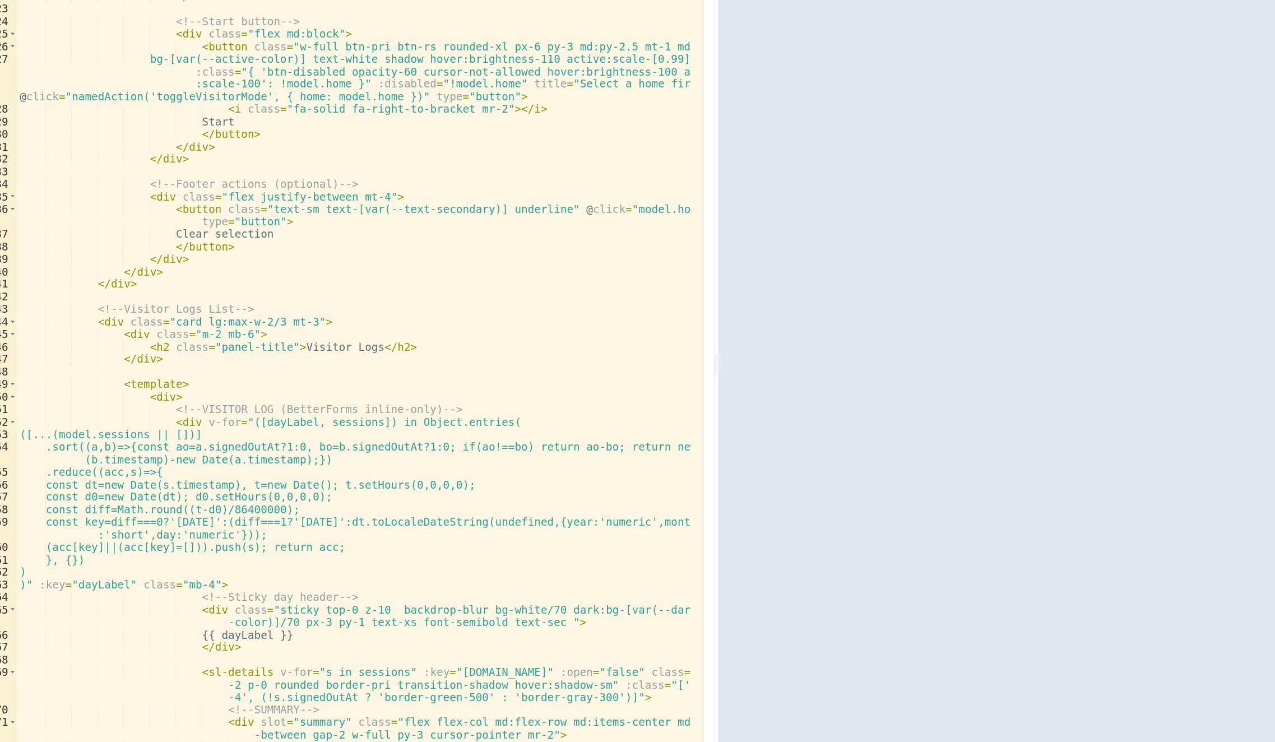
scroll to position [264, 0]
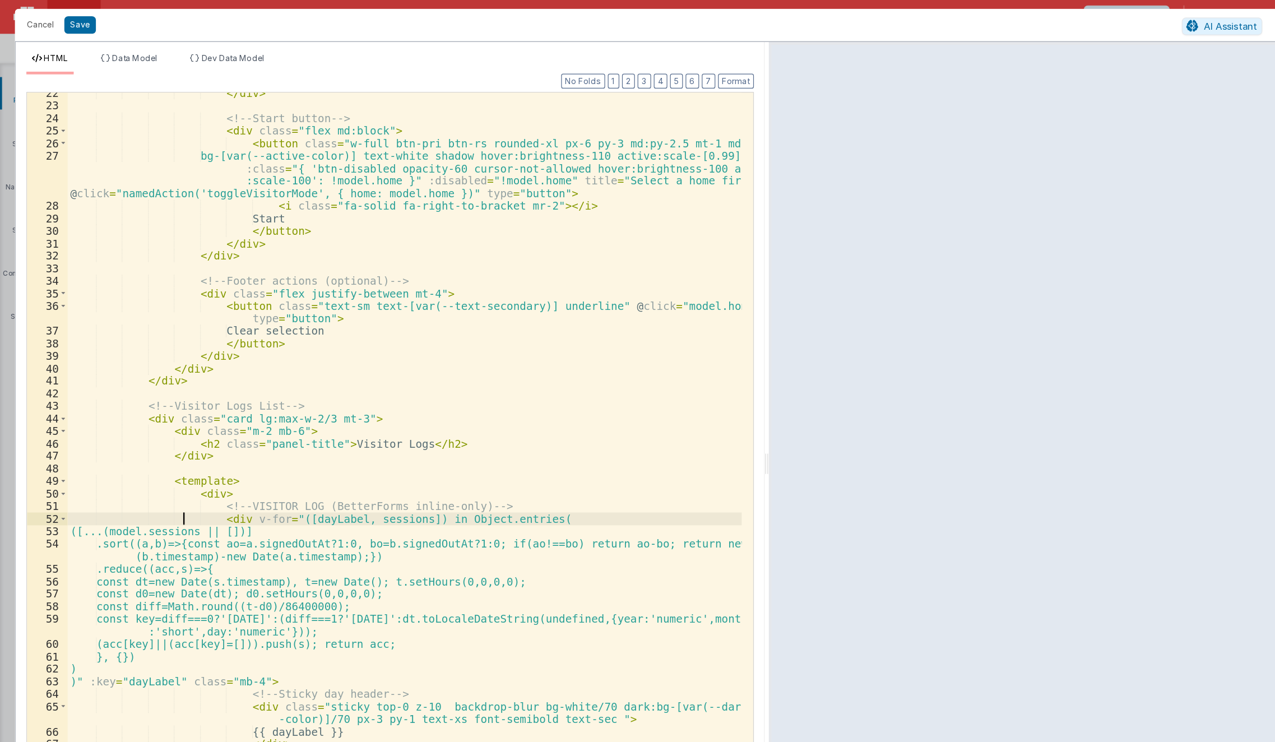
drag, startPoint x: 150, startPoint y: 431, endPoint x: 109, endPoint y: 349, distance: 92.3
click at [109, 349] on div "</ div > <!-- Start button --> < div class = "flex md:block" > < button class =…" at bounding box center [335, 423] width 559 height 702
click at [135, 492] on div "</ div > <!-- Start button --> < div class = "flex md:block" > < button class =…" at bounding box center [335, 423] width 559 height 702
click at [172, 433] on div "</ div > <!-- Start button --> < div class = "flex md:block" > < button class =…" at bounding box center [335, 423] width 559 height 702
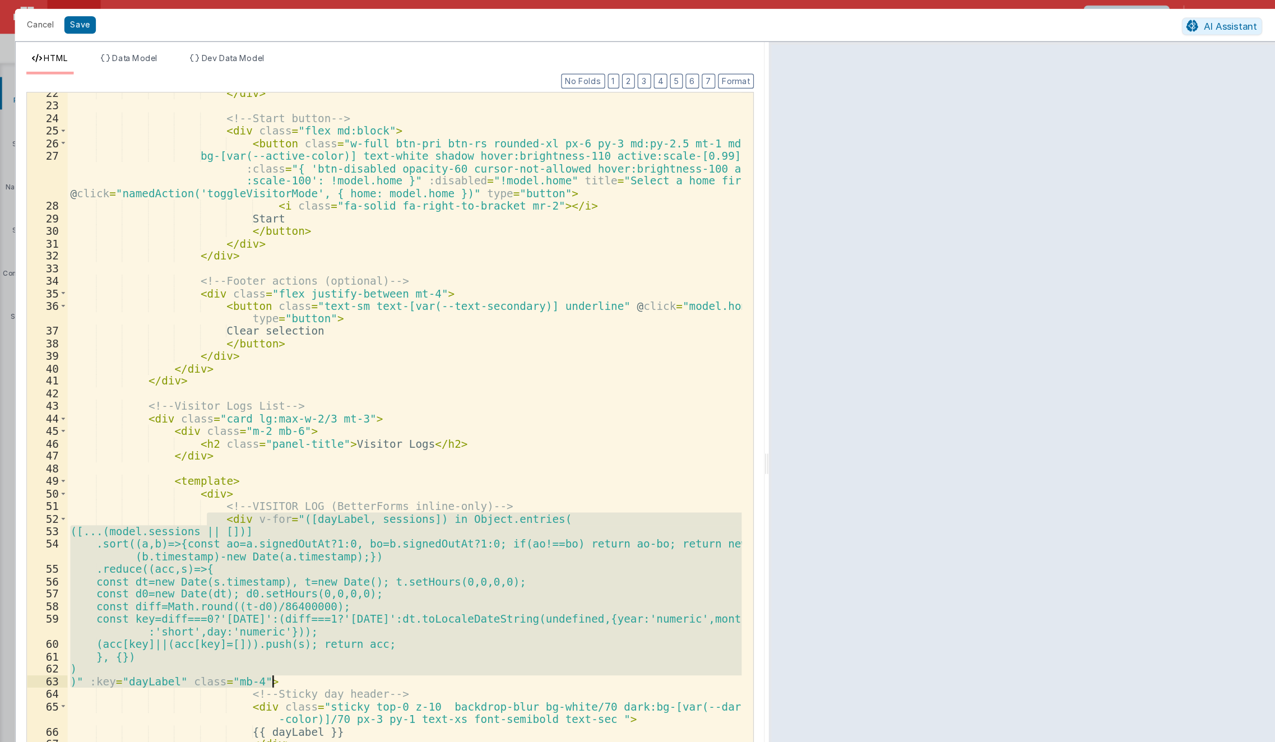
drag, startPoint x: 173, startPoint y: 431, endPoint x: 319, endPoint y: 567, distance: 199.5
click at [319, 567] on div "</ div > <!-- Start button --> < div class = "flex md:block" > < button class =…" at bounding box center [335, 423] width 559 height 702
click at [171, 49] on span "Dev Data Model" at bounding box center [193, 48] width 52 height 8
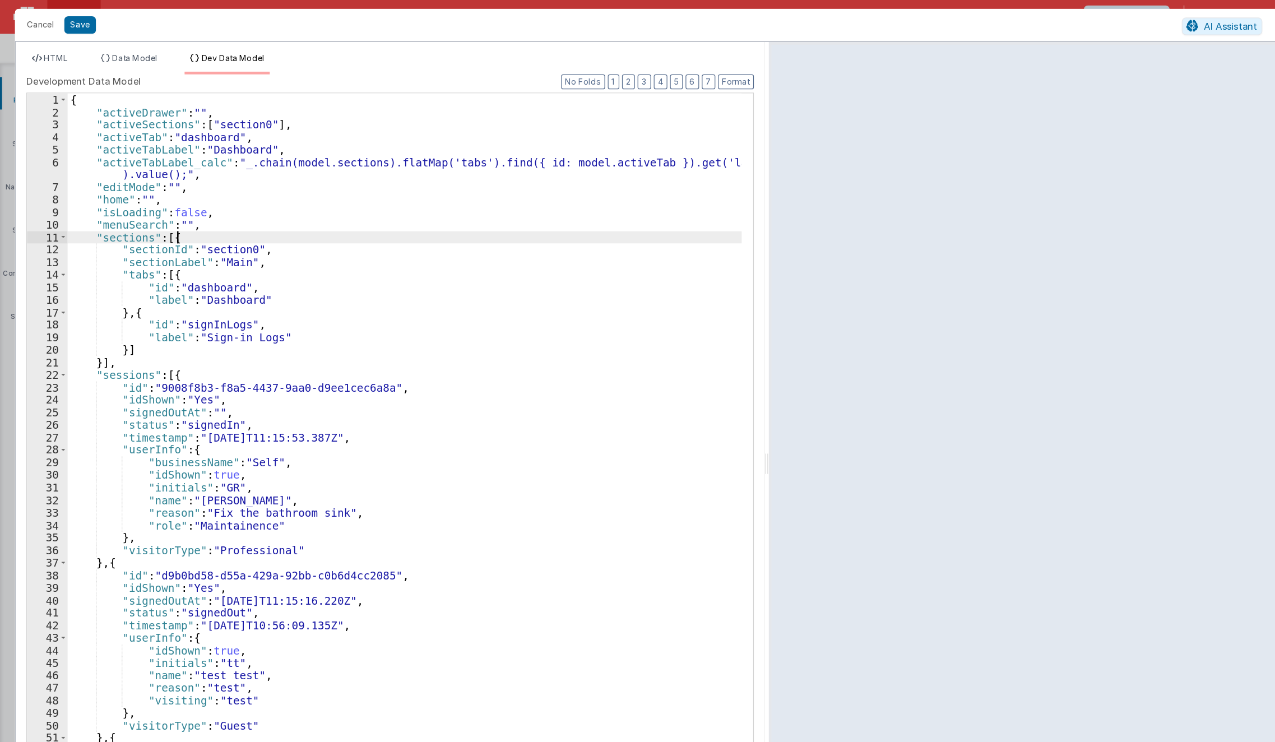
click at [182, 193] on div "{ "activeDrawer" : "" , "activeSections" : [ "section0" ] , "activeTab" : "dash…" at bounding box center [335, 412] width 559 height 670
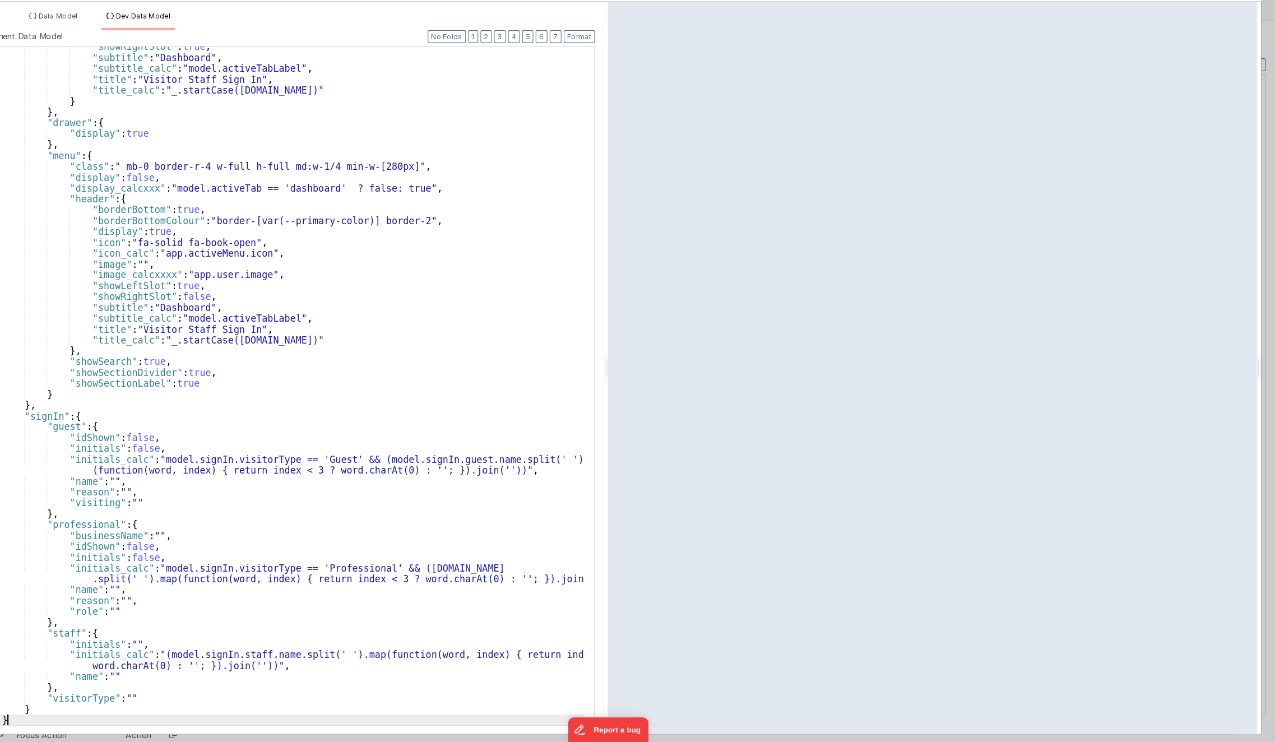
scroll to position [0, 0]
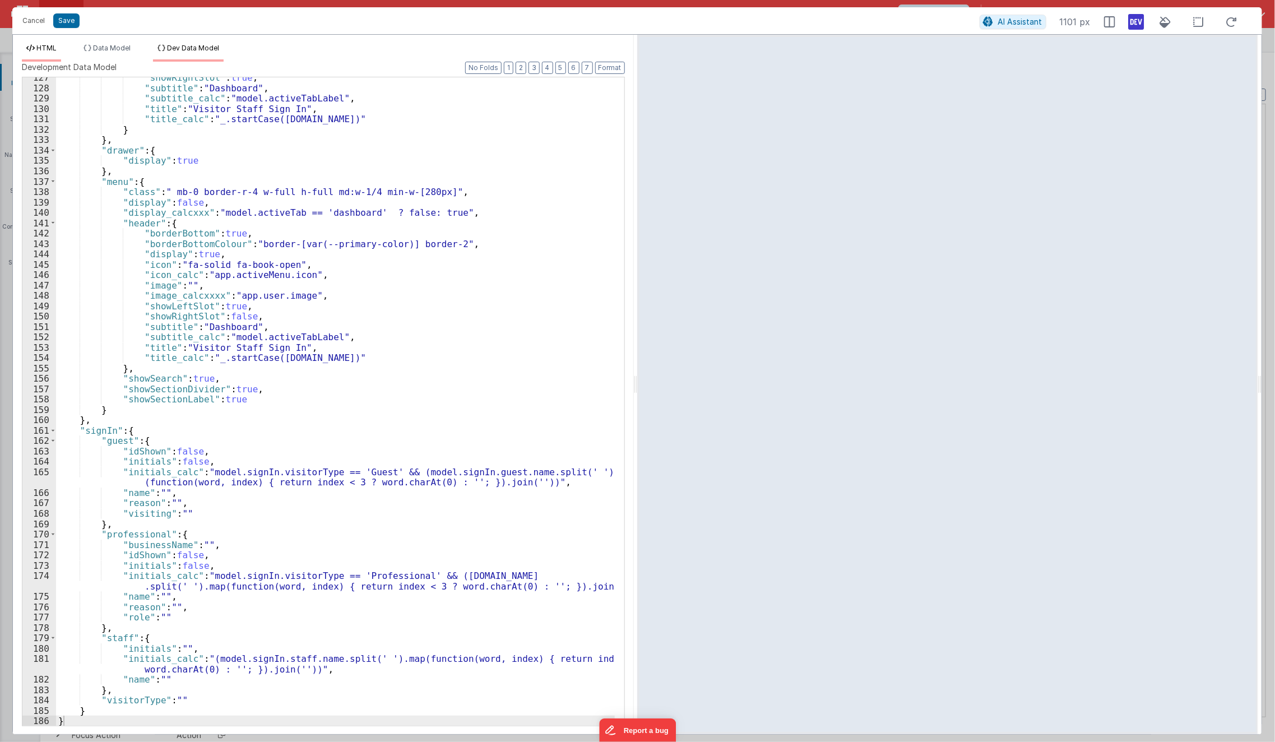
click at [54, 50] on span "HTML" at bounding box center [46, 48] width 20 height 8
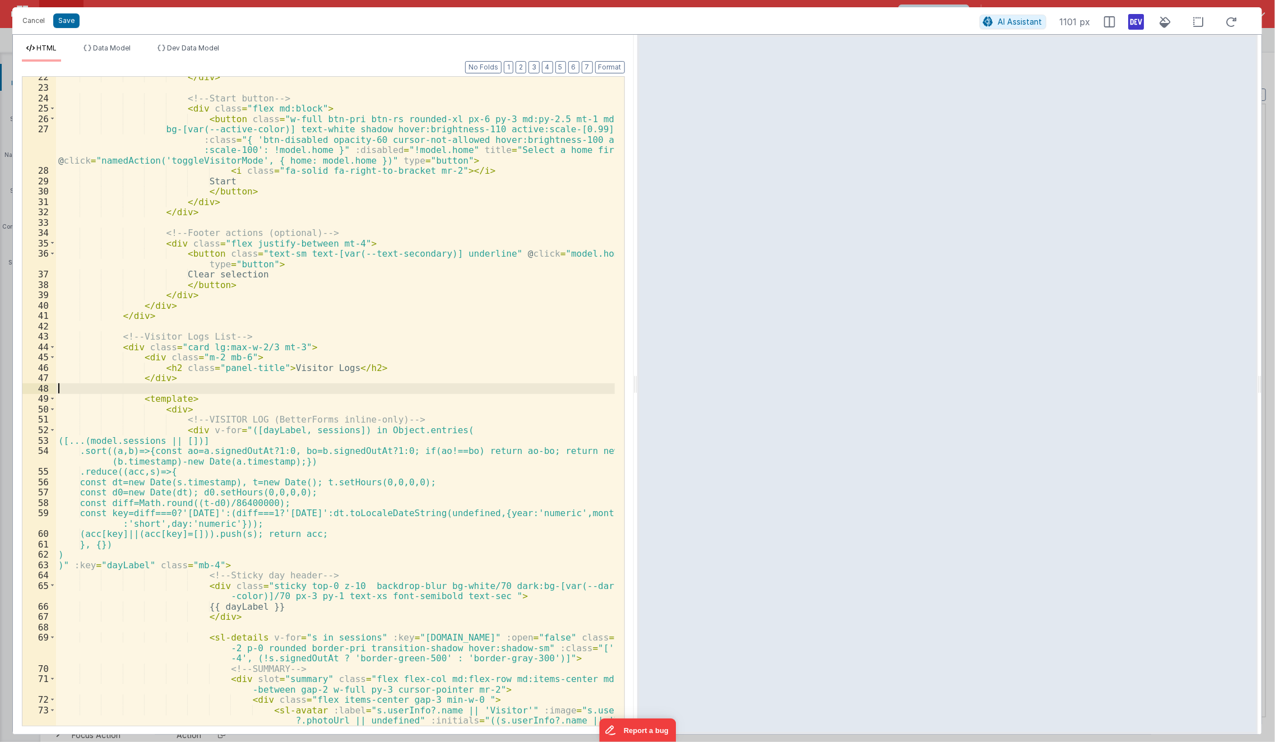
click at [220, 390] on div "</ div > <!-- Start button --> < div class = "flex md:block" > < button class =…" at bounding box center [335, 423] width 559 height 702
click at [84, 452] on div "</ div > <!-- Start button --> < div class = "flex md:block" > < button class =…" at bounding box center [335, 424] width 559 height 702
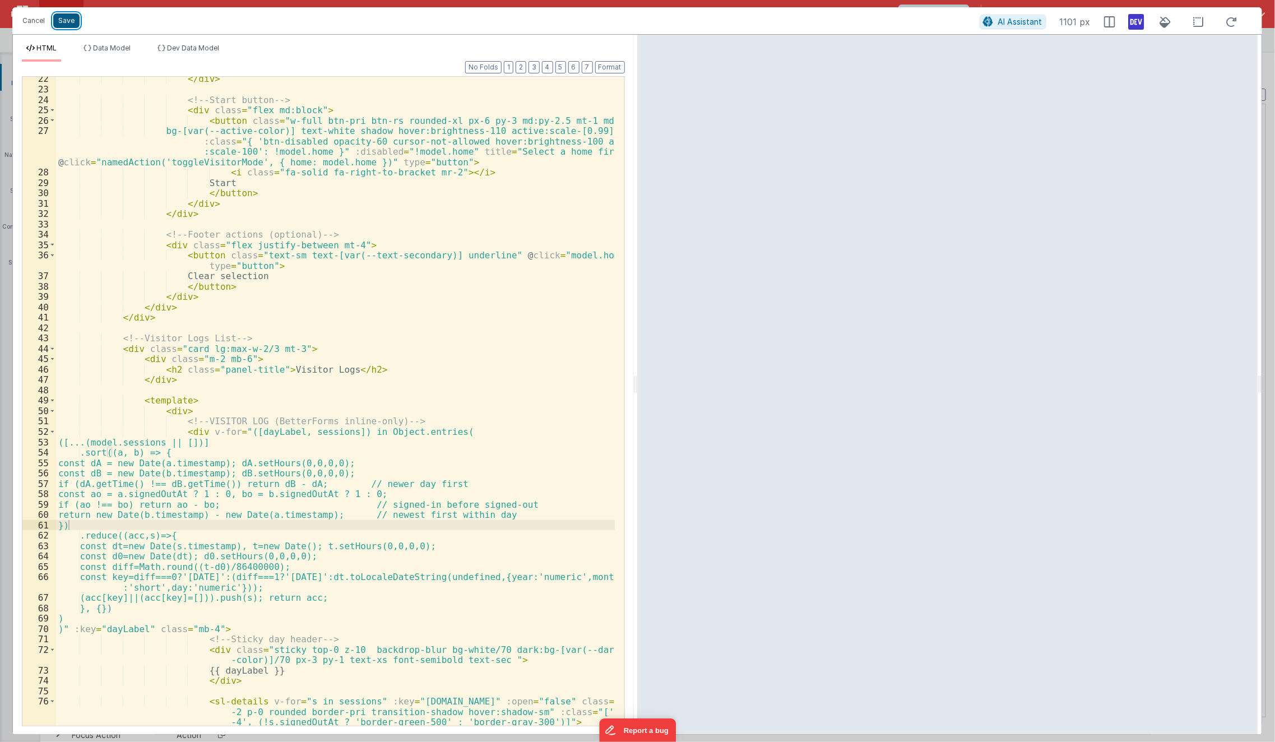
click at [64, 20] on button "Save" at bounding box center [66, 20] width 26 height 15
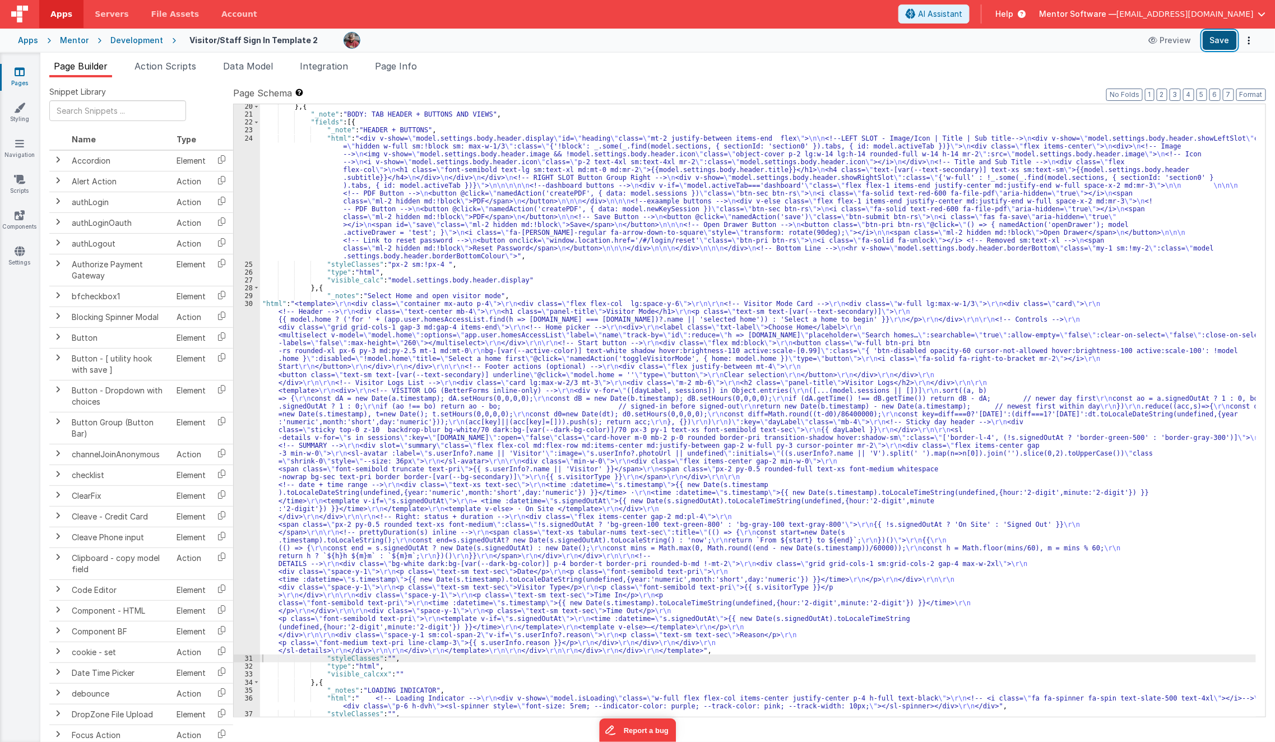
click at [1214, 47] on button "Save" at bounding box center [1220, 40] width 34 height 19
click at [257, 63] on span "Data Model" at bounding box center [248, 66] width 50 height 11
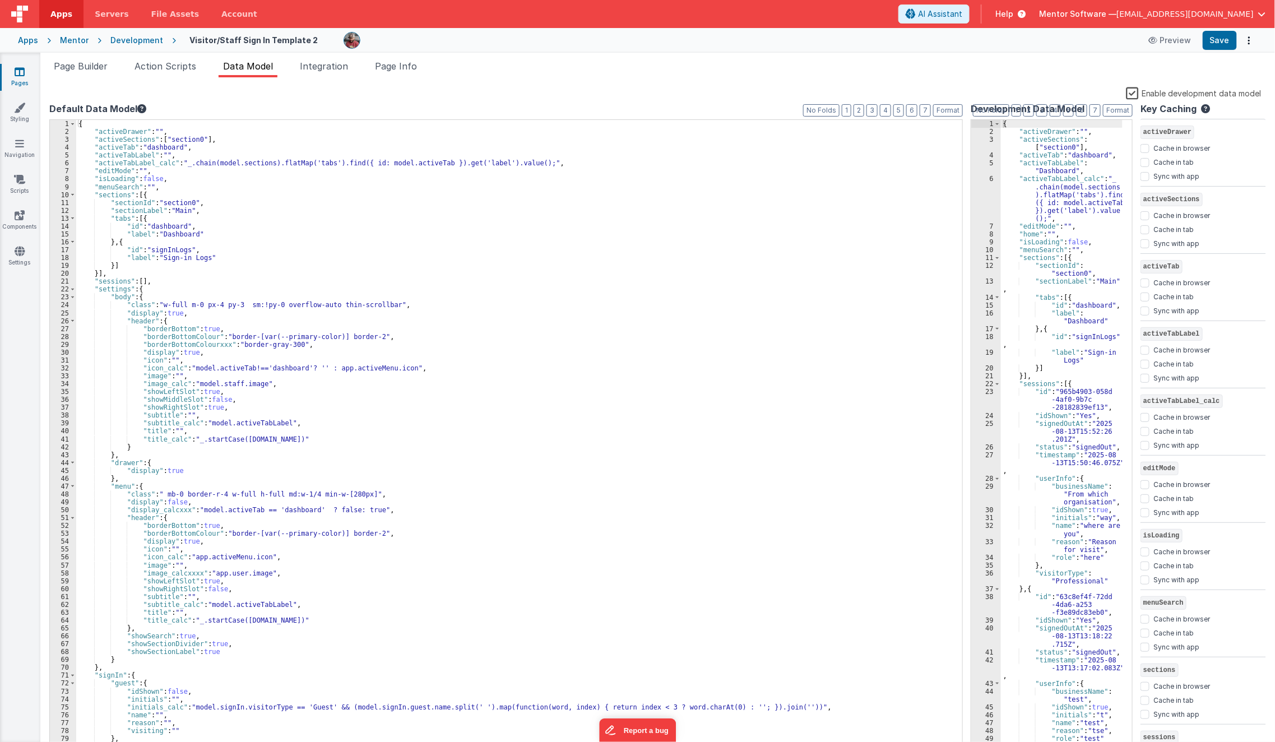
click at [1132, 92] on label "Enable development data model" at bounding box center [1194, 92] width 136 height 13
click at [0, 0] on input "Enable development data model" at bounding box center [0, 0] width 0 height 0
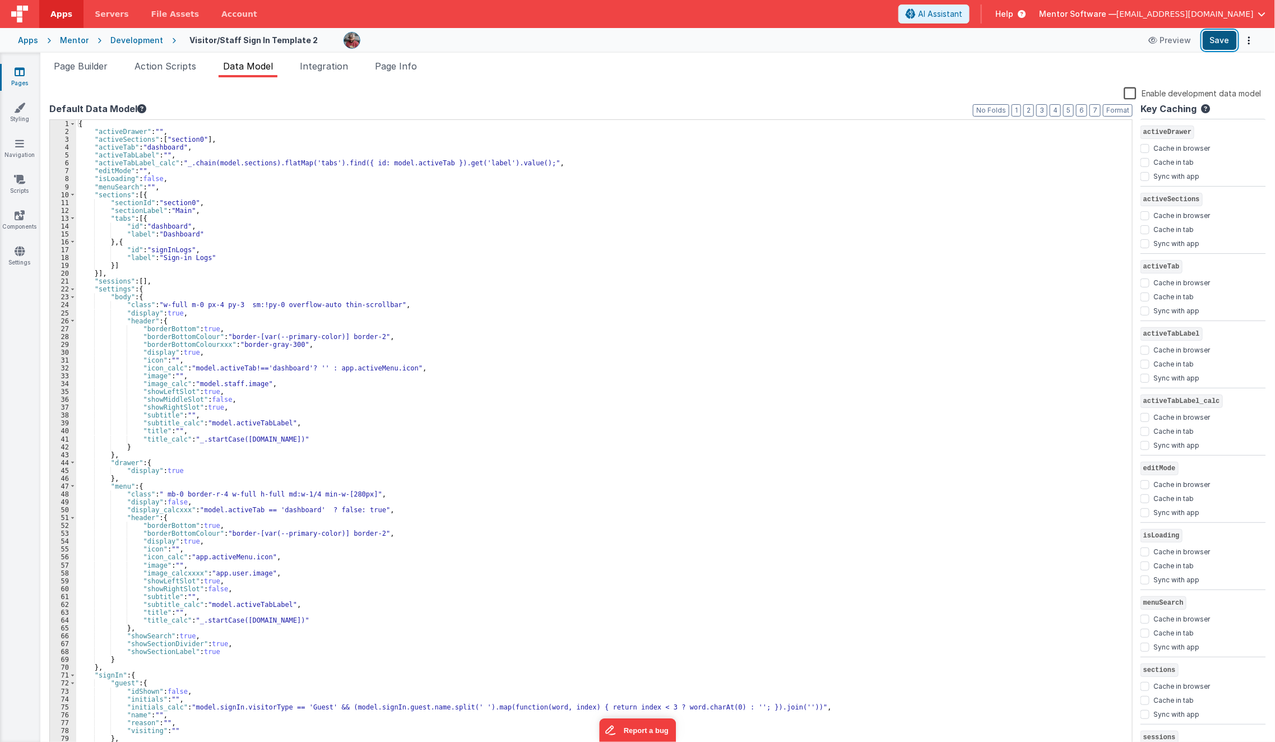
click at [1224, 45] on button "Save" at bounding box center [1220, 40] width 34 height 19
click at [94, 74] on li "Page Builder" at bounding box center [80, 68] width 63 height 18
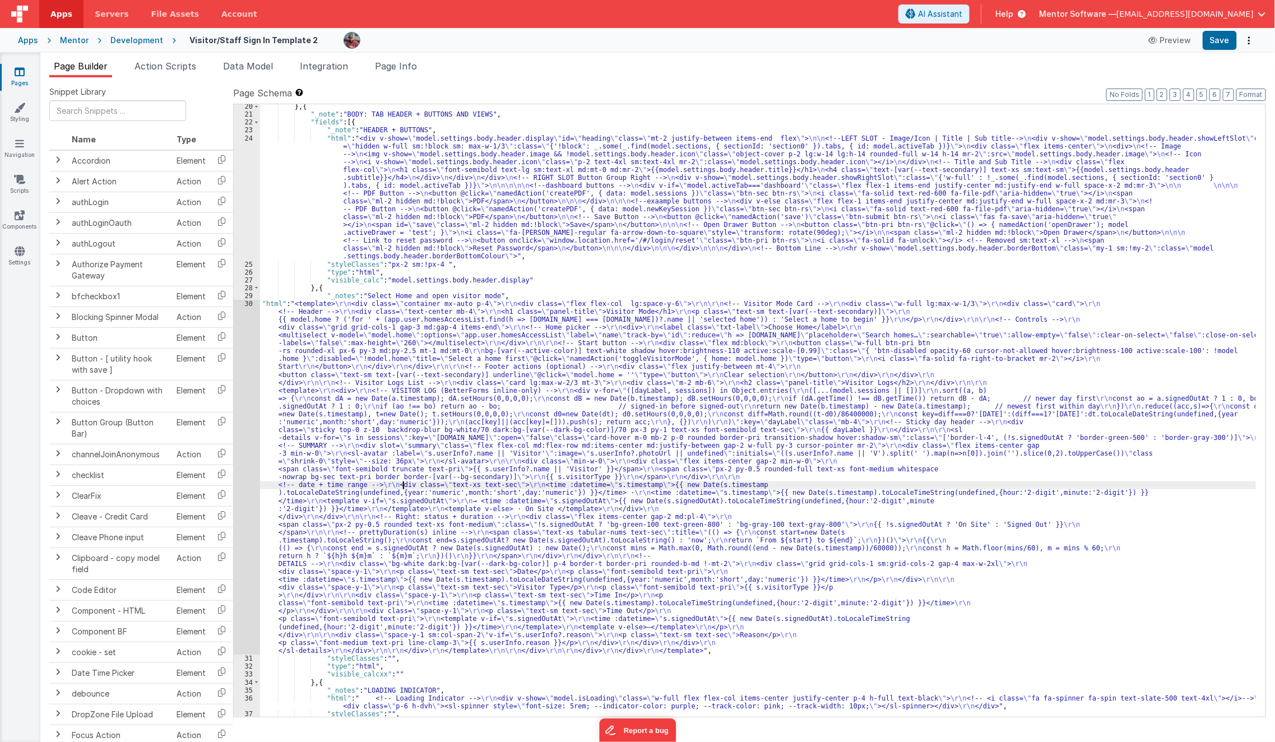
click at [401, 483] on div "} , { "_note" : "BODY: TAB HEADER + BUTTONS AND VIEWS" , "fields" : [{ "_note" …" at bounding box center [758, 417] width 997 height 629
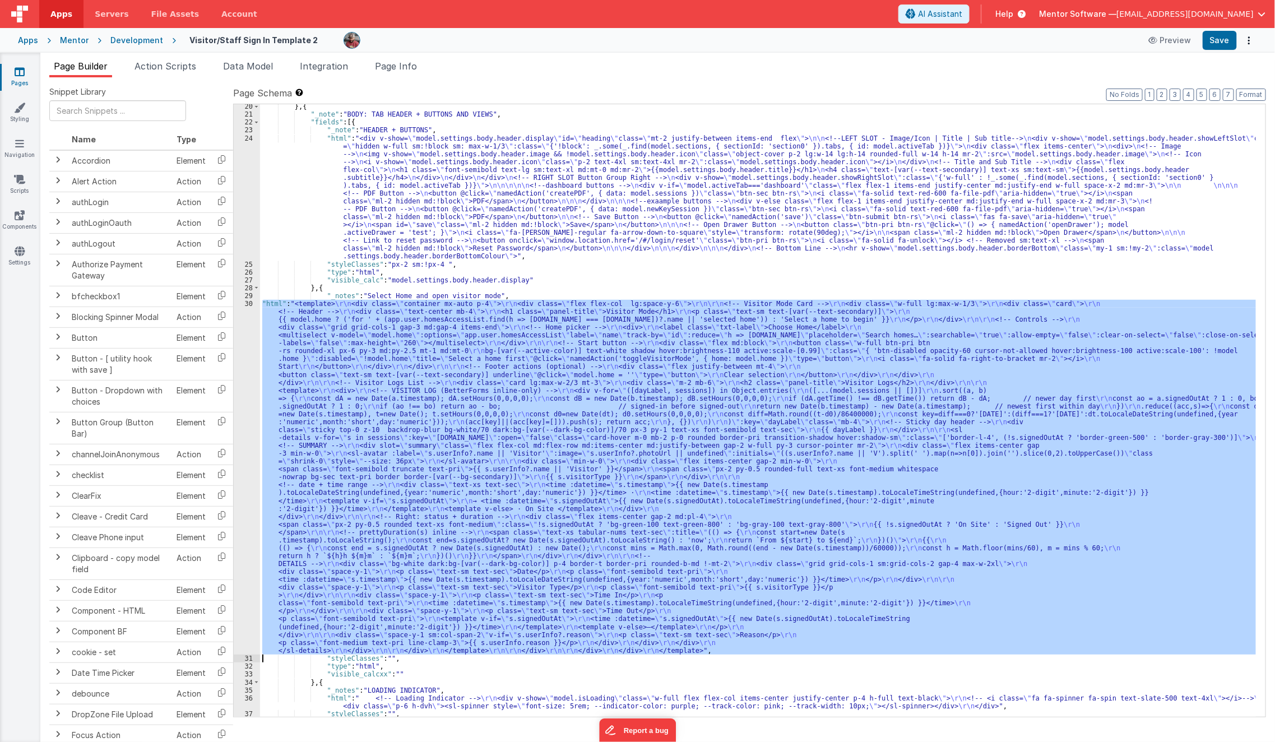
click at [251, 501] on div "30" at bounding box center [247, 477] width 26 height 355
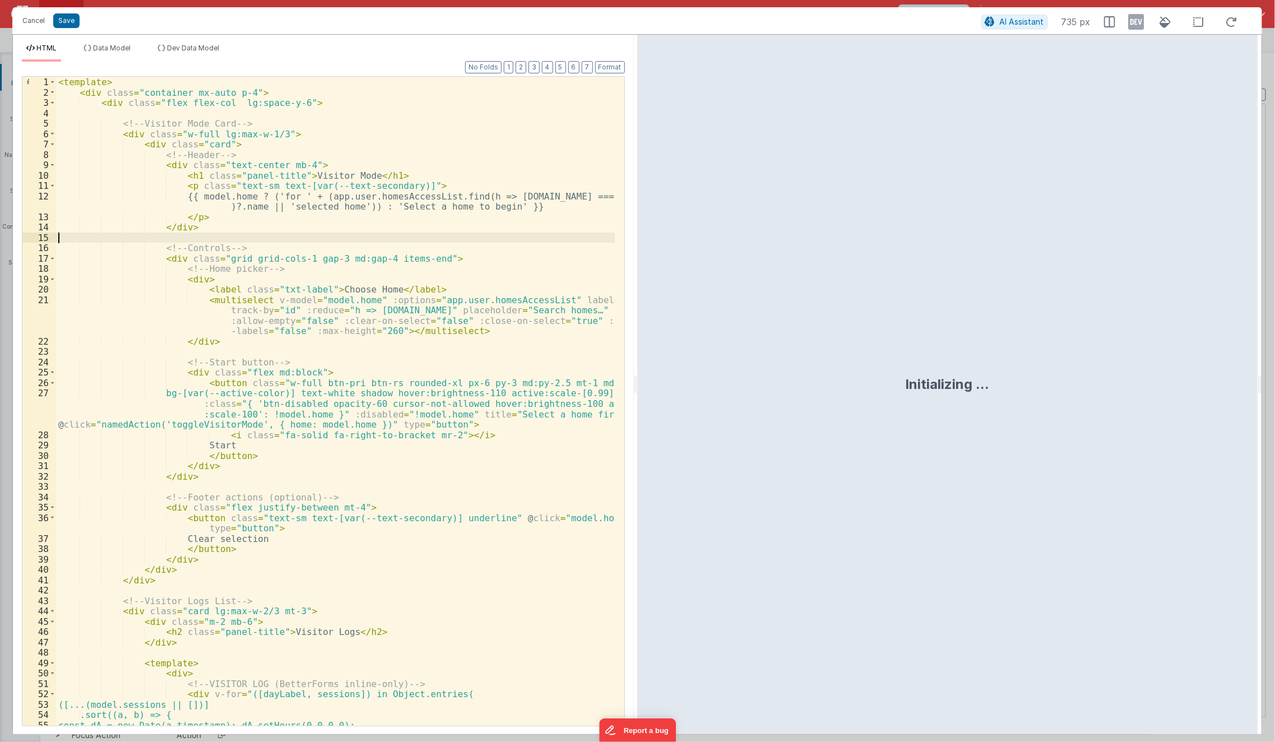
click at [239, 241] on div "< template > < div class = "container mx-auto p-4" > < div class = "flex flex-c…" at bounding box center [335, 412] width 559 height 670
click at [206, 144] on div "< template > < div class = "container mx-auto p-4" > < div class = "flex flex-c…" at bounding box center [335, 412] width 559 height 670
click at [294, 165] on div "< template > < div class = "container mx-auto p-4" > < div class = "flex flex-c…" at bounding box center [335, 412] width 559 height 670
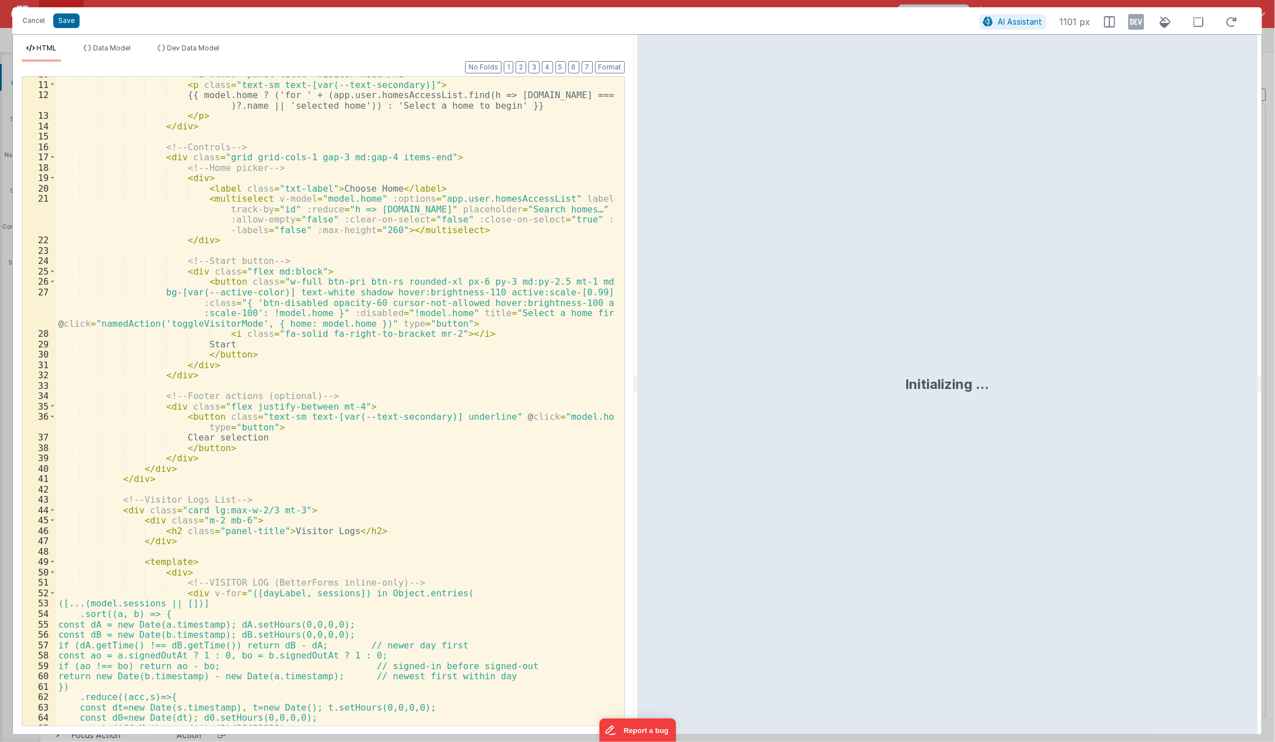
scroll to position [106, 0]
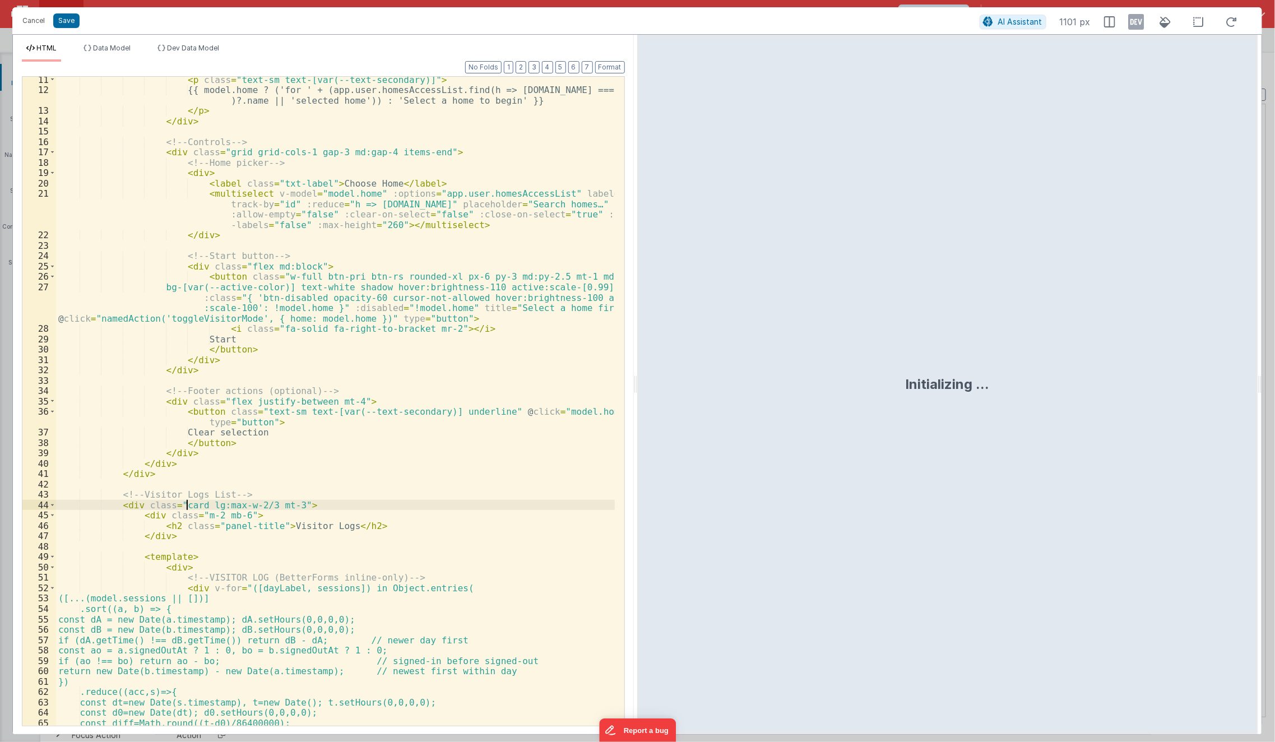
click at [188, 508] on div "< p class = "text-sm text-[var(--text-secondary)]" > {{ model.home ? ('for ' + …" at bounding box center [335, 415] width 559 height 681
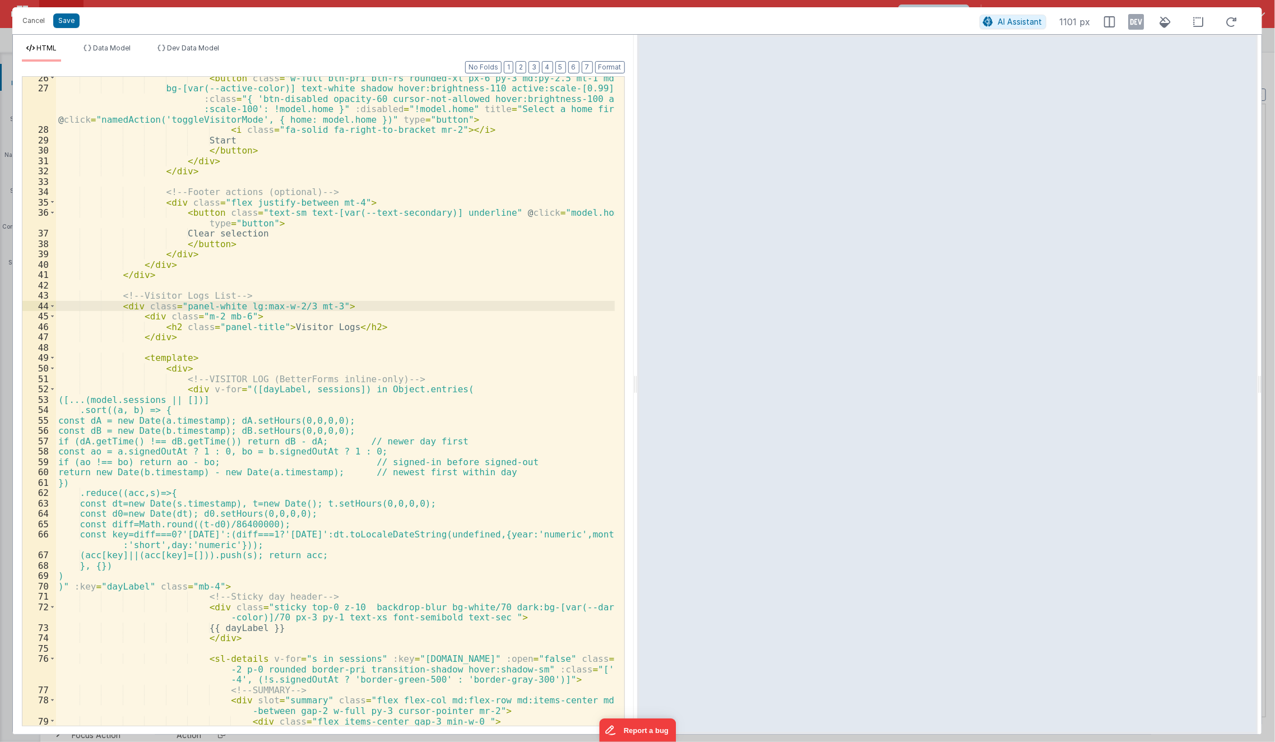
scroll to position [306, 0]
click at [1137, 22] on icon at bounding box center [1137, 22] width 16 height 18
click at [231, 317] on div "< button class = "w-full btn-pri btn-rs rounded-xl px-6 py-3 md:py-2.5 mt-1 md:…" at bounding box center [335, 423] width 559 height 702
click at [202, 441] on div "< button class = "w-full btn-pri btn-rs rounded-xl px-6 py-3 md:py-2.5 mt-1 md:…" at bounding box center [335, 423] width 559 height 702
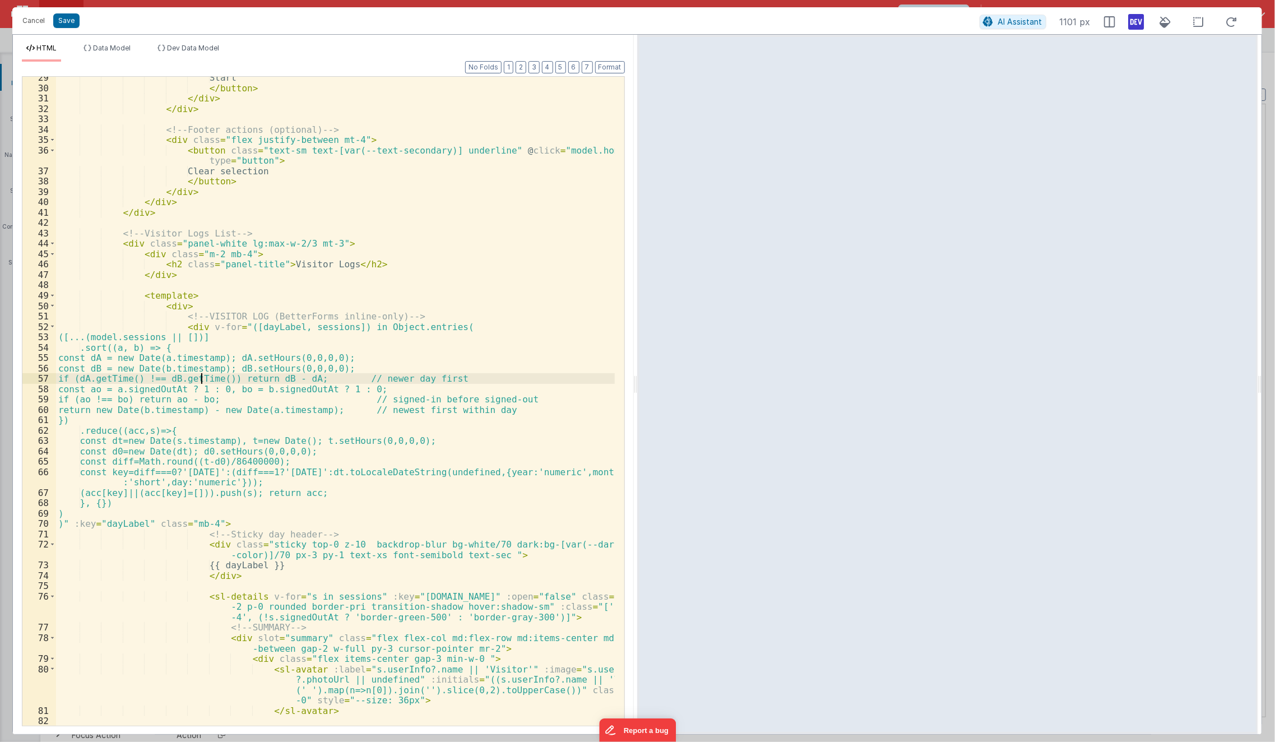
scroll to position [368, 0]
click at [296, 555] on div "Start </ button > </ div > </ div > <!-- Footer actions (optional) --> < div cl…" at bounding box center [335, 407] width 559 height 670
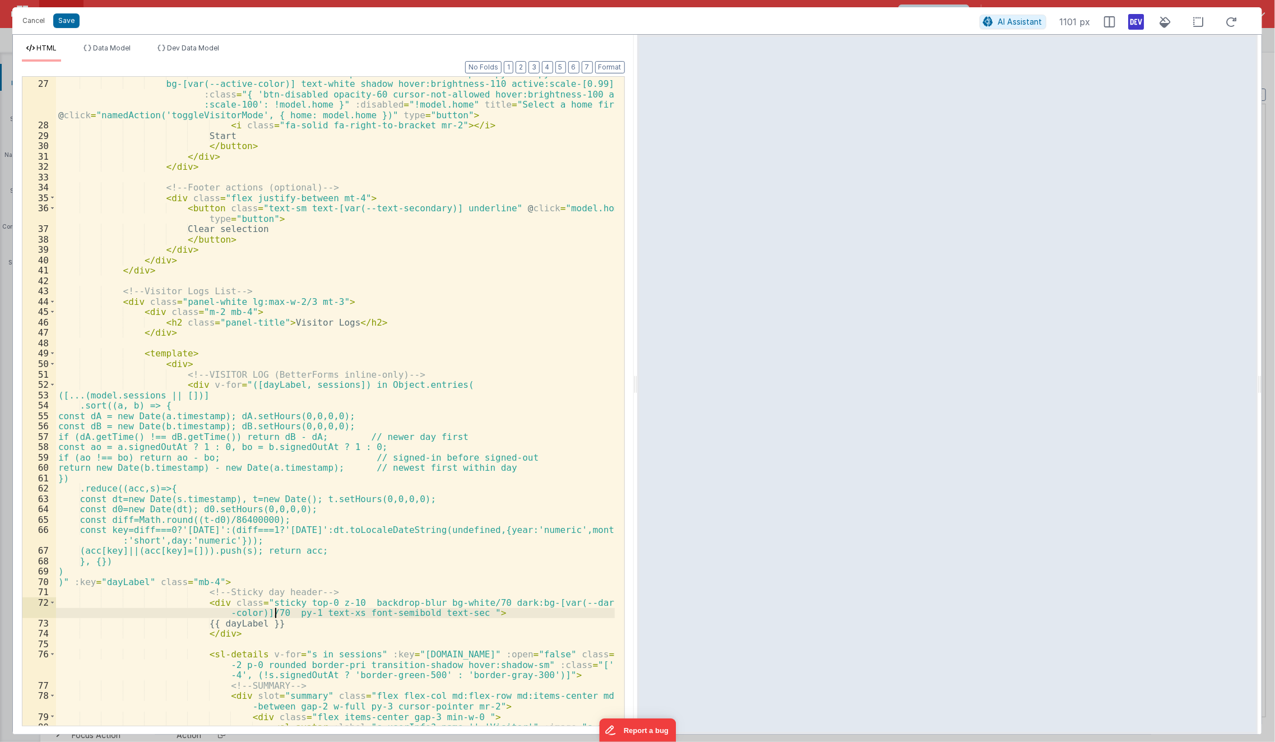
scroll to position [309, 0]
click at [257, 320] on div "< button class = "w-full btn-pri btn-rs rounded-xl px-6 py-3 md:py-2.5 mt-1 md:…" at bounding box center [335, 419] width 559 height 702
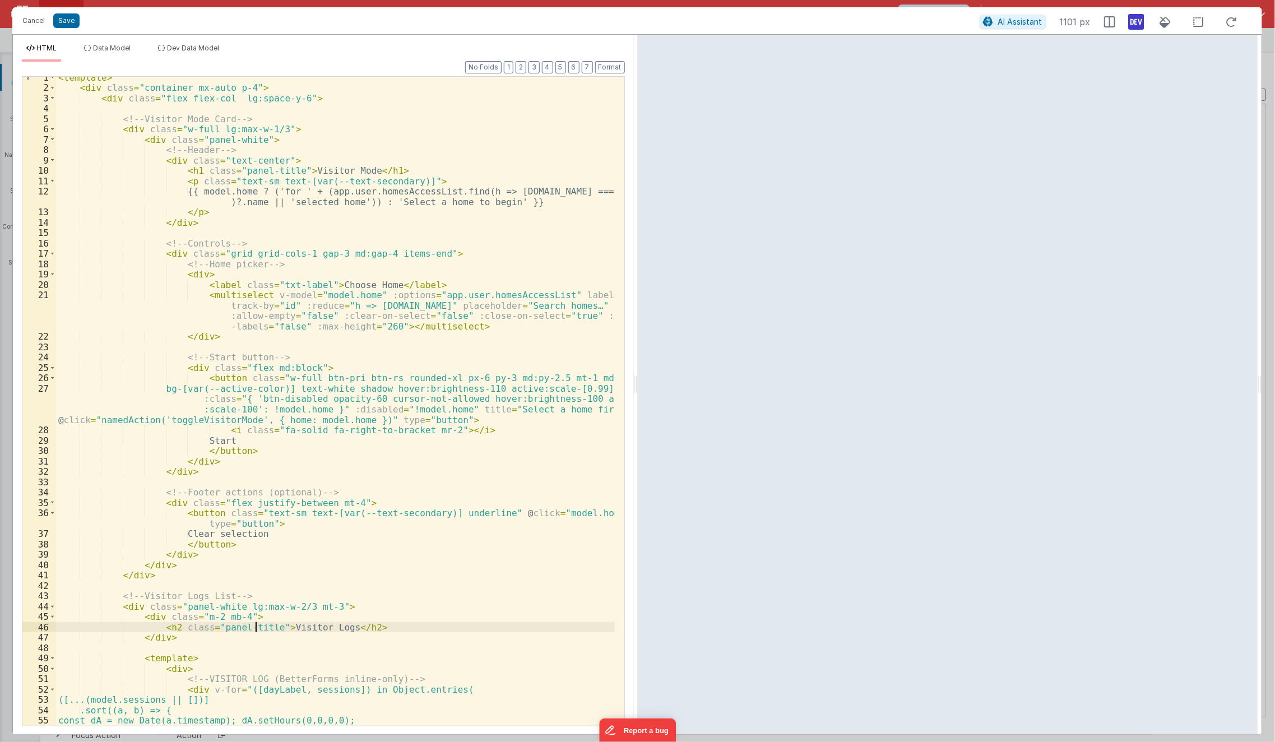
scroll to position [0, 0]
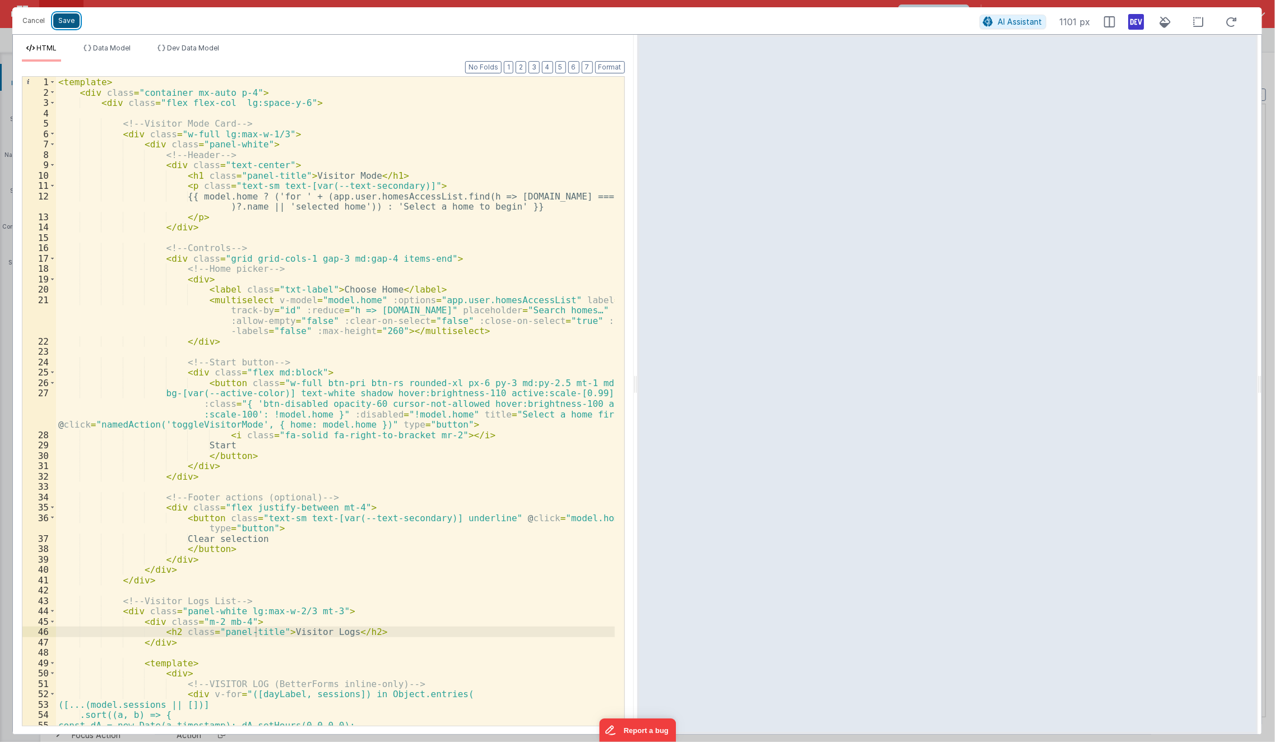
click at [74, 15] on button "Save" at bounding box center [66, 20] width 26 height 15
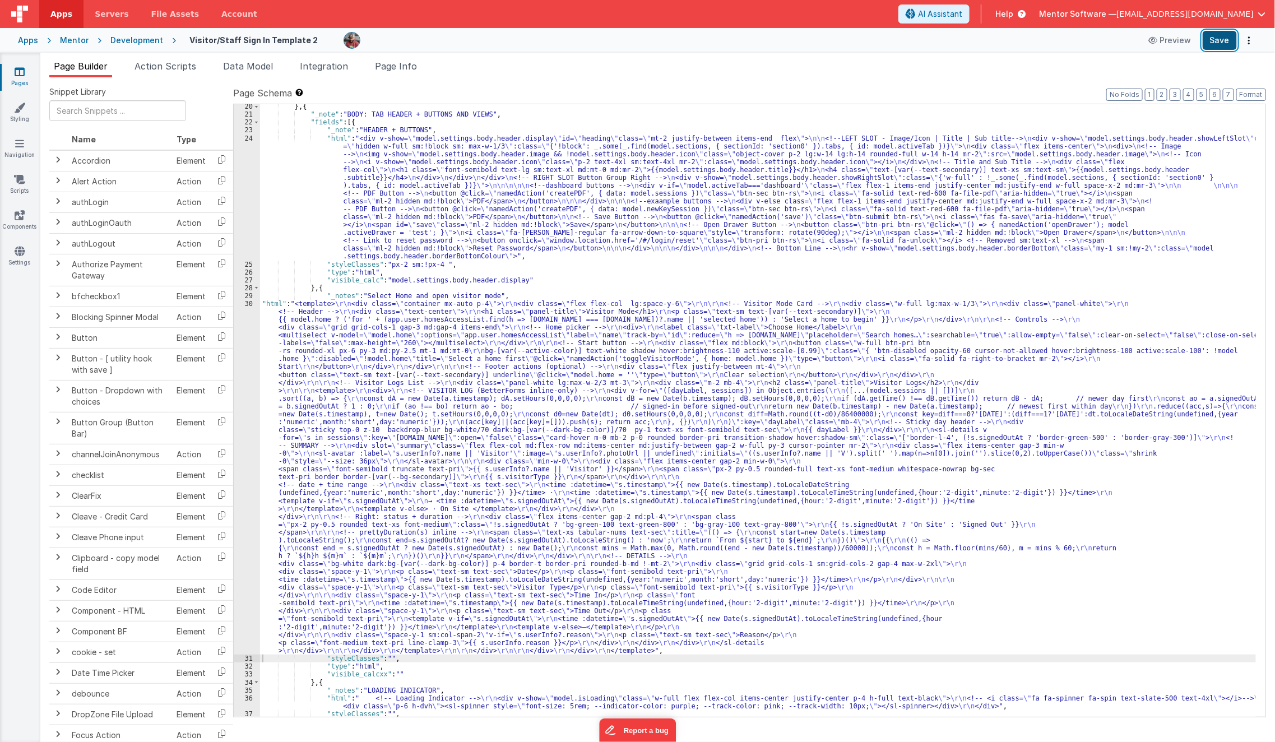
click at [1220, 40] on button "Save" at bounding box center [1220, 40] width 34 height 19
click at [17, 80] on link "Pages" at bounding box center [19, 77] width 40 height 22
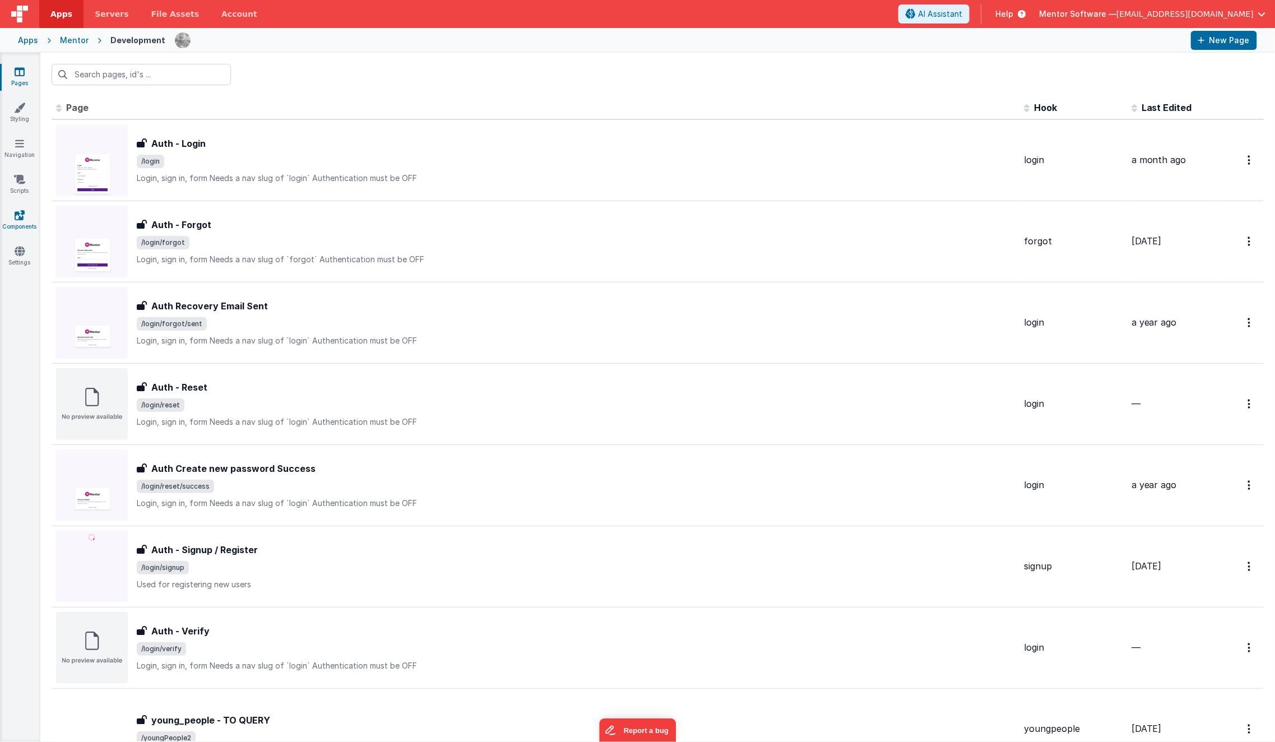
click at [20, 220] on icon at bounding box center [20, 215] width 10 height 11
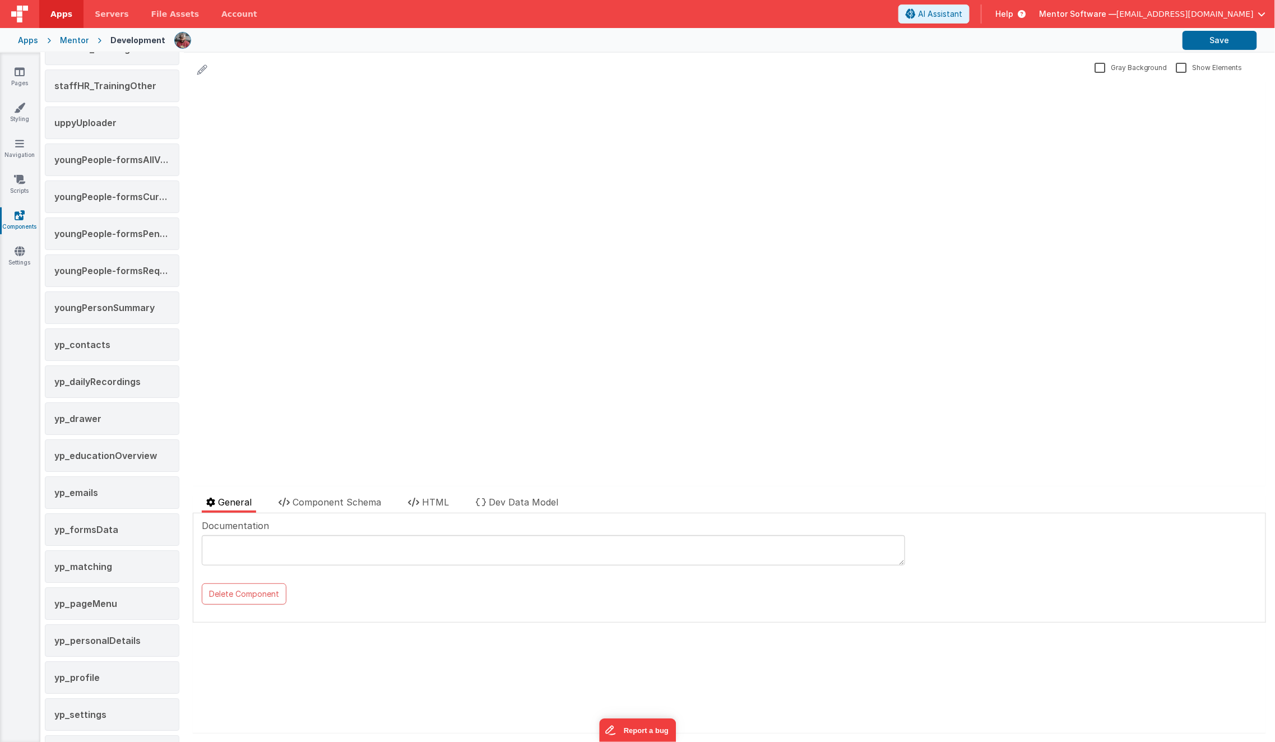
scroll to position [1864, 0]
click at [118, 303] on div "youngPersonSummary" at bounding box center [112, 309] width 135 height 33
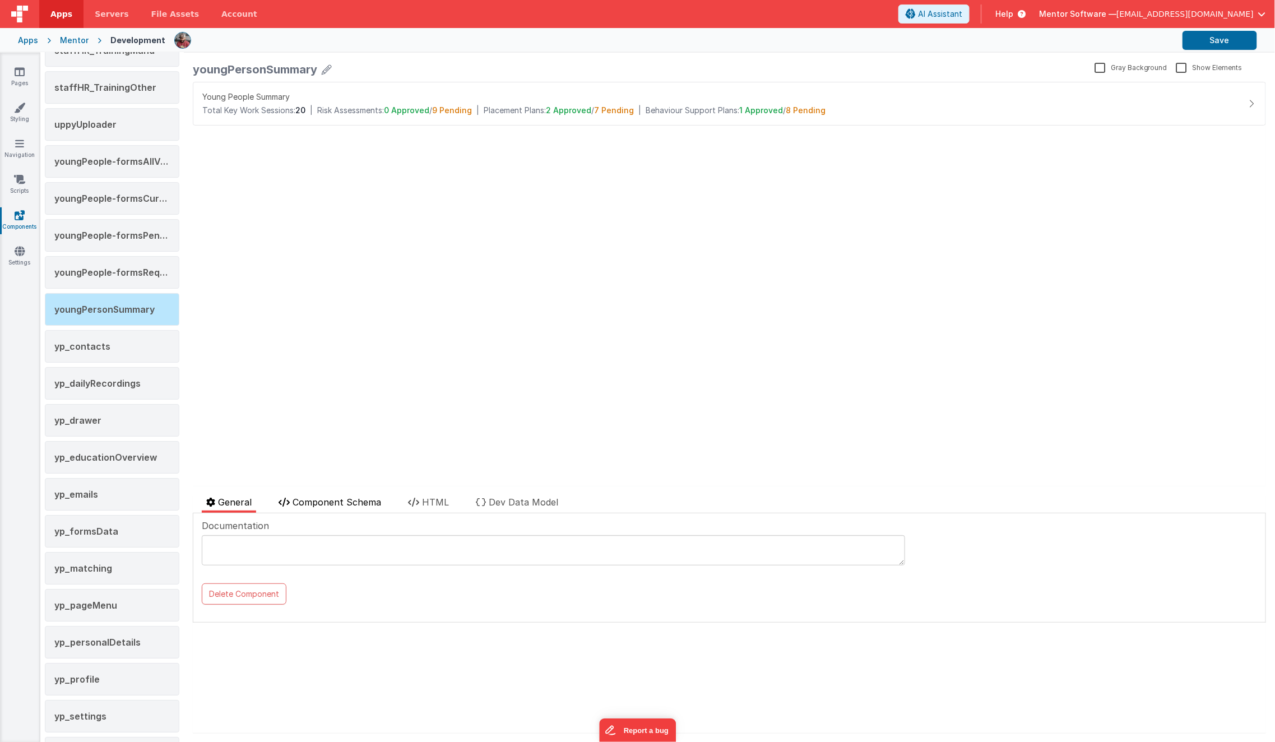
click at [348, 501] on span "Component Schema" at bounding box center [337, 502] width 89 height 11
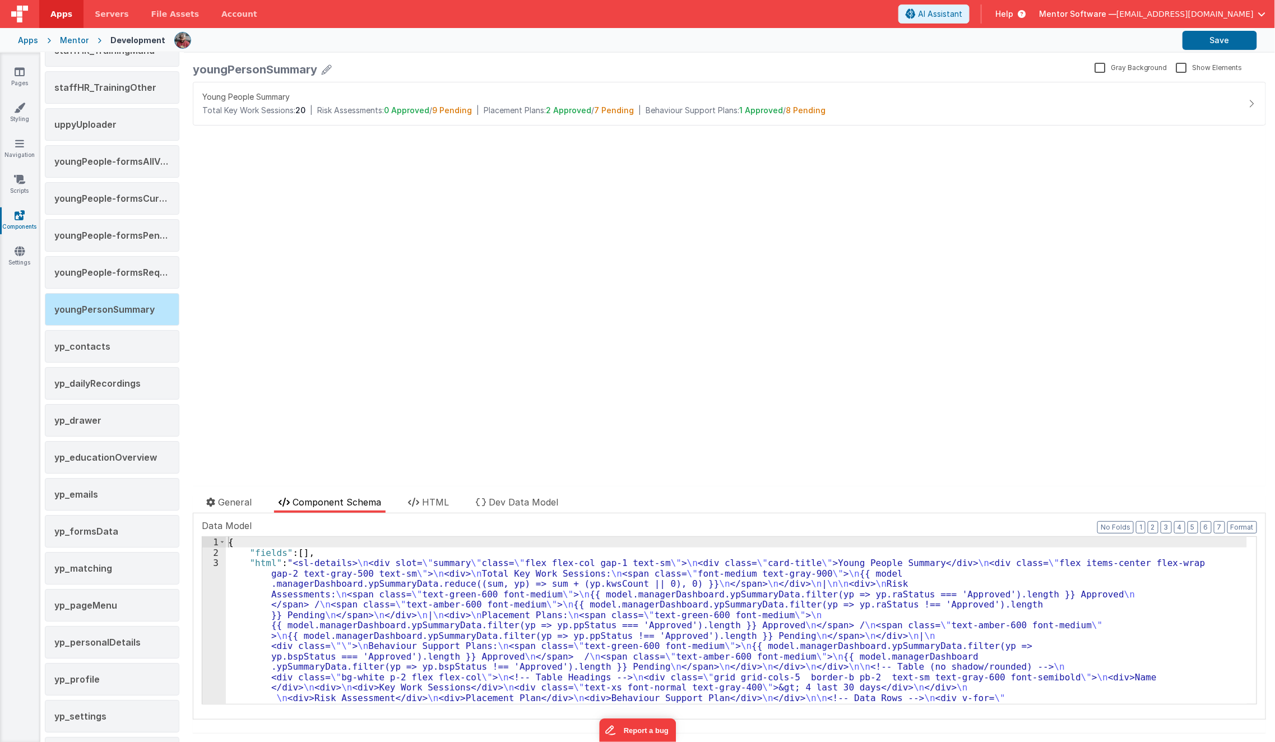
click at [511, 100] on div "Young People Summary" at bounding box center [513, 96] width 623 height 11
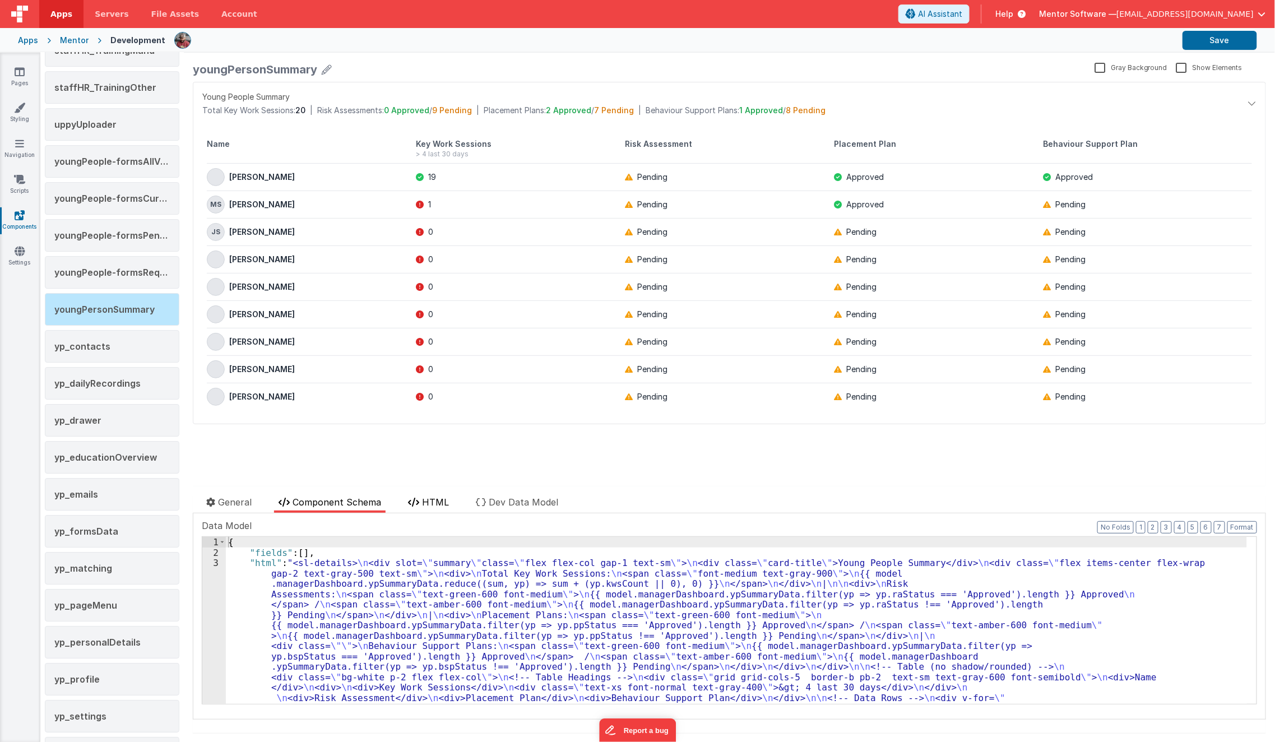
click at [425, 499] on span "HTML" at bounding box center [435, 502] width 27 height 11
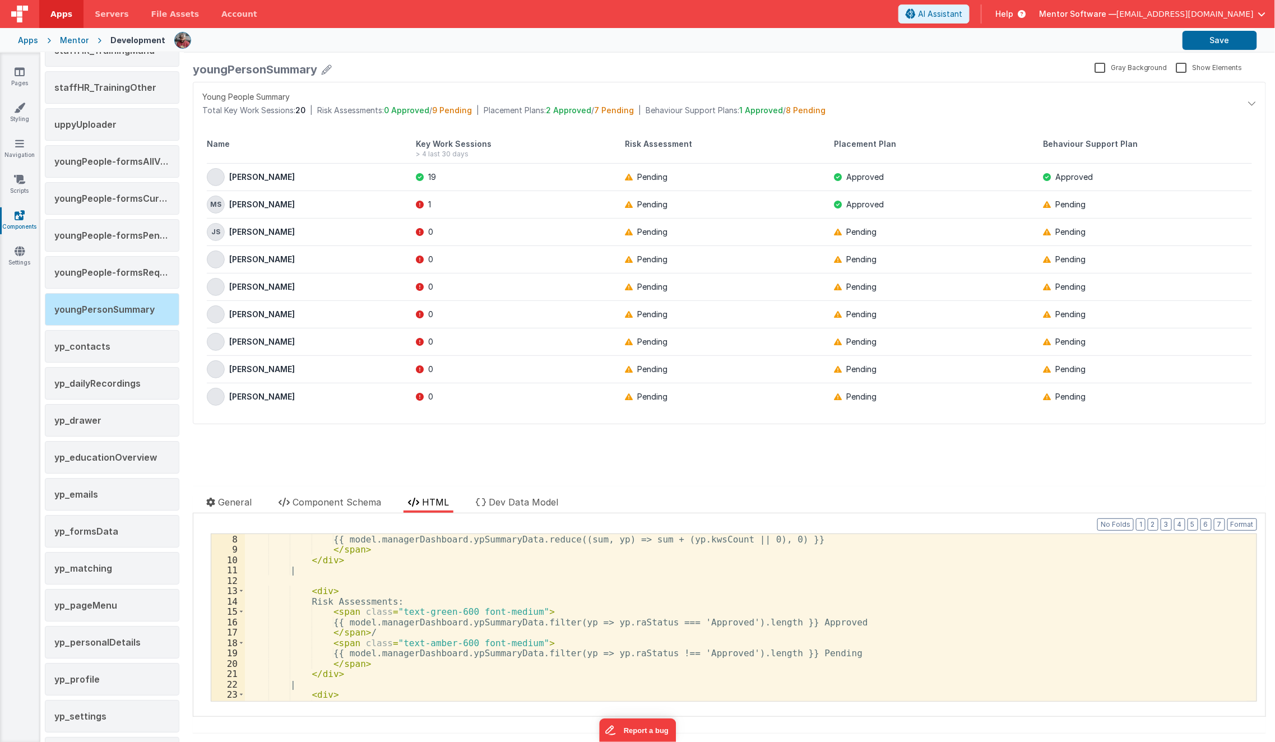
scroll to position [0, 0]
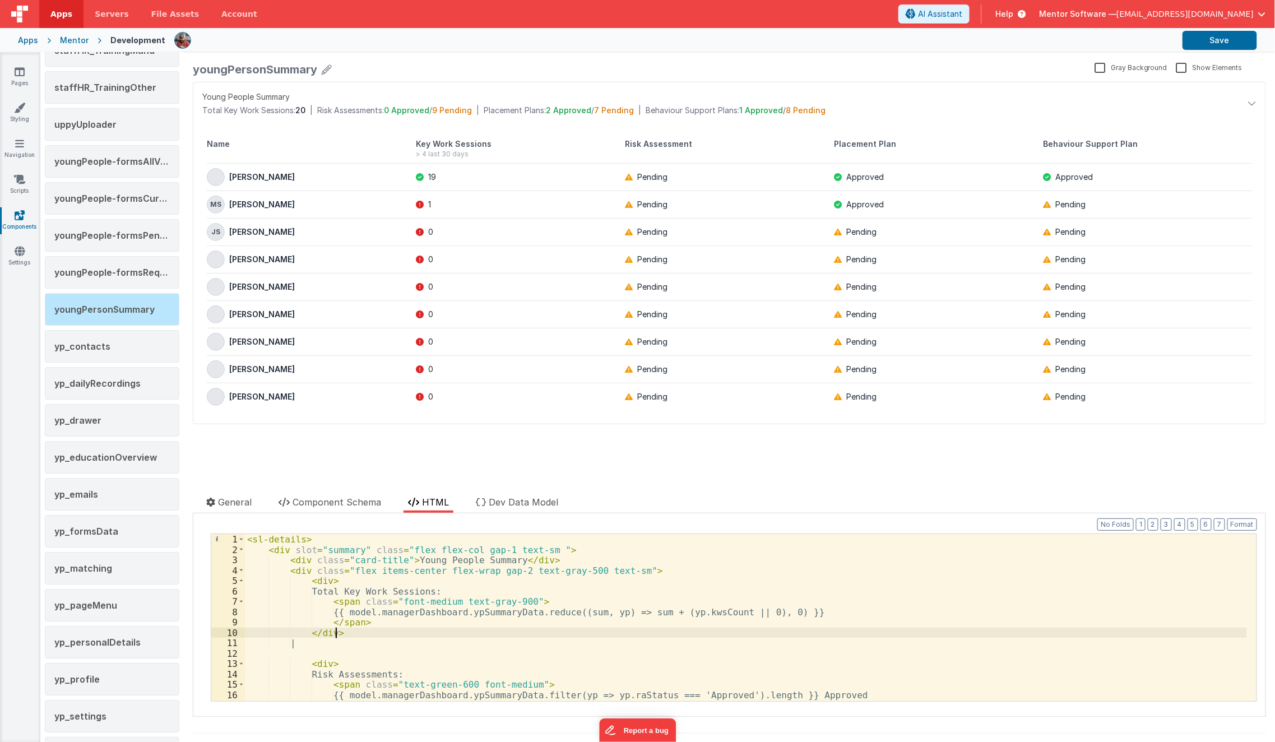
click at [735, 637] on div "< sl-details > < div slot = "summary" class = "flex flex-col gap-1 text-sm " > …" at bounding box center [746, 628] width 1002 height 188
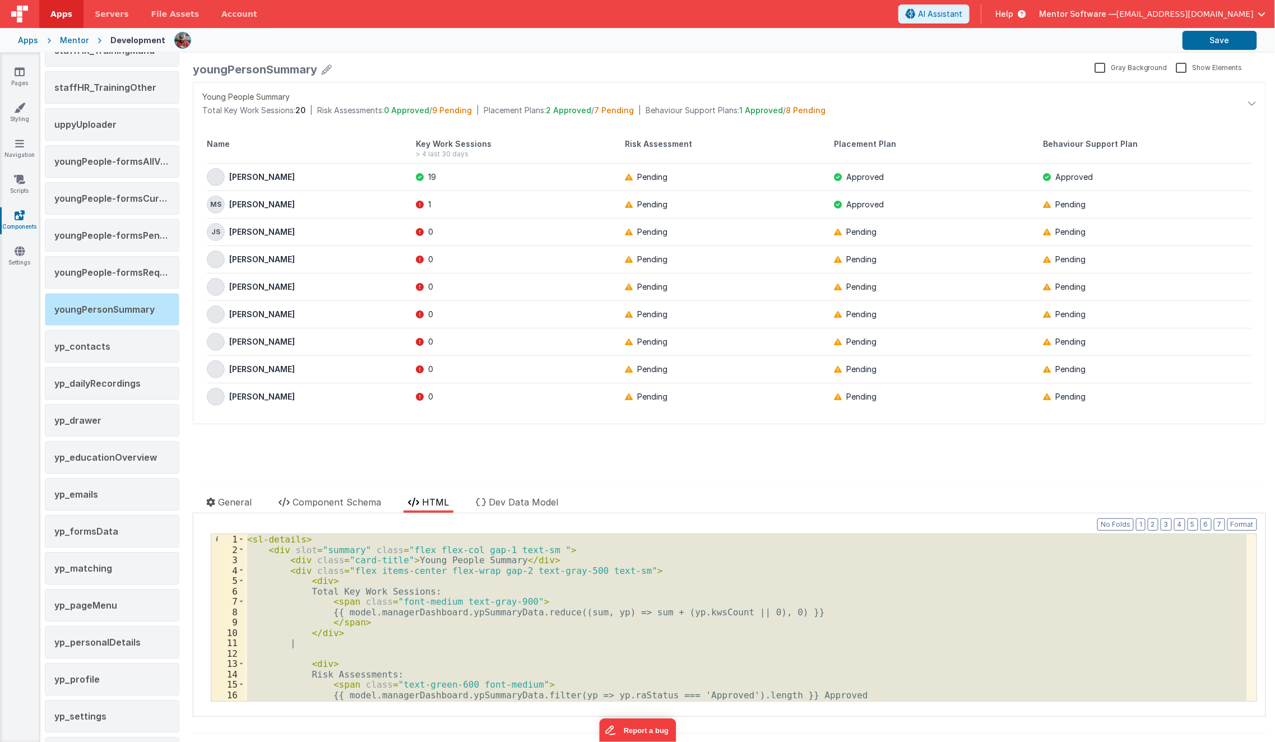
click at [591, 595] on div "< sl-details > < div slot = "summary" class = "flex flex-col gap-1 text-sm " > …" at bounding box center [746, 617] width 1002 height 167
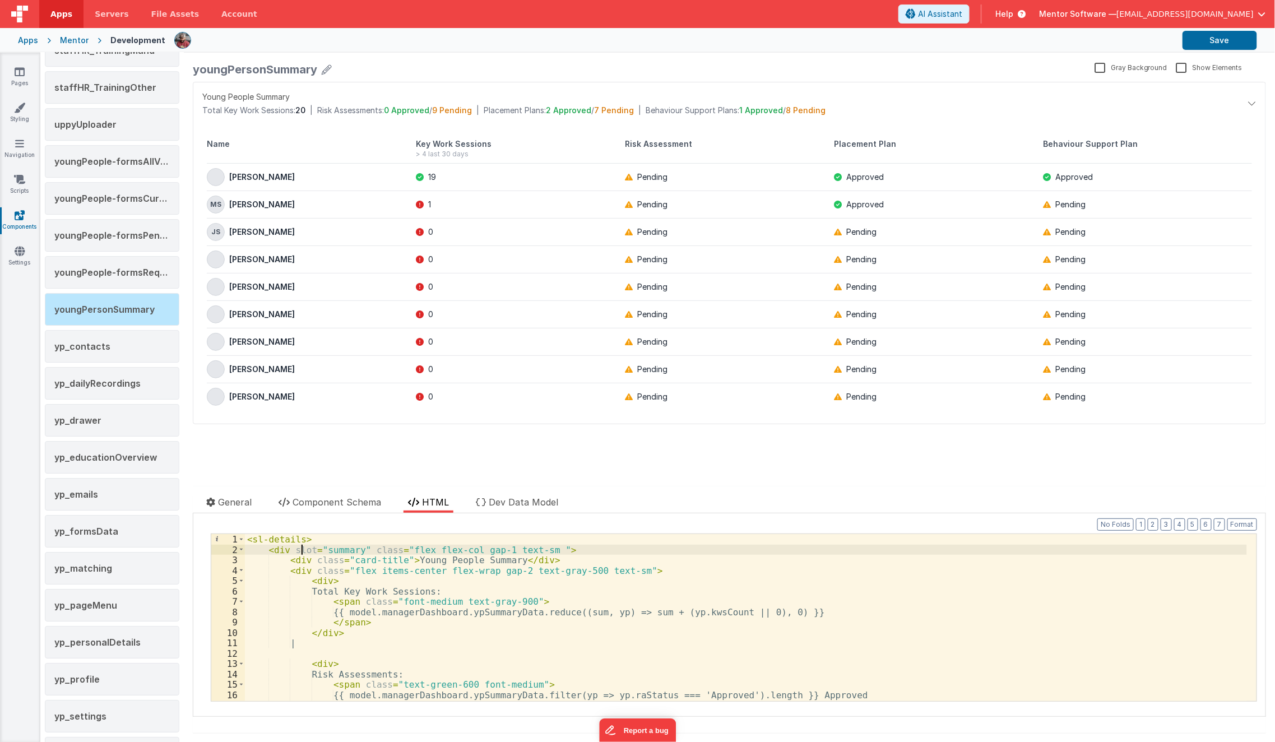
click at [299, 544] on div "< sl-details > < div slot = "summary" class = "flex flex-col gap-1 text-sm " > …" at bounding box center [746, 628] width 1002 height 188
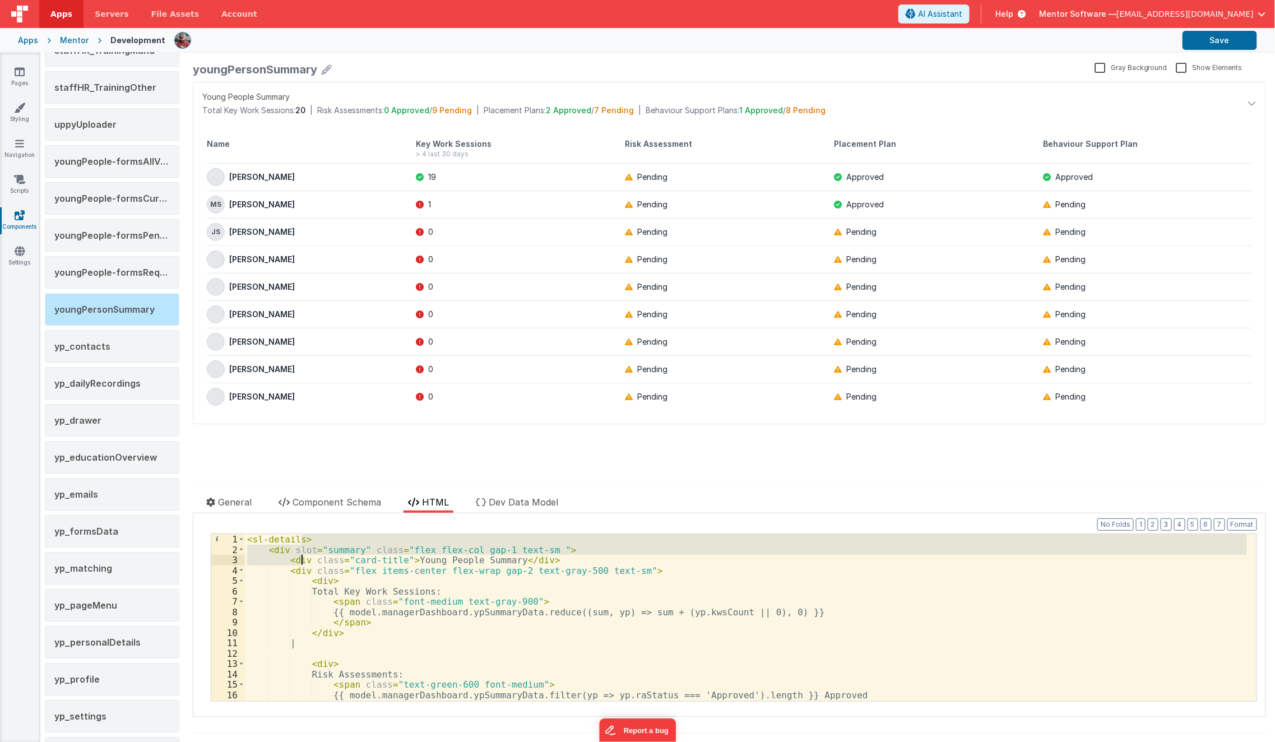
drag, startPoint x: 300, startPoint y: 539, endPoint x: 307, endPoint y: 577, distance: 38.8
click at [307, 577] on div "< sl-details > < div slot = "summary" class = "flex flex-col gap-1 text-sm " > …" at bounding box center [746, 628] width 1002 height 188
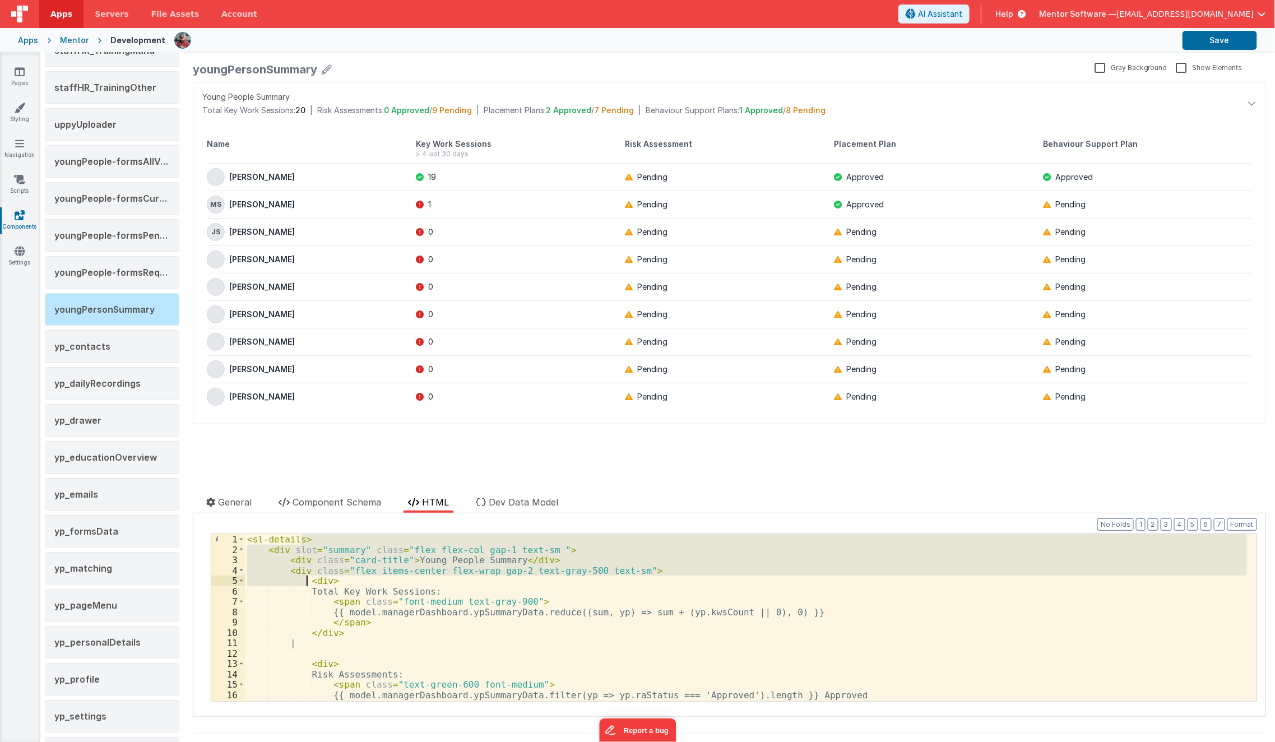
click at [300, 537] on div "< sl-details > < div slot = "summary" class = "flex flex-col gap-1 text-sm " > …" at bounding box center [746, 617] width 1002 height 167
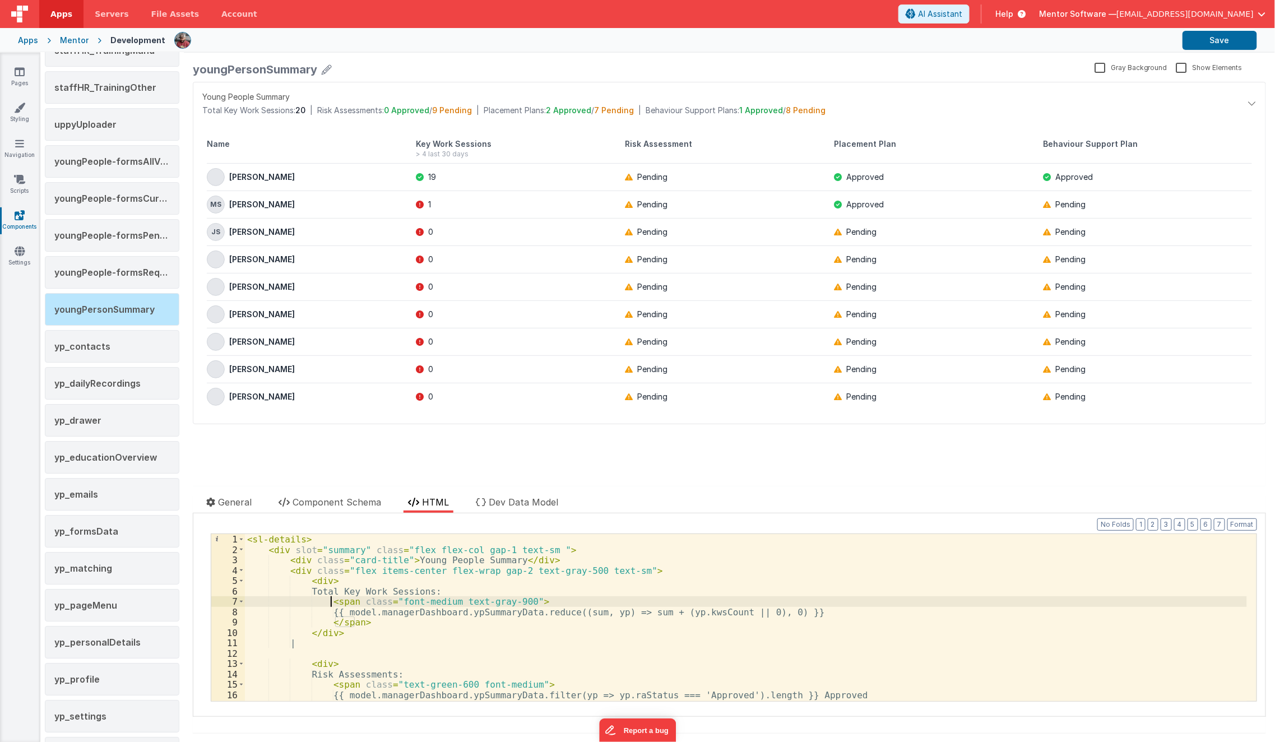
click at [331, 603] on div "< sl-details > < div slot = "summary" class = "flex flex-col gap-1 text-sm " > …" at bounding box center [746, 628] width 1002 height 188
click at [297, 540] on div "< sl-details > < div slot = "summary" class = "flex flex-col gap-1 text-sm " > …" at bounding box center [746, 628] width 1002 height 188
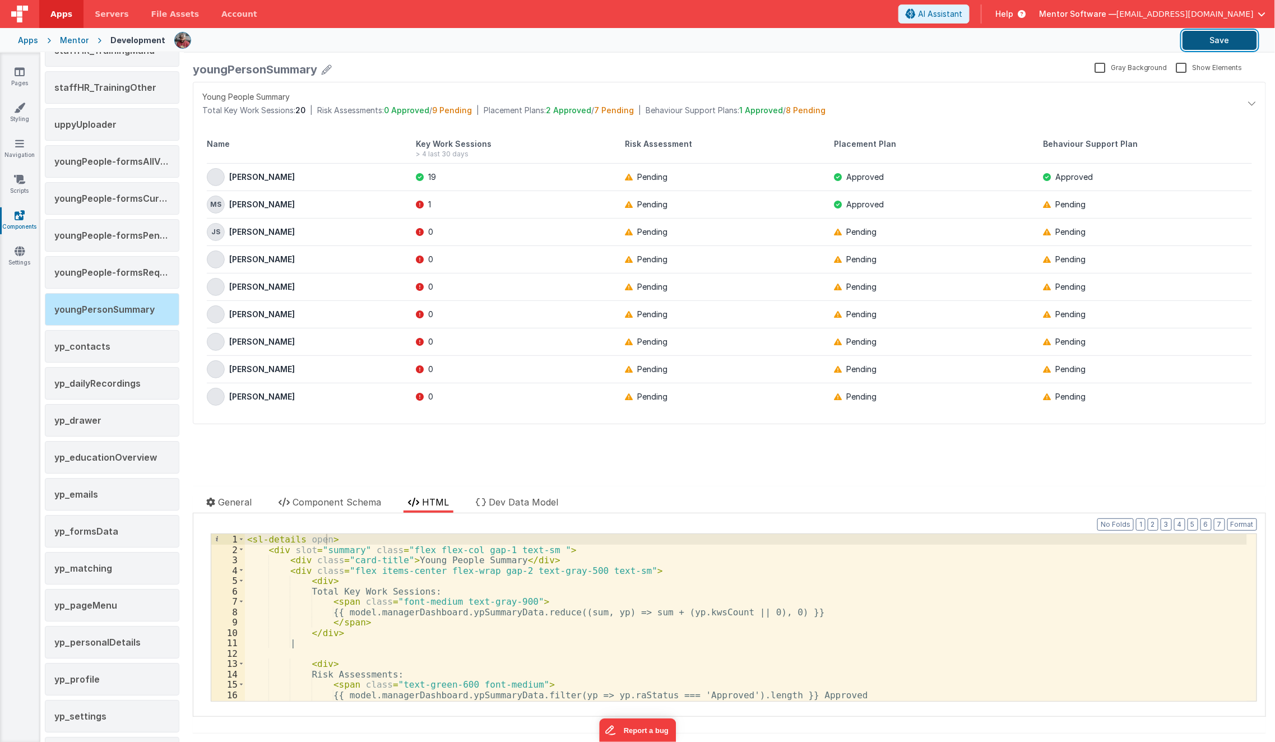
click at [1236, 47] on button "Save" at bounding box center [1220, 40] width 75 height 19
click at [19, 80] on link "Pages" at bounding box center [19, 77] width 40 height 22
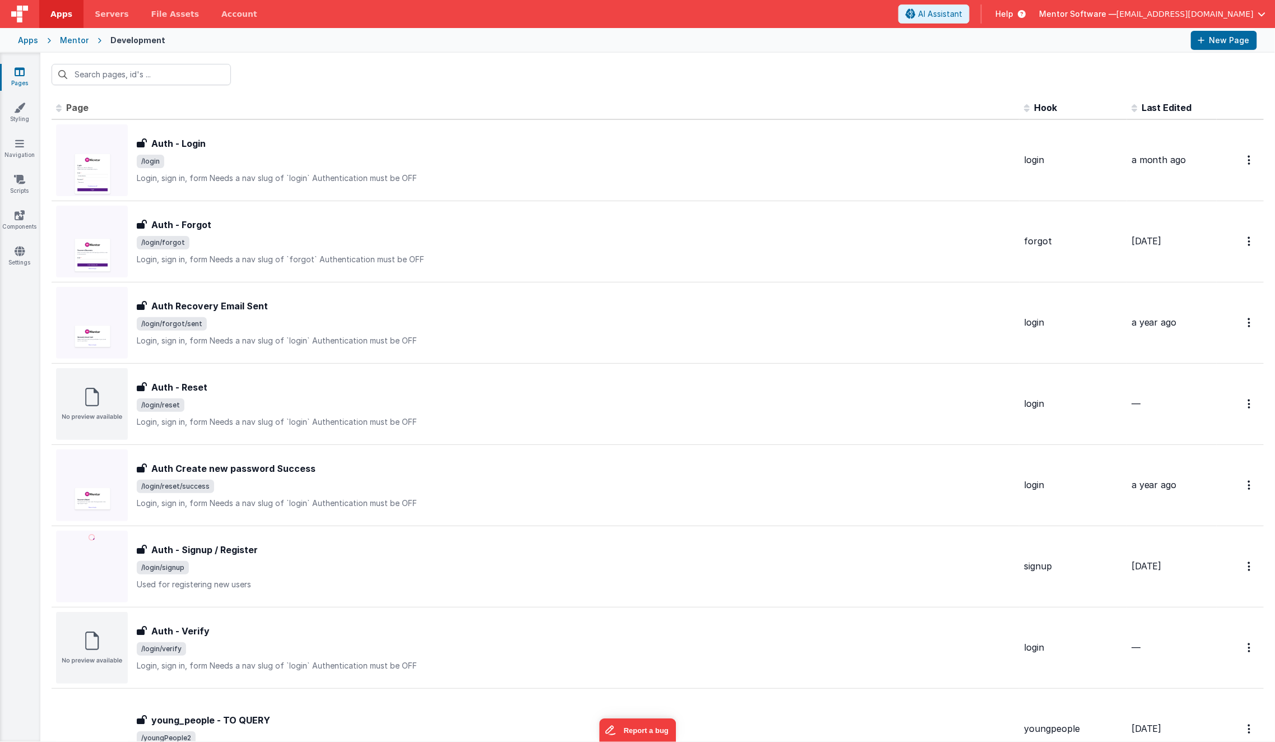
click at [22, 80] on link "Pages" at bounding box center [19, 77] width 40 height 22
click at [102, 73] on input "text" at bounding box center [141, 74] width 179 height 21
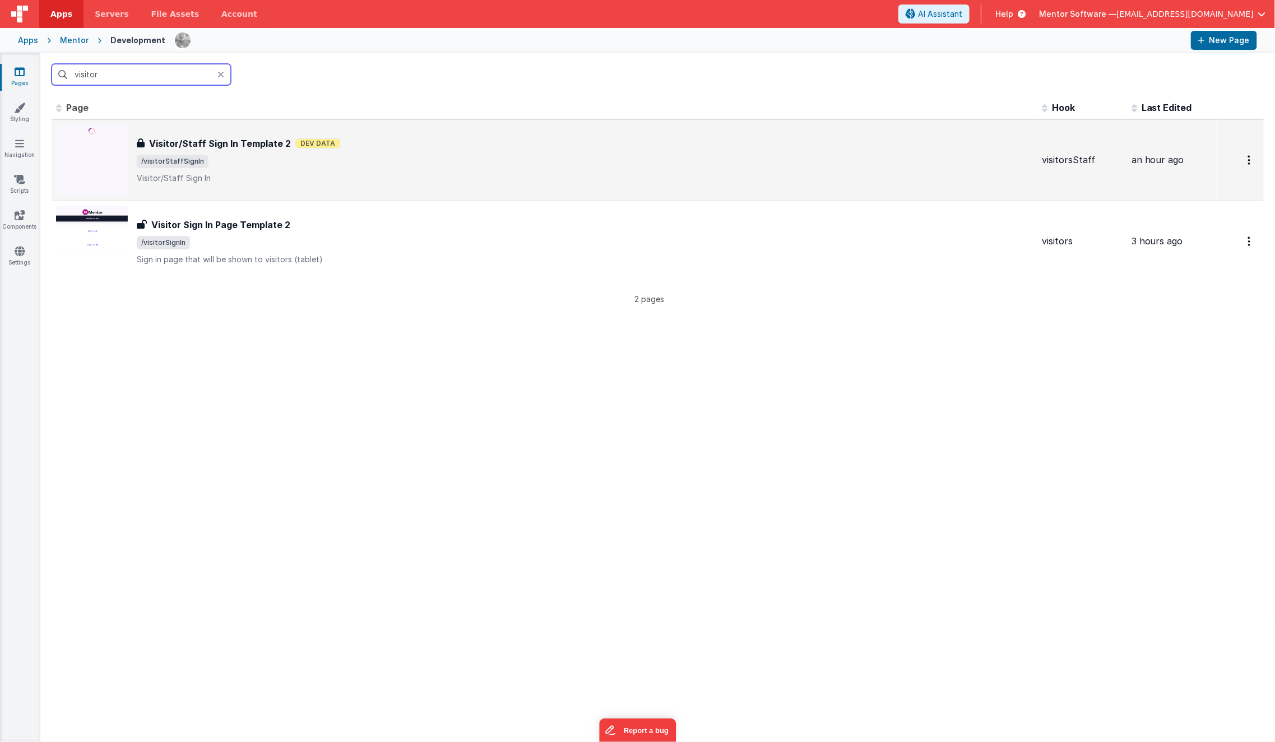
type input "visitor"
click at [249, 152] on div "Visitor/Staff Sign In Template 2 Visitor/Staff Sign In Template 2 Dev Data /vis…" at bounding box center [585, 160] width 896 height 47
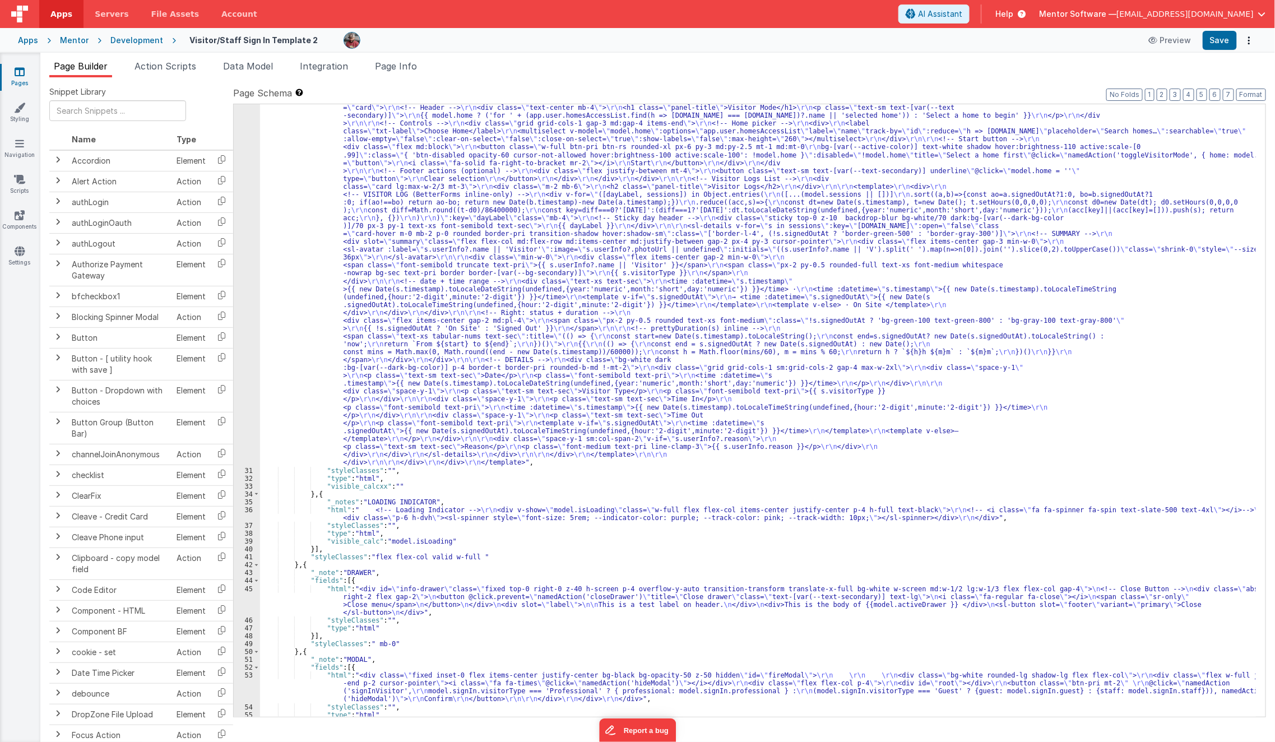
scroll to position [751, 0]
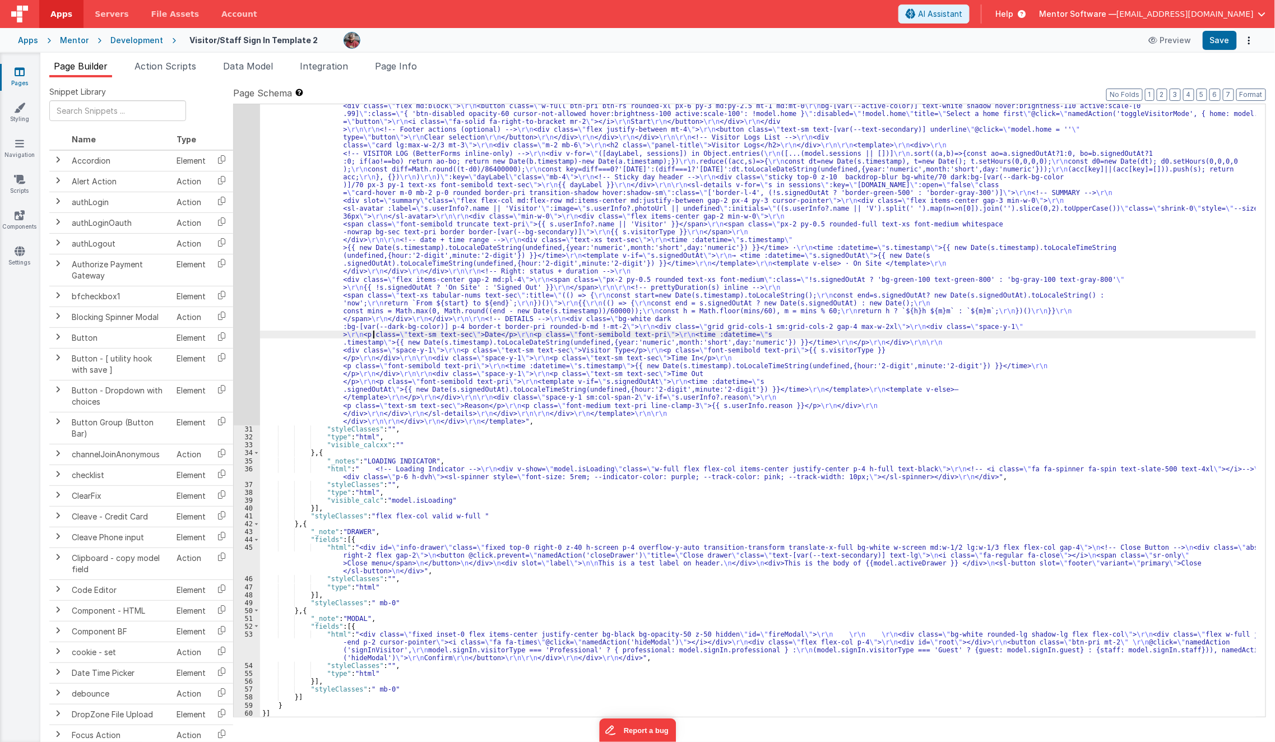
click at [373, 337] on div ""html" : "<template> \r\n <div class= \" container mx-auto p-4 \" > \r\n <div c…" at bounding box center [758, 551] width 997 height 992
click at [244, 351] on div "30" at bounding box center [247, 240] width 26 height 371
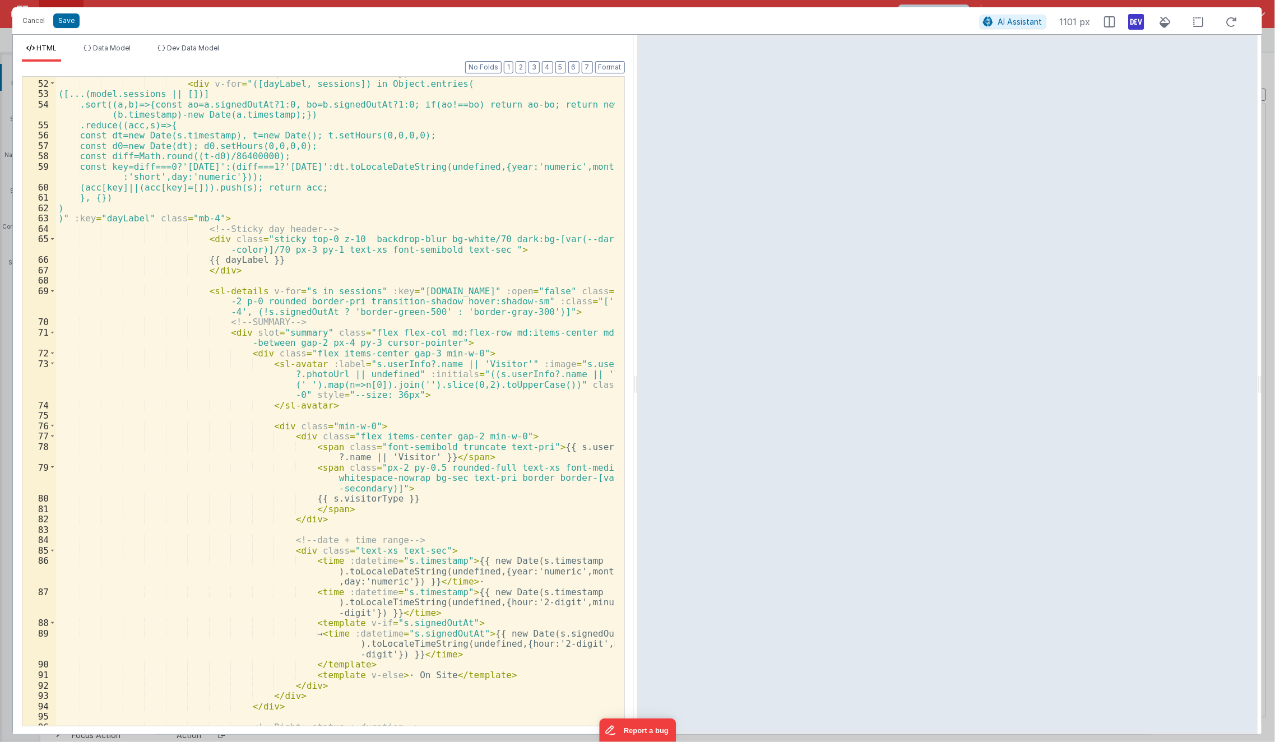
scroll to position [611, 0]
click at [398, 340] on div "<!-- VISITOR LOG (BetterForms inline-only) --> < div v-for = "([dayLabel, sessi…" at bounding box center [335, 403] width 559 height 670
click at [490, 339] on div "<!-- VISITOR LOG (BetterForms inline-only) --> < div v-for = "([dayLabel, sessi…" at bounding box center [335, 403] width 559 height 670
click at [479, 332] on div "<!-- VISITOR LOG (BetterForms inline-only) --> < div v-for = "([dayLabel, sessi…" at bounding box center [335, 403] width 559 height 670
click at [370, 342] on div "<!-- VISITOR LOG (BetterForms inline-only) --> < div v-for = "([dayLabel, sessi…" at bounding box center [335, 403] width 559 height 670
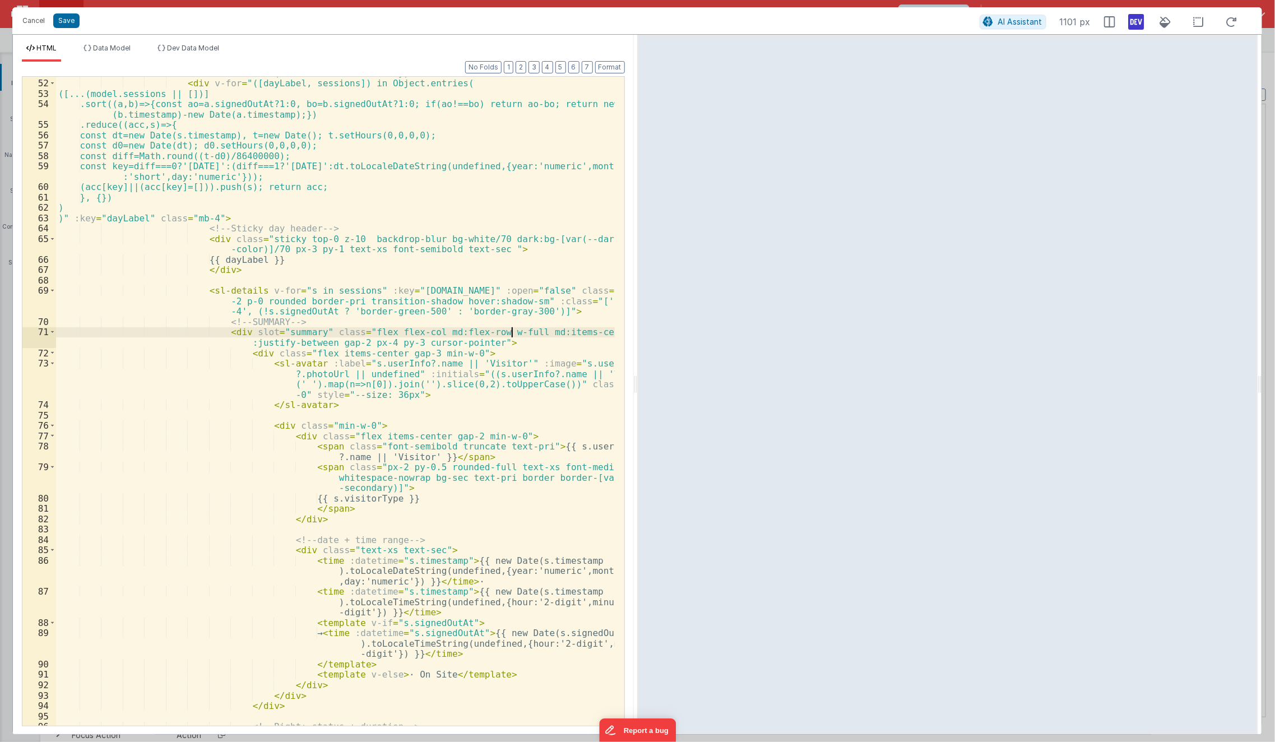
click at [370, 342] on div "<!-- VISITOR LOG (BetterForms inline-only) --> < div v-for = "([dayLabel, sessi…" at bounding box center [335, 401] width 559 height 649
click at [361, 376] on div "<!-- VISITOR LOG (BetterForms inline-only) --> < div v-for = "([dayLabel, sessi…" at bounding box center [335, 403] width 559 height 670
click at [382, 295] on div "<!-- VISITOR LOG (BetterForms inline-only) --> < div v-for = "([dayLabel, sessi…" at bounding box center [335, 403] width 559 height 670
click at [207, 51] on span "Dev Data Model" at bounding box center [193, 48] width 52 height 8
click at [0, 0] on div "XXXXXXXXXXXXXXXXXXXXXXXXXXXXXXXXXXXXXXXXXXXXXXXXXX" at bounding box center [0, 0] width 0 height 0
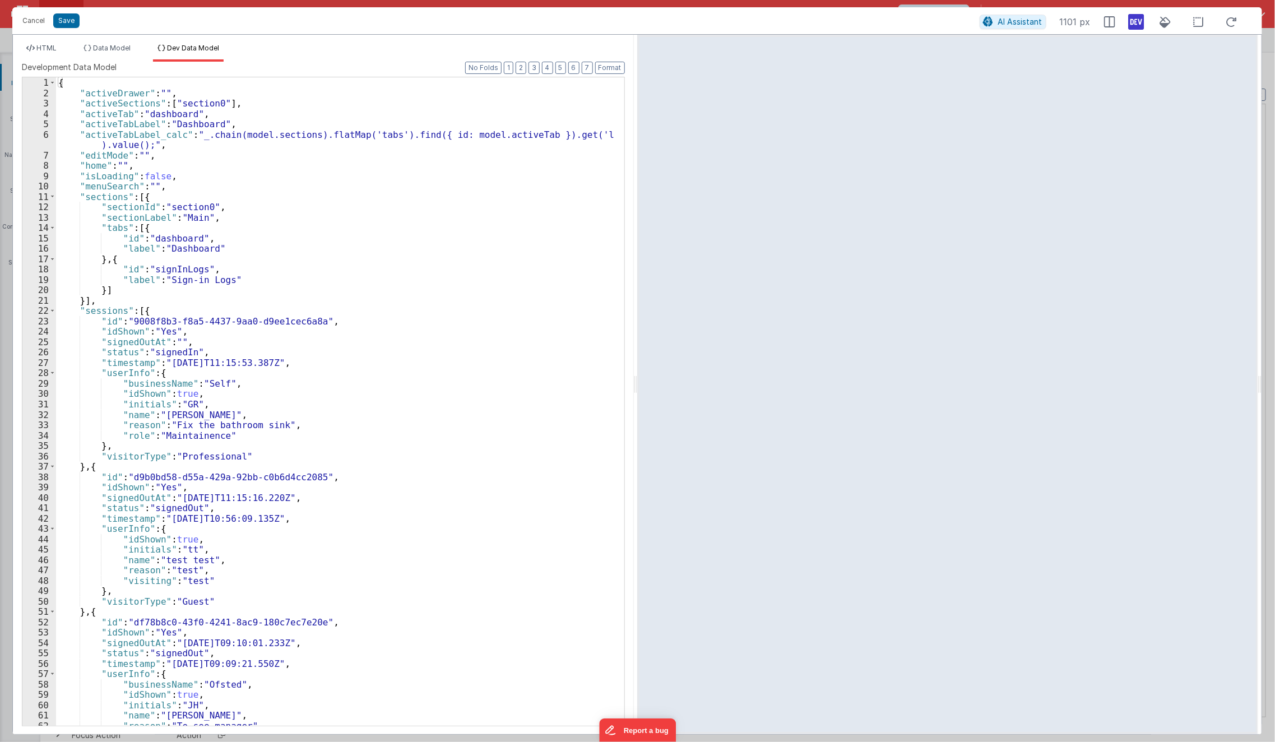
click at [1144, 20] on icon at bounding box center [1137, 22] width 16 height 18
